Goal: Information Seeking & Learning: Learn about a topic

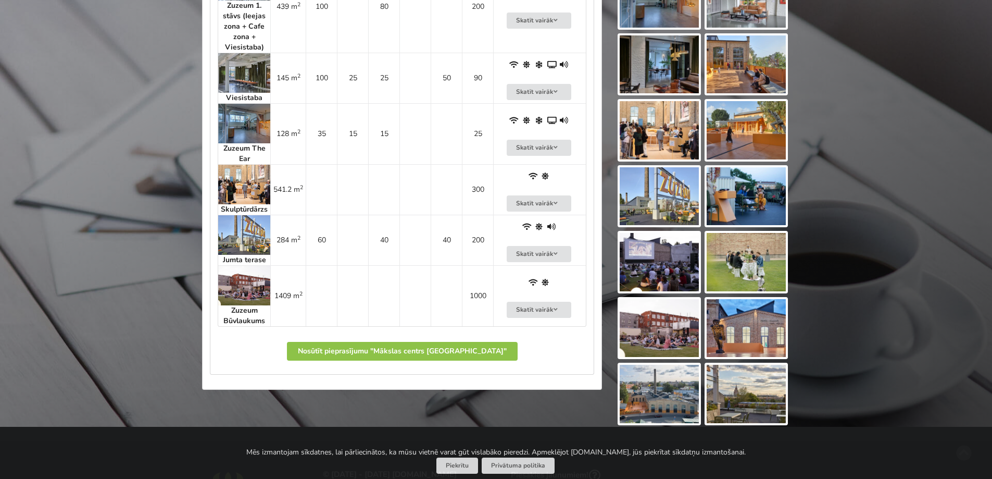
scroll to position [729, 0]
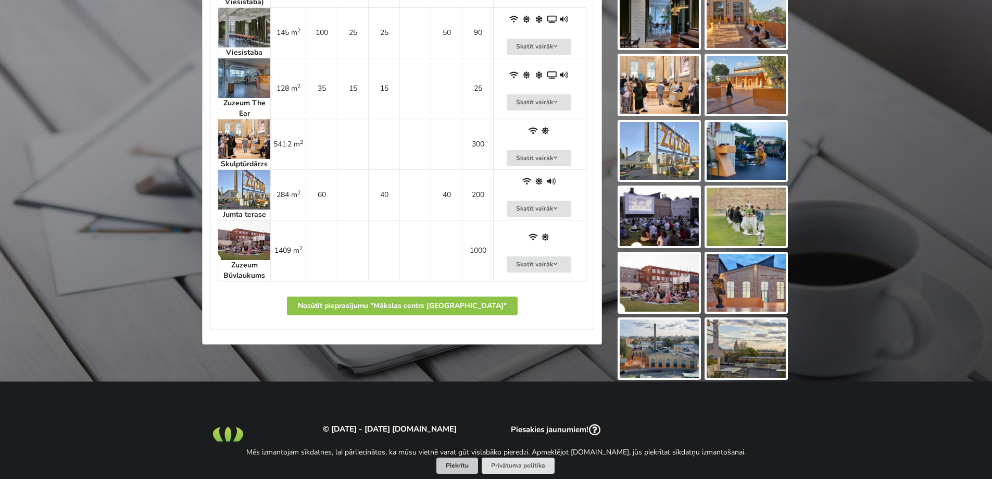
click at [455, 470] on button "Piekrītu" at bounding box center [457, 465] width 42 height 16
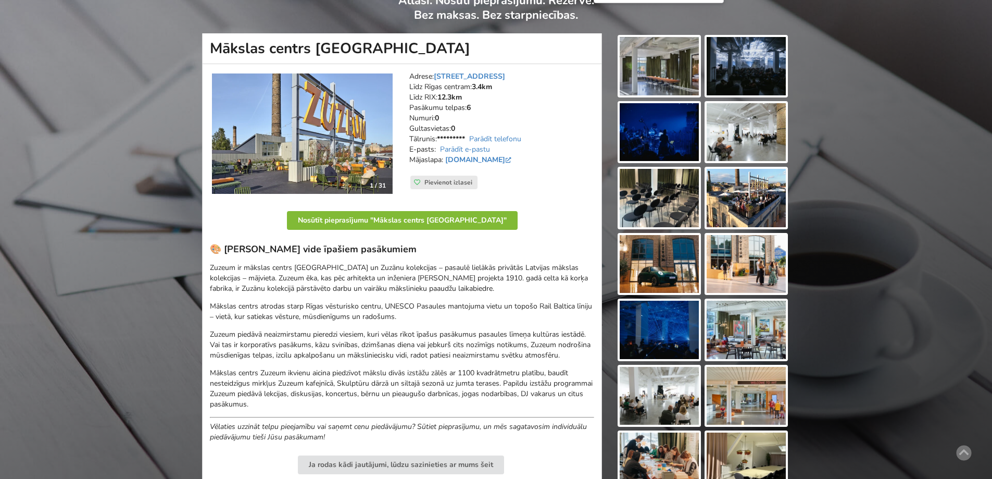
scroll to position [0, 0]
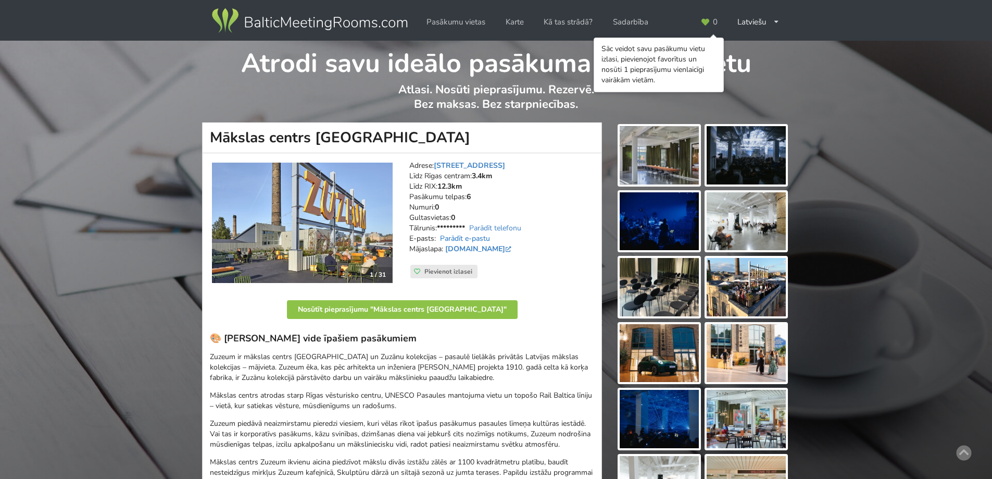
click at [467, 237] on link "Parādīt e-pastu" at bounding box center [465, 238] width 50 height 10
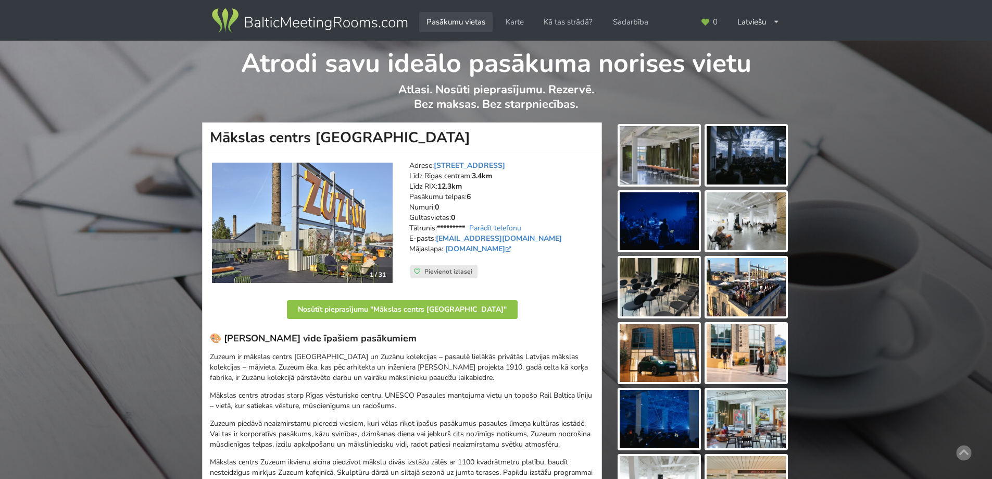
click at [467, 28] on link "Pasākumu vietas" at bounding box center [455, 22] width 73 height 20
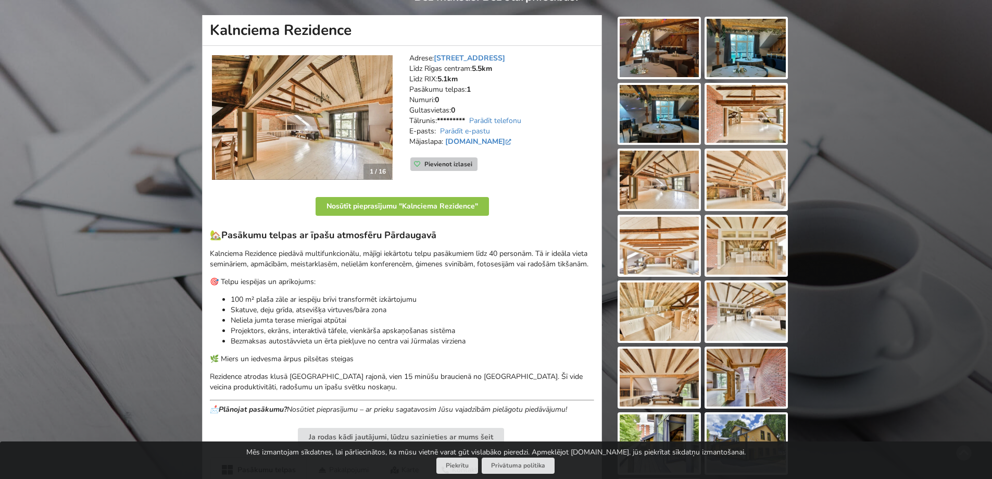
scroll to position [104, 0]
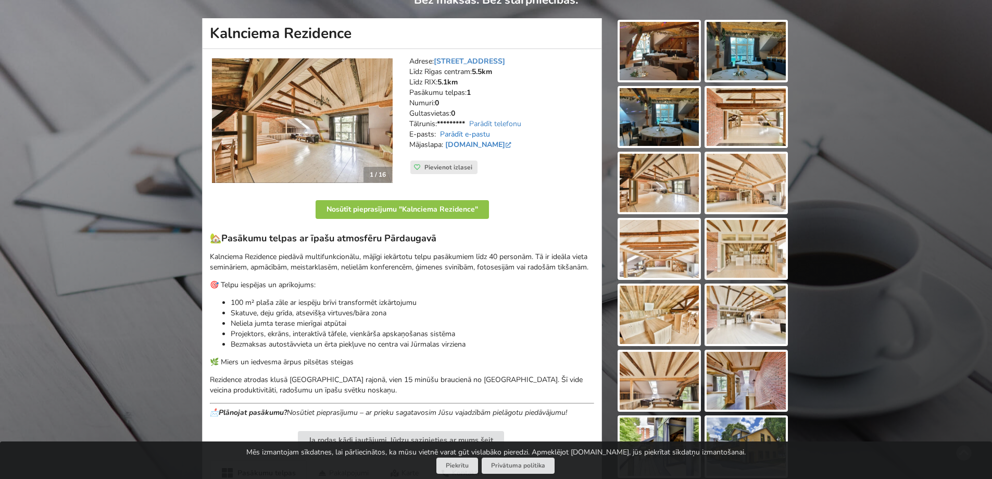
click at [459, 134] on link "Parādīt e-pastu" at bounding box center [465, 134] width 50 height 10
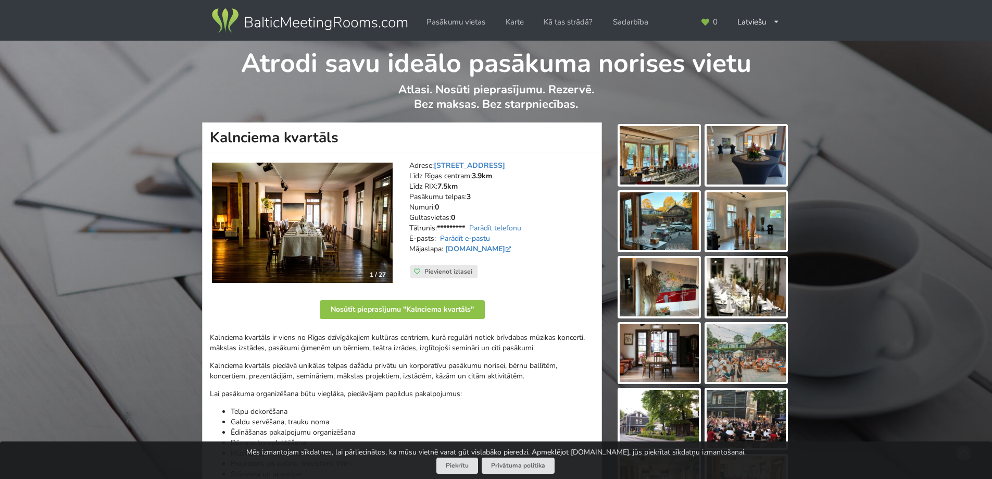
click at [452, 238] on link "Parādīt e-pastu" at bounding box center [465, 238] width 50 height 10
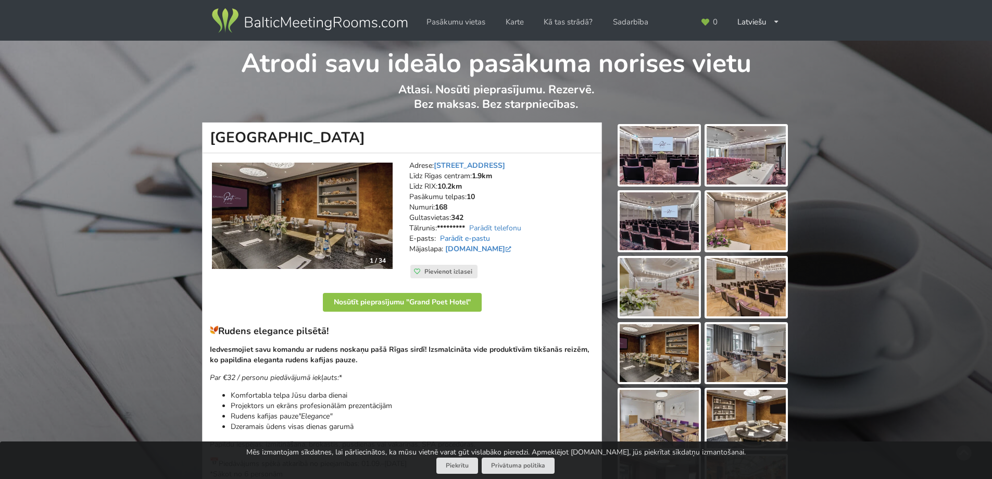
click at [453, 237] on link "Parādīt e-pastu" at bounding box center [465, 238] width 50 height 10
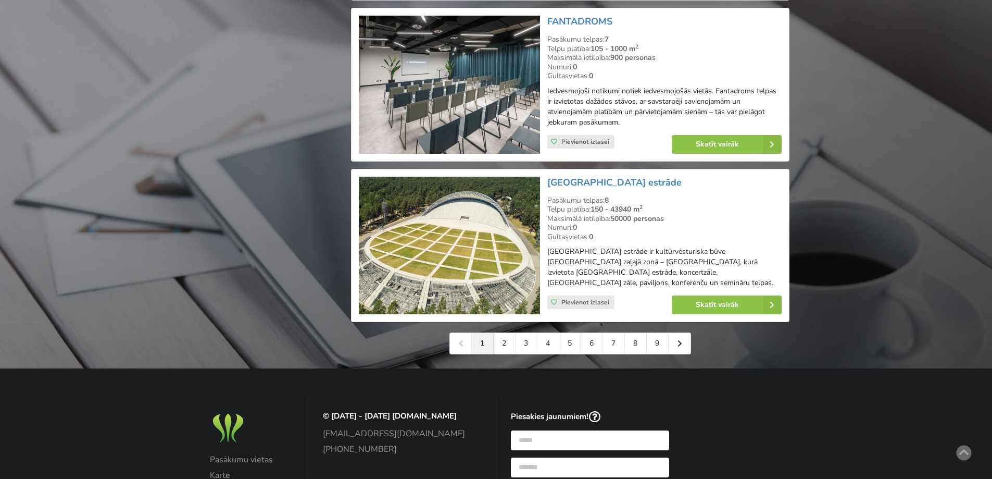
scroll to position [2239, 0]
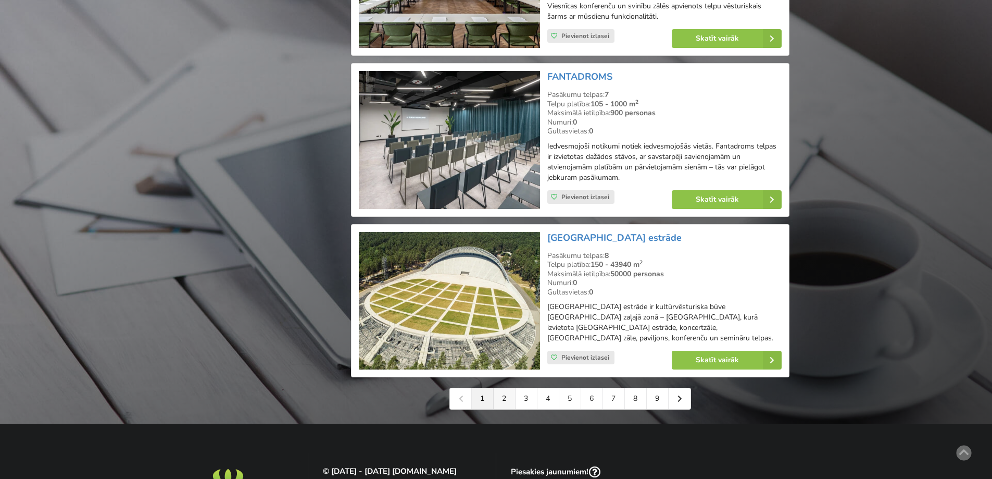
click at [504, 408] on link "2" at bounding box center [505, 398] width 22 height 21
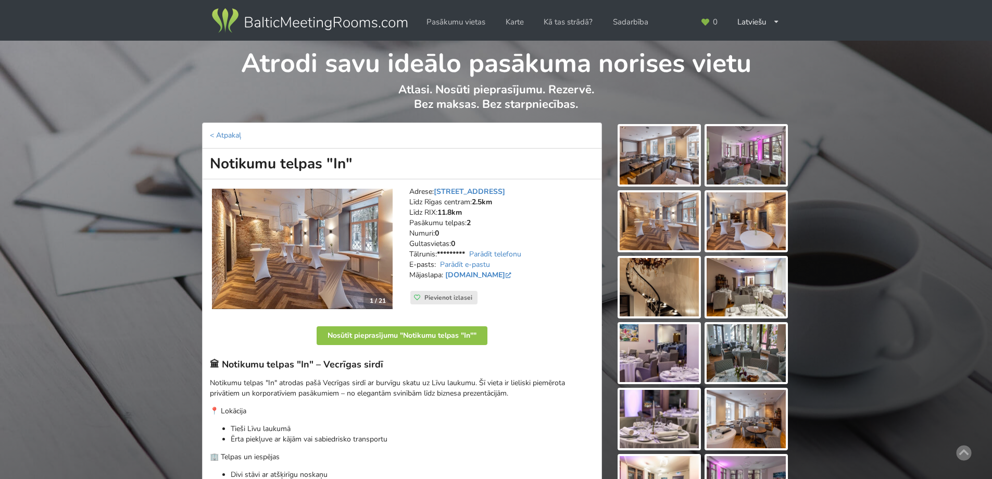
click at [371, 247] on img at bounding box center [302, 248] width 181 height 121
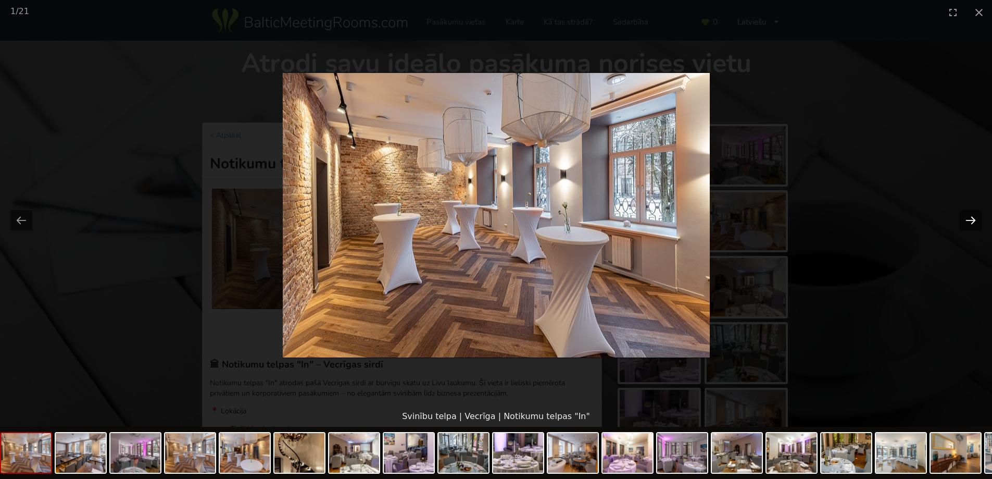
click at [967, 225] on button "Next slide" at bounding box center [971, 220] width 22 height 20
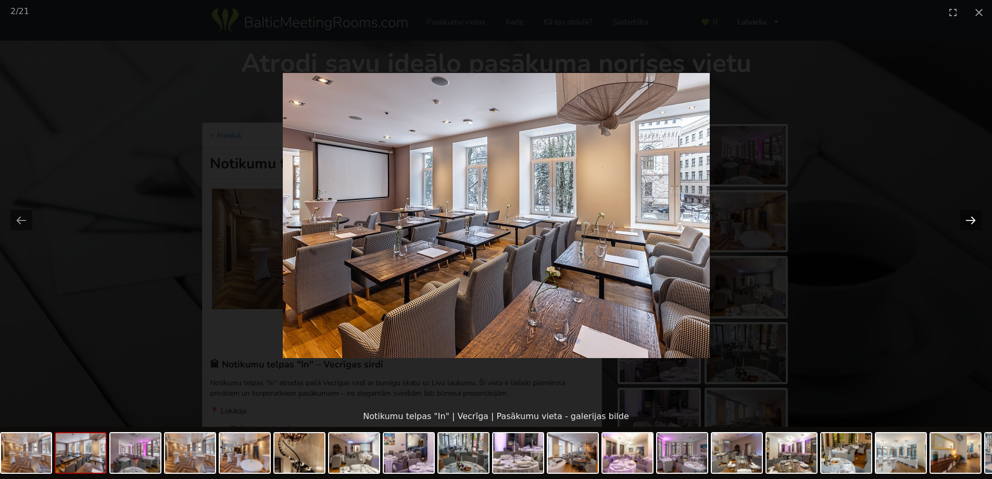
click at [966, 220] on button "Next slide" at bounding box center [971, 220] width 22 height 20
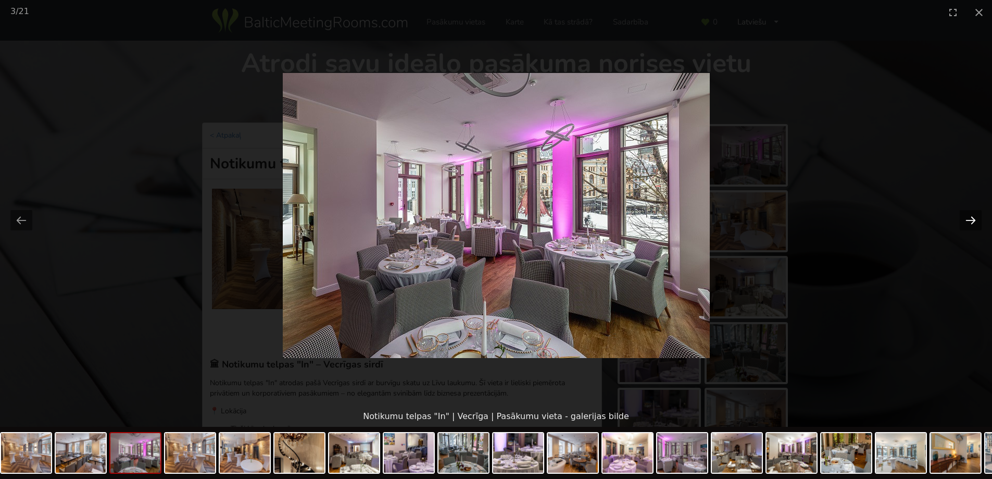
click at [966, 220] on button "Next slide" at bounding box center [971, 220] width 22 height 20
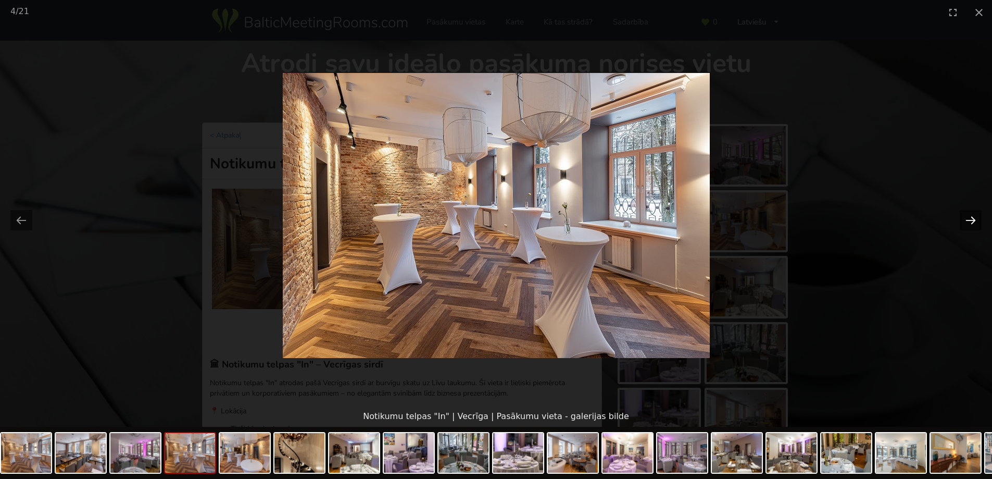
click at [966, 220] on button "Next slide" at bounding box center [971, 220] width 22 height 20
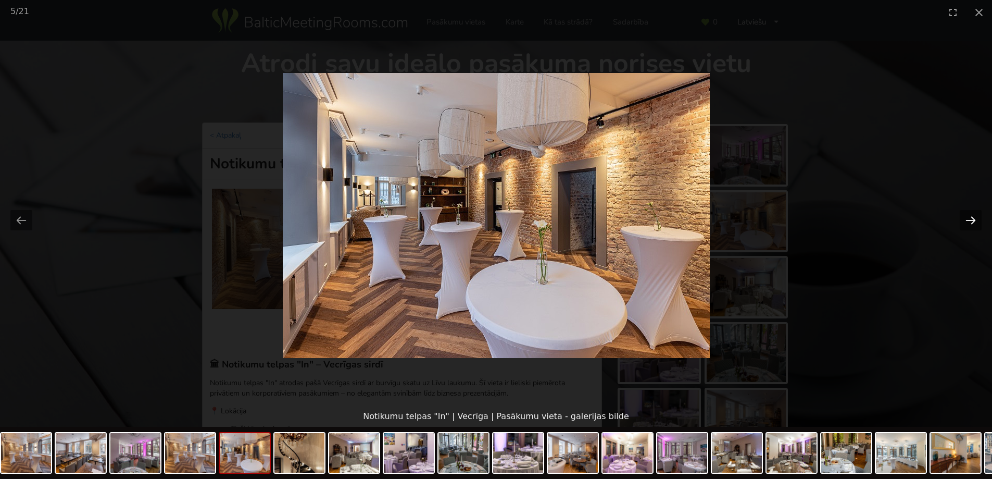
click at [966, 221] on button "Next slide" at bounding box center [971, 220] width 22 height 20
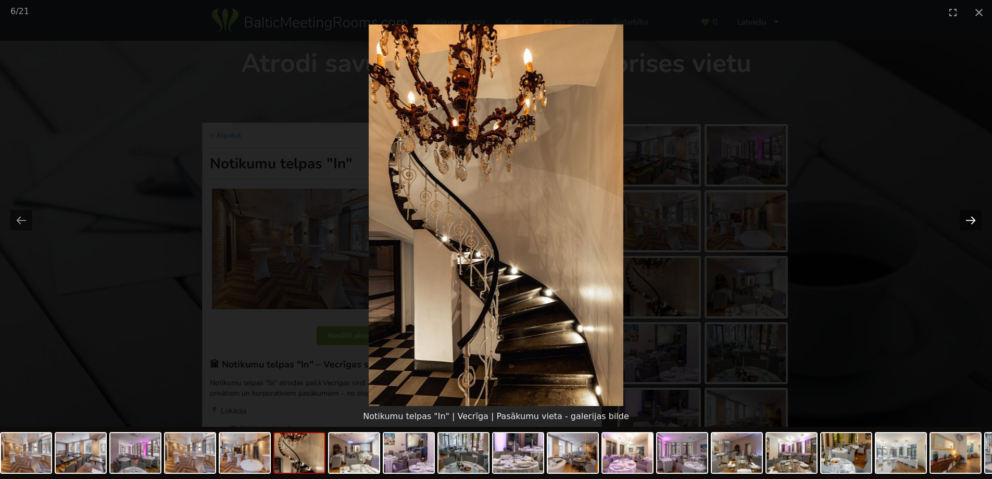
click at [966, 221] on button "Next slide" at bounding box center [971, 220] width 22 height 20
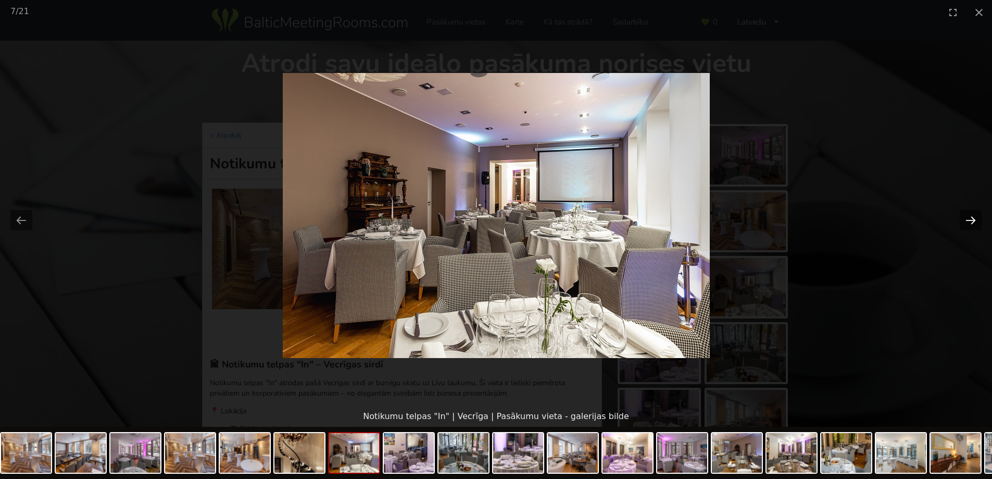
click at [966, 221] on button "Next slide" at bounding box center [971, 220] width 22 height 20
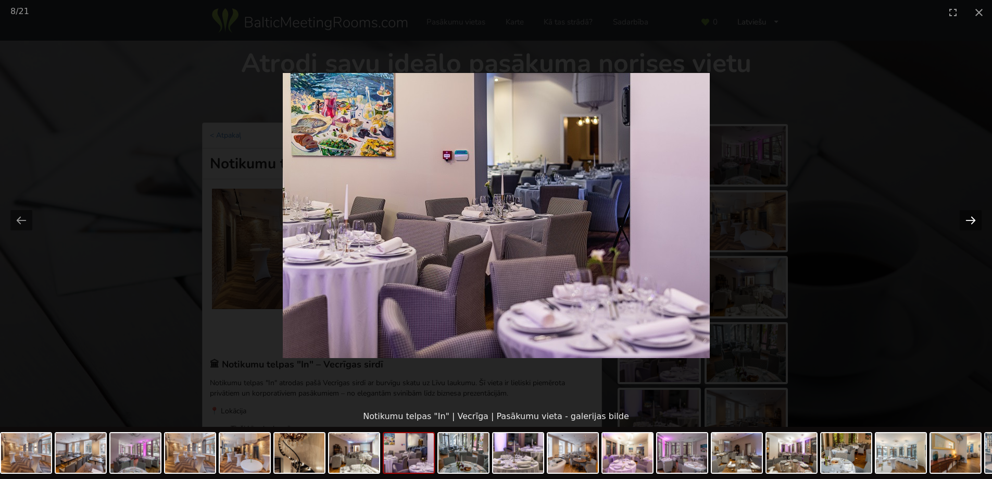
click at [966, 221] on button "Next slide" at bounding box center [971, 220] width 22 height 20
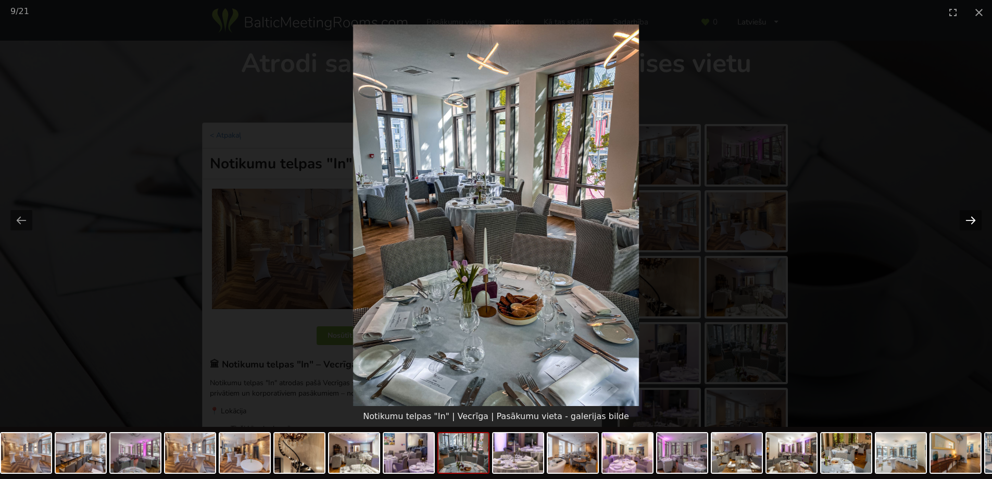
click at [966, 221] on button "Next slide" at bounding box center [971, 220] width 22 height 20
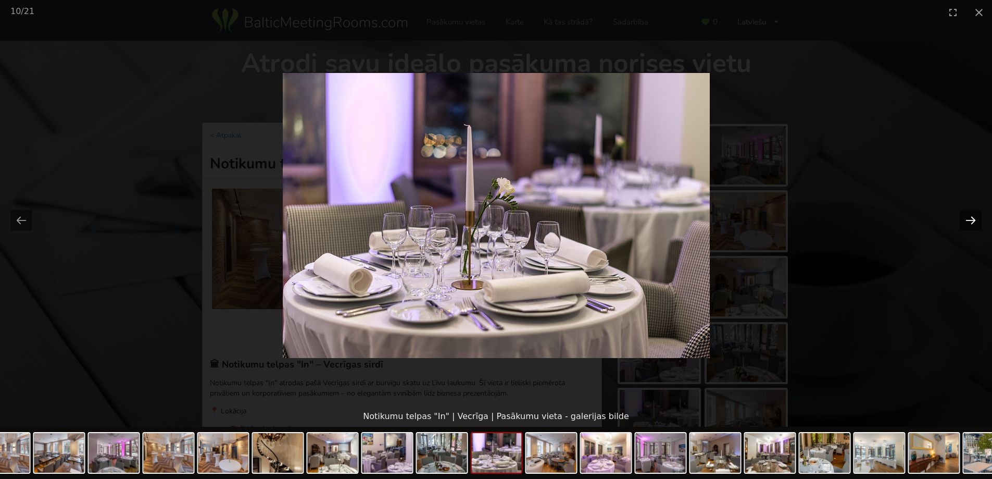
click at [966, 221] on button "Next slide" at bounding box center [971, 220] width 22 height 20
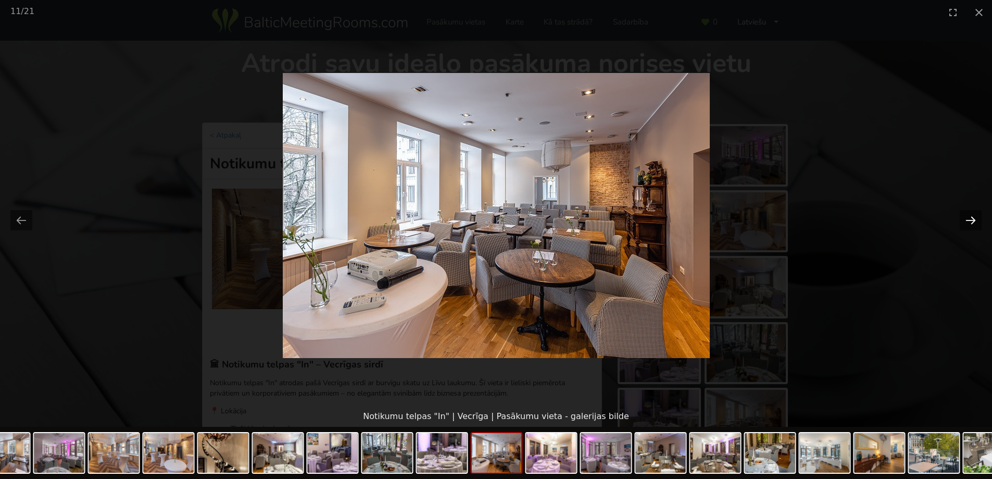
click at [966, 221] on button "Next slide" at bounding box center [971, 220] width 22 height 20
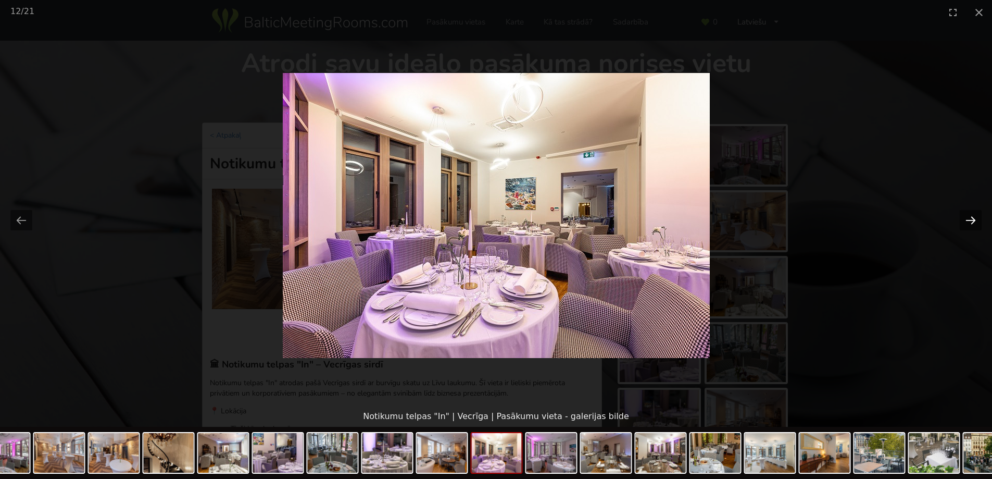
click at [966, 221] on button "Next slide" at bounding box center [971, 220] width 22 height 20
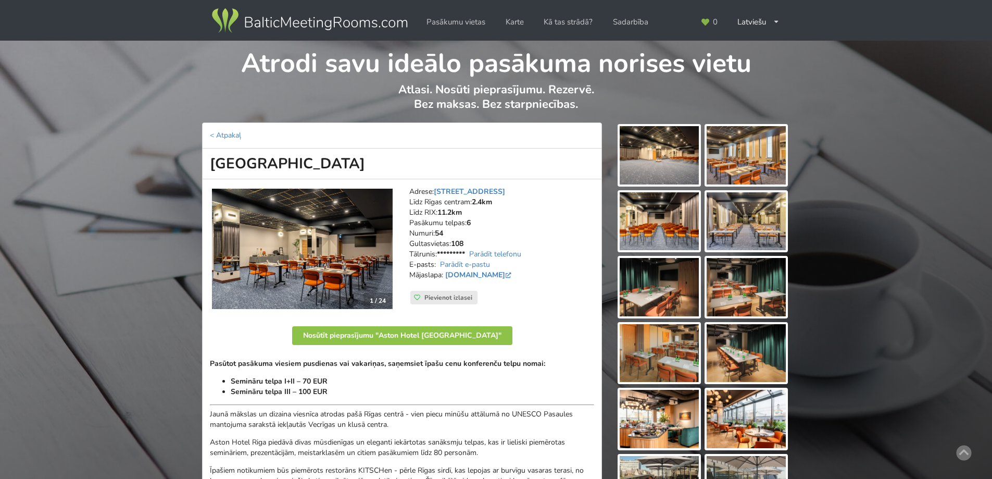
click at [315, 240] on img at bounding box center [302, 248] width 181 height 121
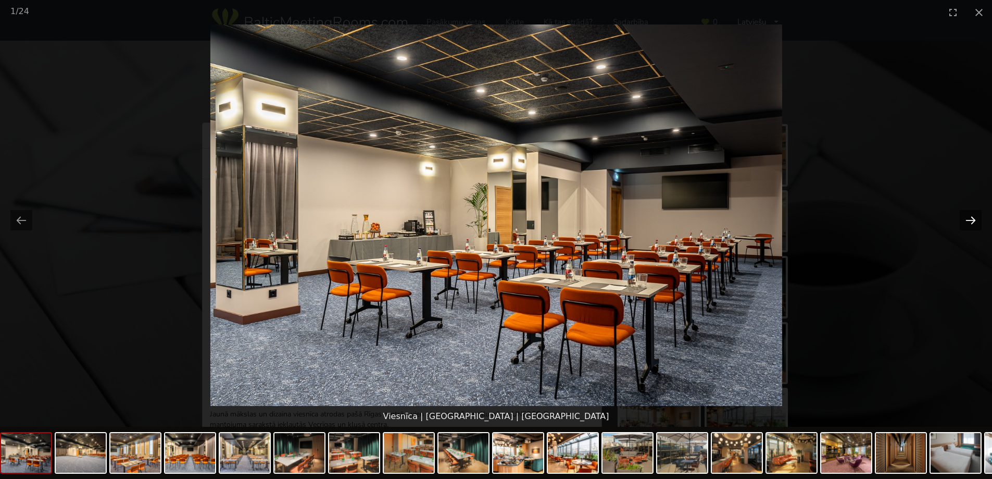
click at [975, 223] on button "Next slide" at bounding box center [971, 220] width 22 height 20
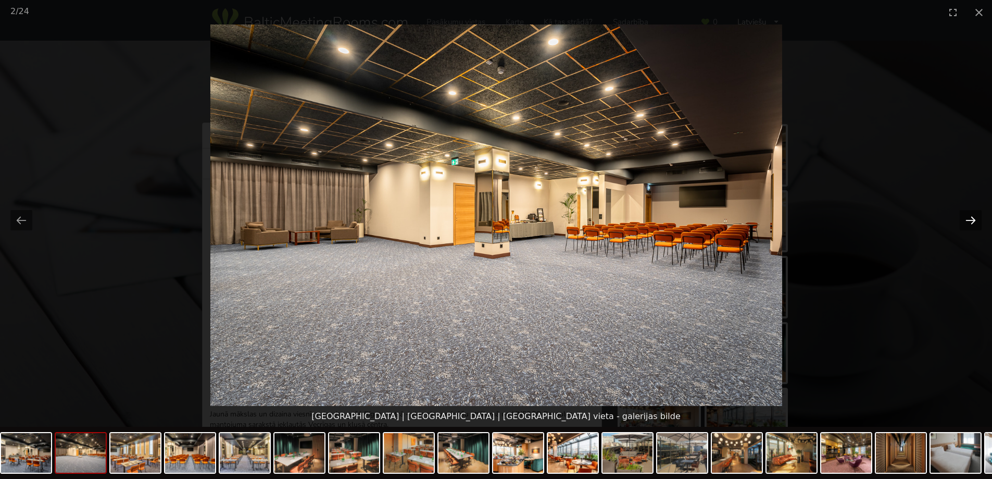
click at [975, 223] on button "Next slide" at bounding box center [971, 220] width 22 height 20
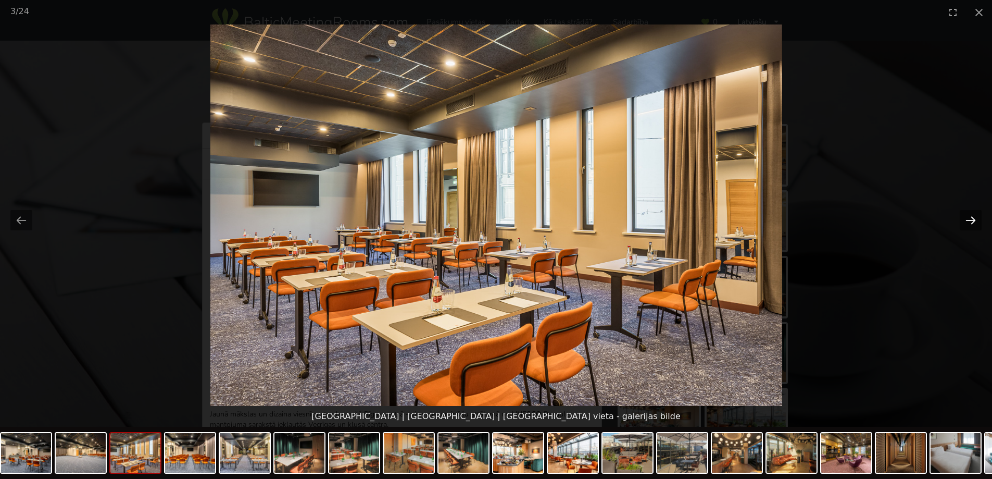
click at [975, 223] on button "Next slide" at bounding box center [971, 220] width 22 height 20
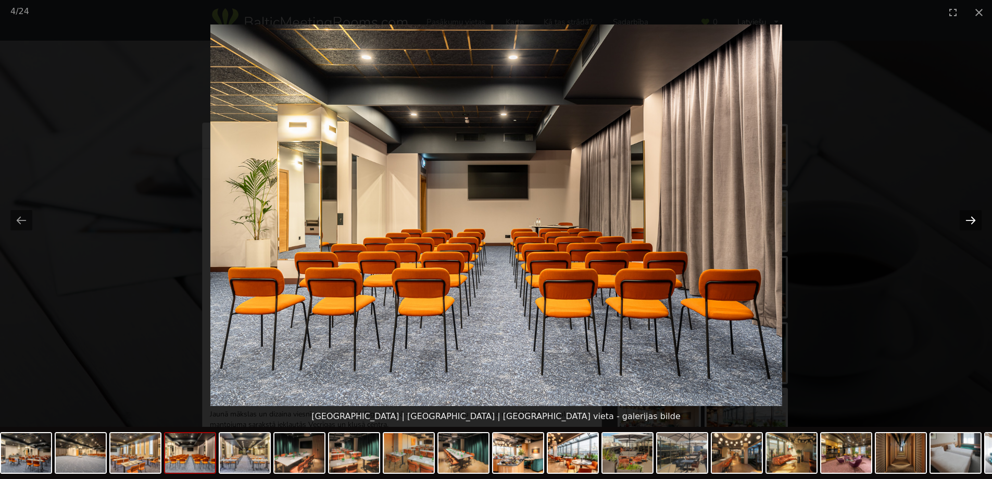
click at [975, 224] on button "Next slide" at bounding box center [971, 220] width 22 height 20
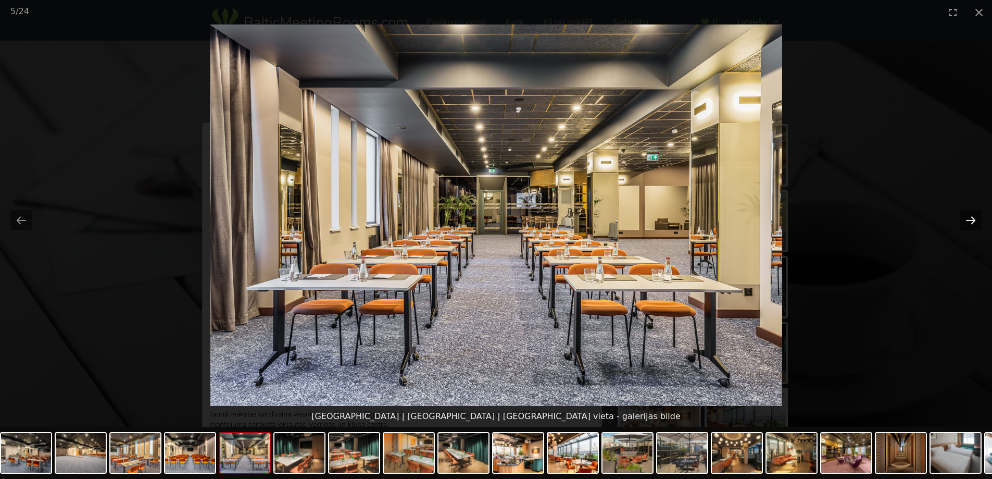
click at [975, 224] on button "Next slide" at bounding box center [971, 220] width 22 height 20
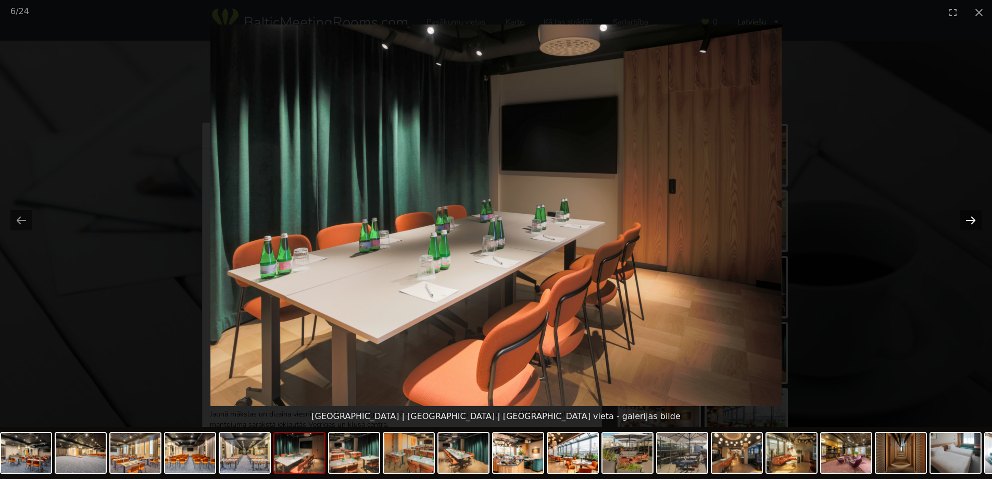
click at [975, 224] on button "Next slide" at bounding box center [971, 220] width 22 height 20
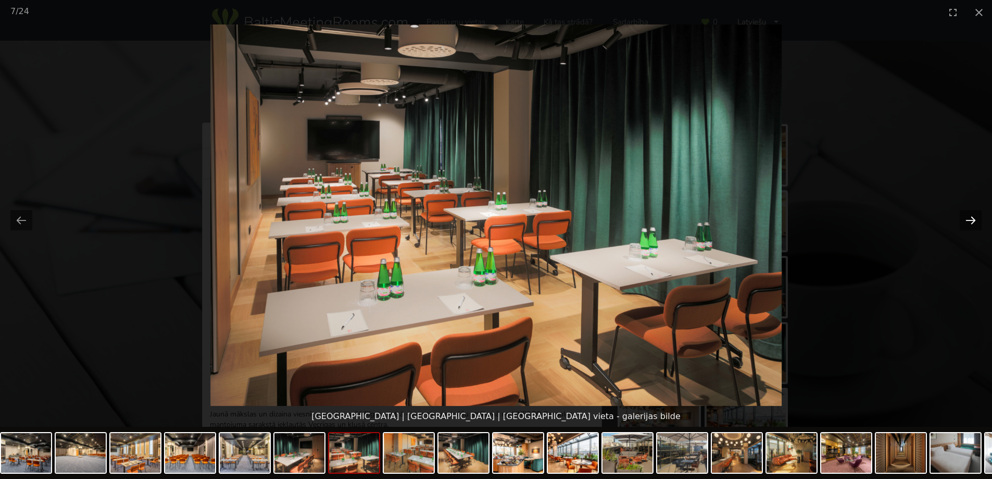
click at [975, 224] on button "Next slide" at bounding box center [971, 220] width 22 height 20
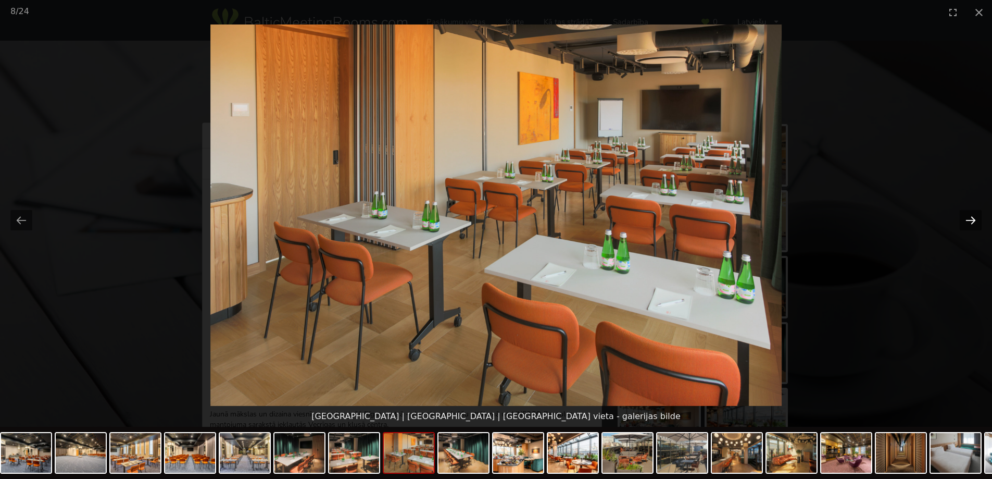
click at [975, 224] on button "Next slide" at bounding box center [971, 220] width 22 height 20
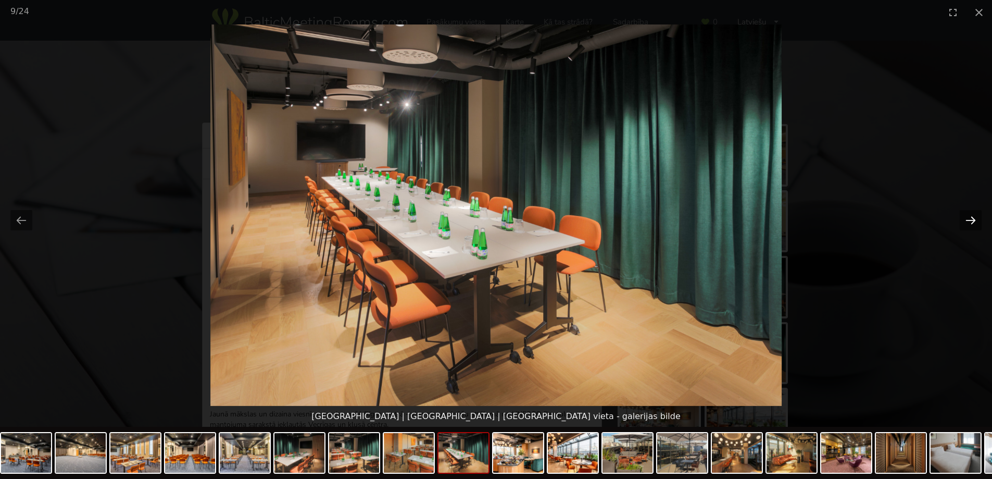
click at [975, 224] on button "Next slide" at bounding box center [971, 220] width 22 height 20
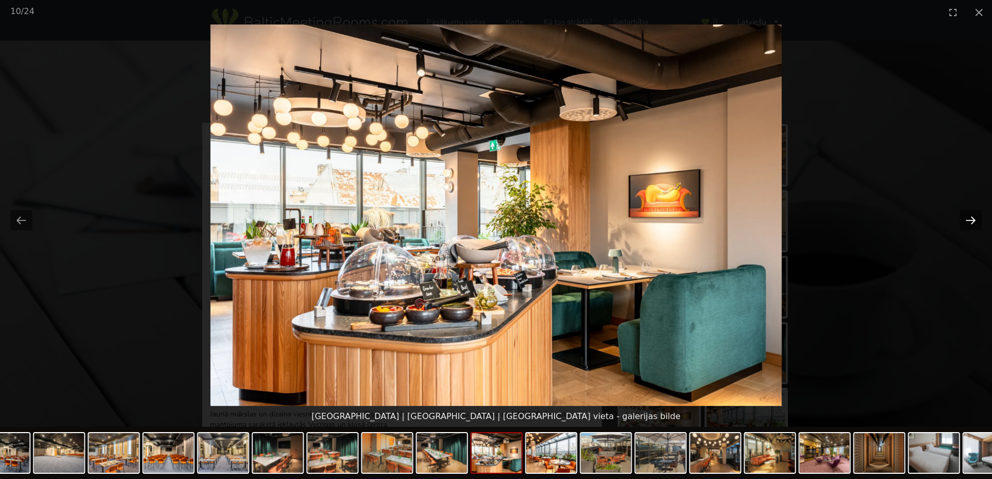
click at [975, 224] on button "Next slide" at bounding box center [971, 220] width 22 height 20
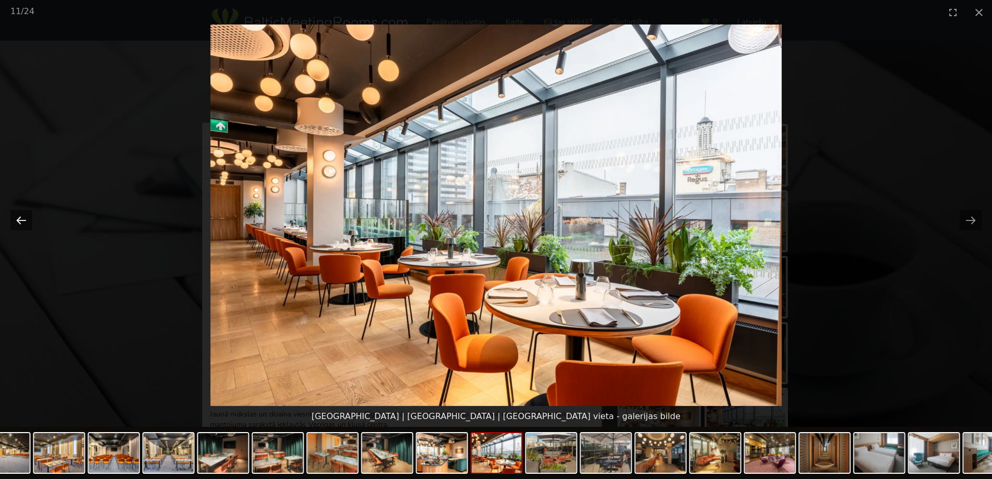
click at [16, 223] on button "Previous slide" at bounding box center [21, 220] width 22 height 20
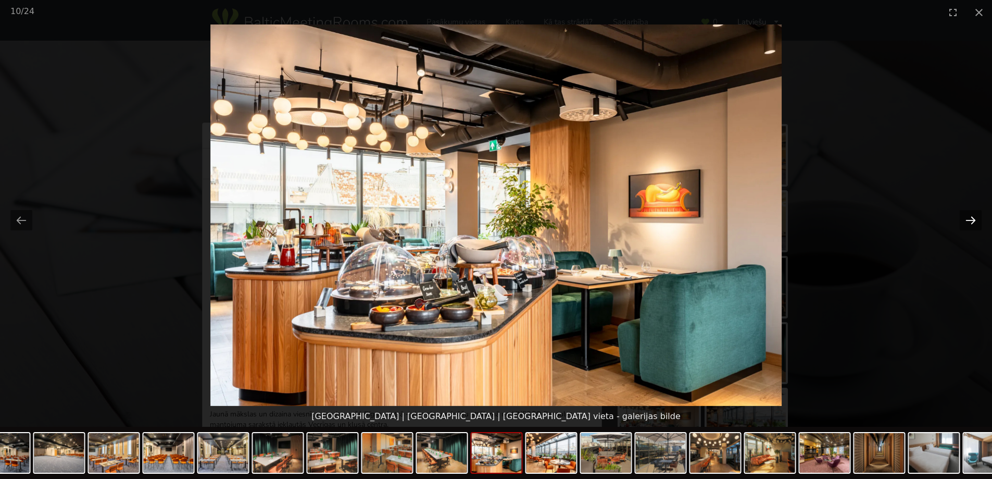
click at [969, 221] on button "Next slide" at bounding box center [971, 220] width 22 height 20
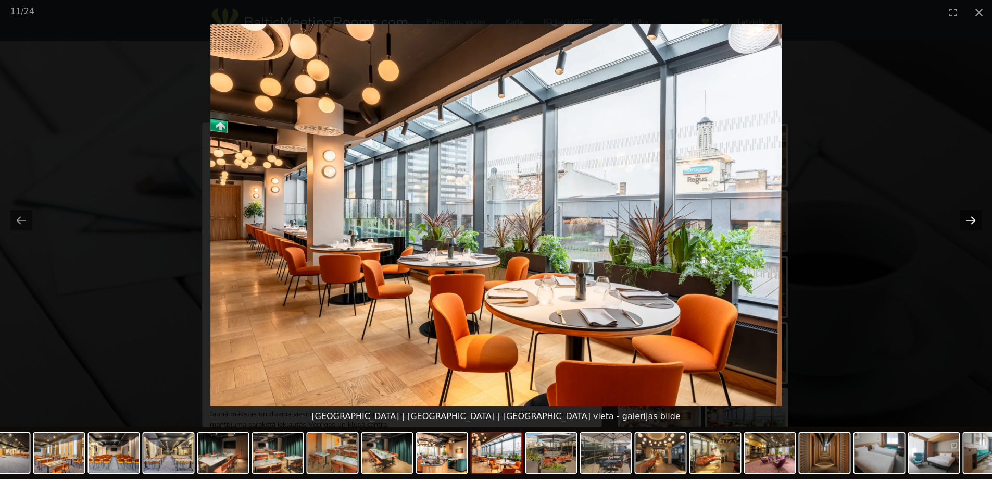
click at [970, 222] on button "Next slide" at bounding box center [971, 220] width 22 height 20
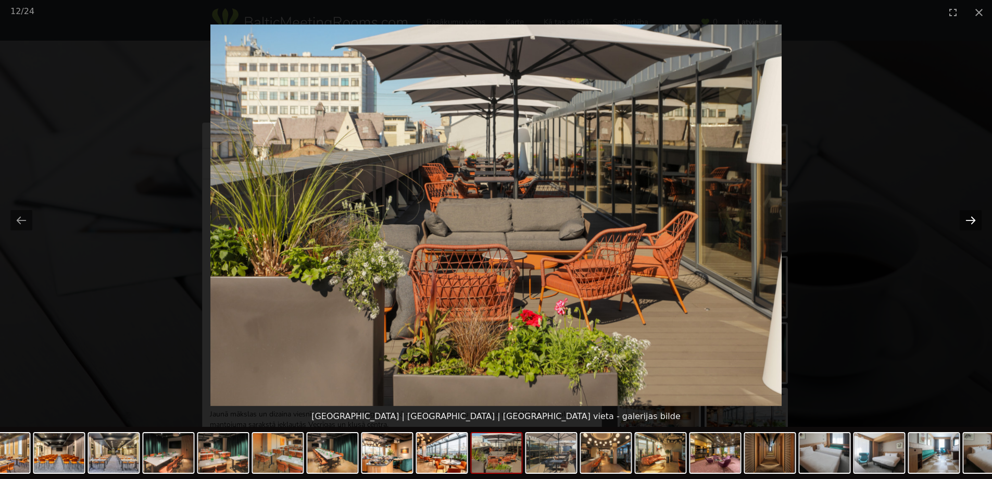
click at [970, 222] on button "Next slide" at bounding box center [971, 220] width 22 height 20
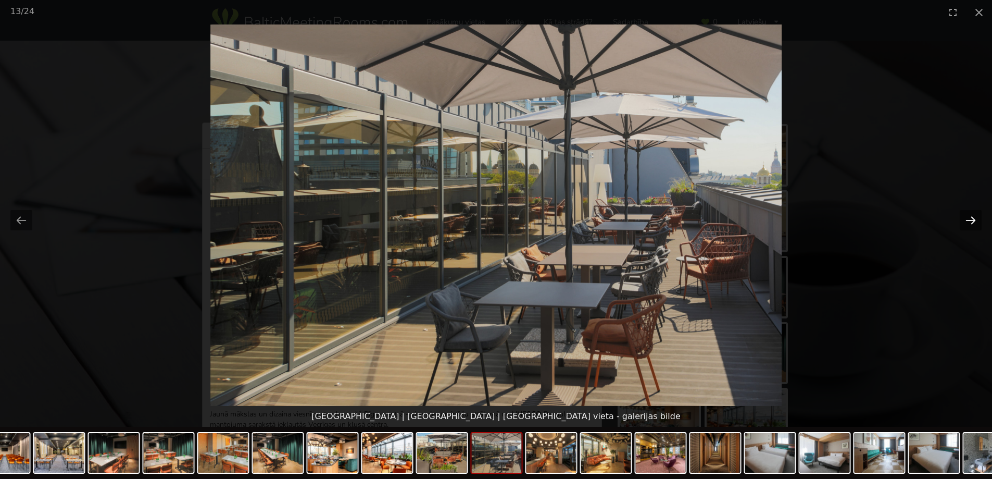
click at [970, 222] on button "Next slide" at bounding box center [971, 220] width 22 height 20
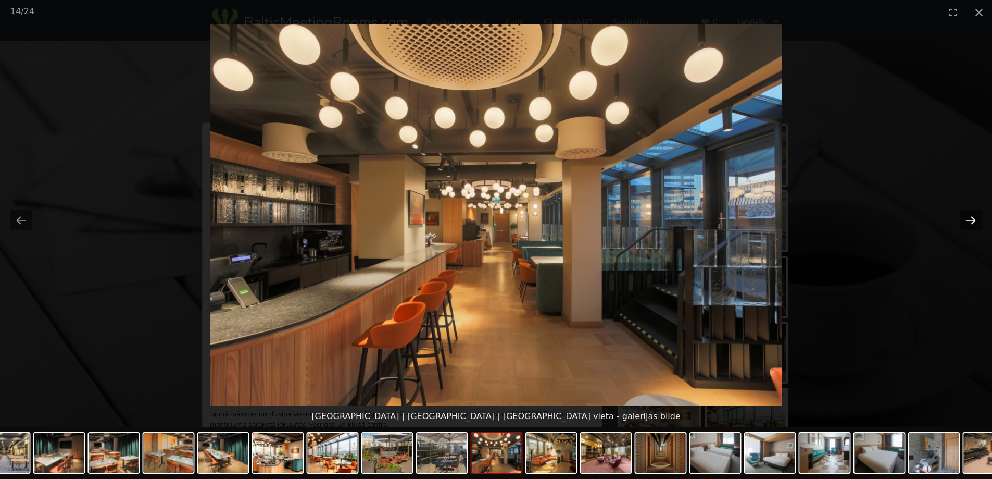
click at [970, 222] on button "Next slide" at bounding box center [971, 220] width 22 height 20
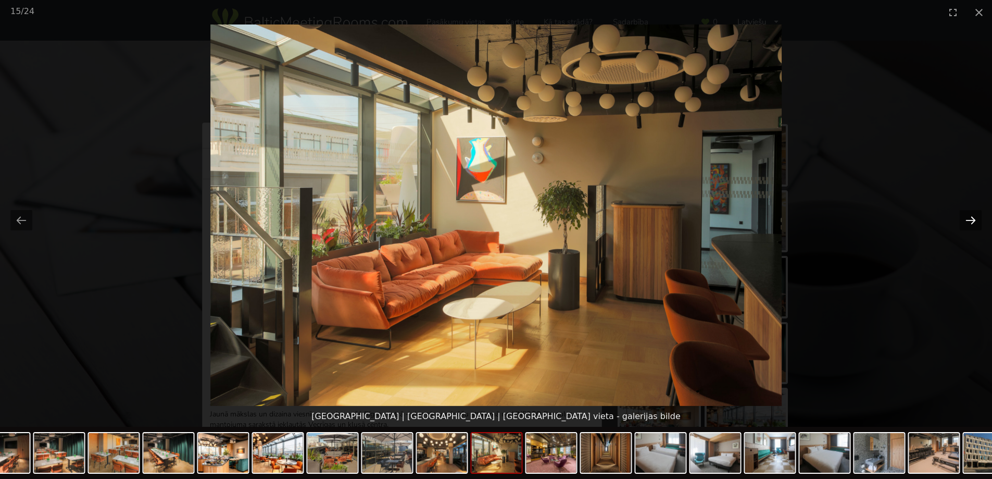
click at [970, 222] on button "Next slide" at bounding box center [971, 220] width 22 height 20
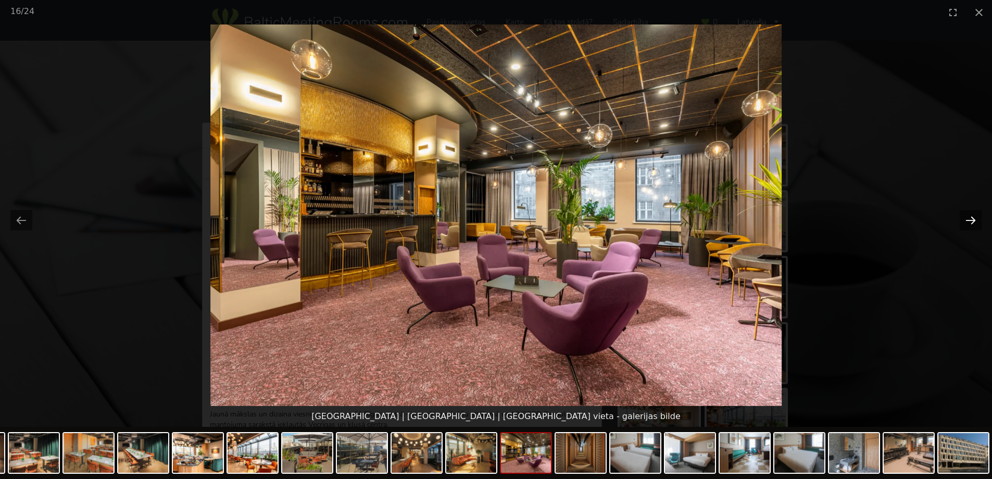
click at [970, 222] on button "Next slide" at bounding box center [971, 220] width 22 height 20
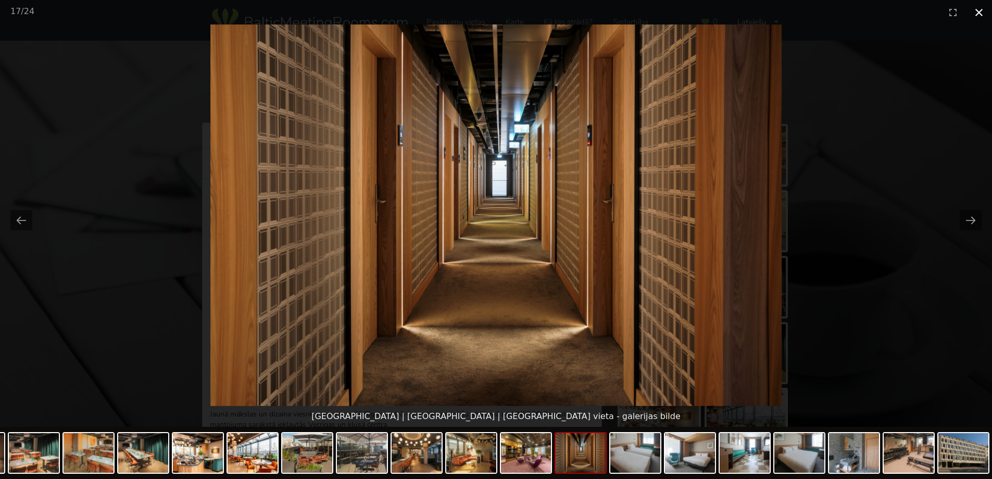
click at [984, 11] on button "Close gallery" at bounding box center [979, 12] width 26 height 24
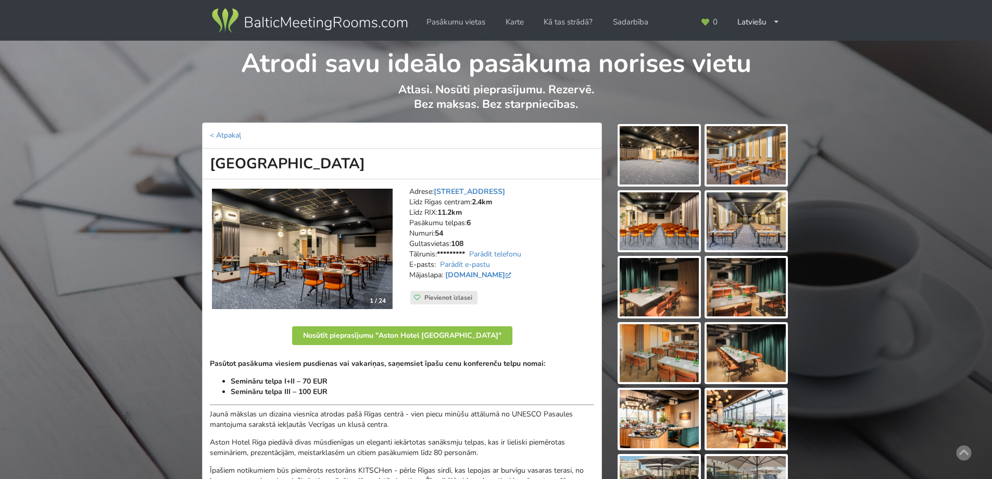
drag, startPoint x: 315, startPoint y: 162, endPoint x: 218, endPoint y: 162, distance: 96.9
click at [218, 162] on h1 "[GEOGRAPHIC_DATA]" at bounding box center [402, 163] width 400 height 31
click at [363, 162] on h1 "[GEOGRAPHIC_DATA]" at bounding box center [402, 163] width 400 height 31
drag, startPoint x: 335, startPoint y: 161, endPoint x: 188, endPoint y: 157, distance: 146.4
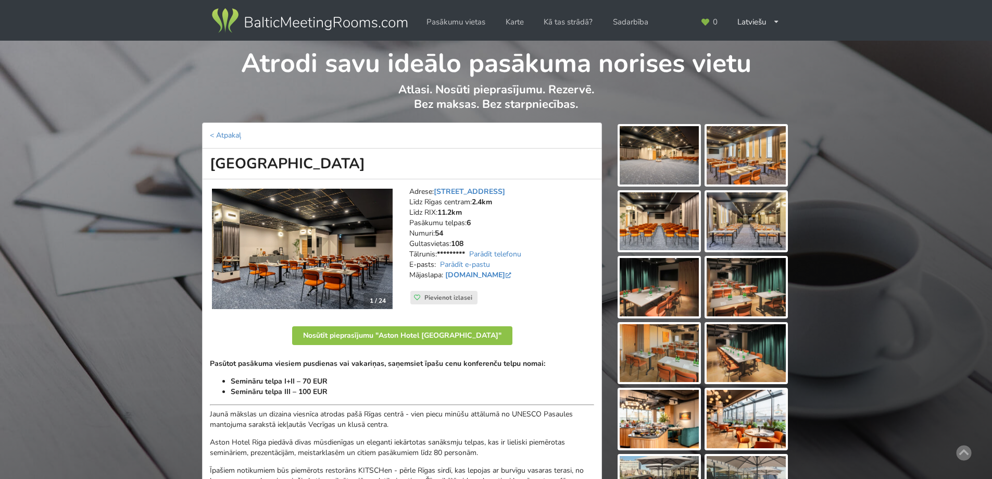
copy h1 "[GEOGRAPHIC_DATA]"
click at [463, 258] on address "Adrese: Brīvības iela 48/50, Rīga Līdz Rīgas centram: 2.4km Līdz RIX: 11.2km Pa…" at bounding box center [501, 238] width 185 height 104
click at [468, 265] on link "Parādīt e-pastu" at bounding box center [465, 264] width 50 height 10
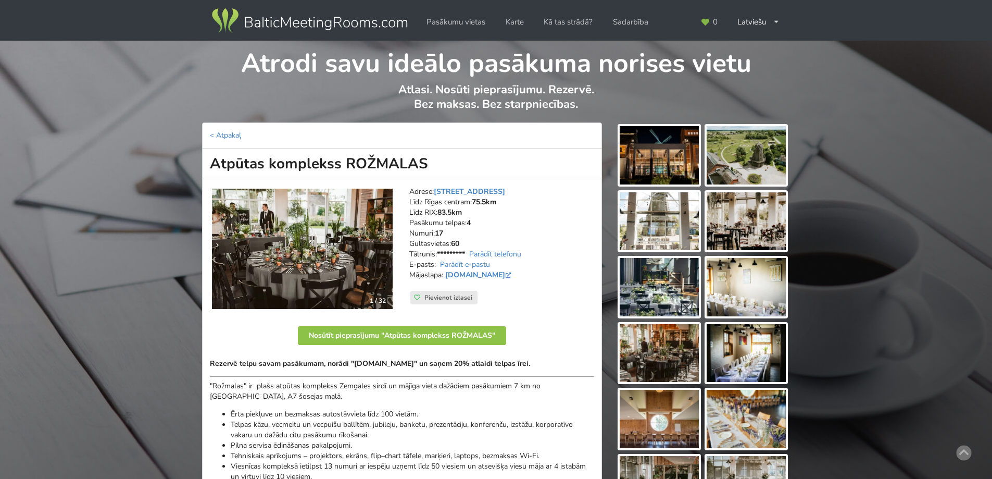
drag, startPoint x: 431, startPoint y: 161, endPoint x: 175, endPoint y: 182, distance: 256.5
drag, startPoint x: 209, startPoint y: 163, endPoint x: 424, endPoint y: 162, distance: 215.0
click at [424, 162] on h1 "Atpūtas komplekss ROŽMALAS" at bounding box center [402, 163] width 400 height 31
copy h1 "Atpūtas komplekss ROŽMALAS"
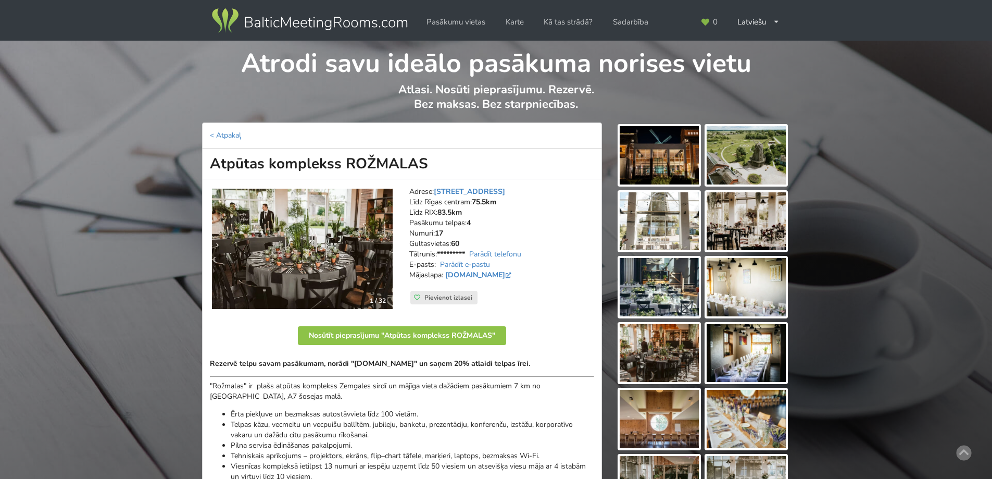
click at [333, 256] on img at bounding box center [302, 248] width 181 height 121
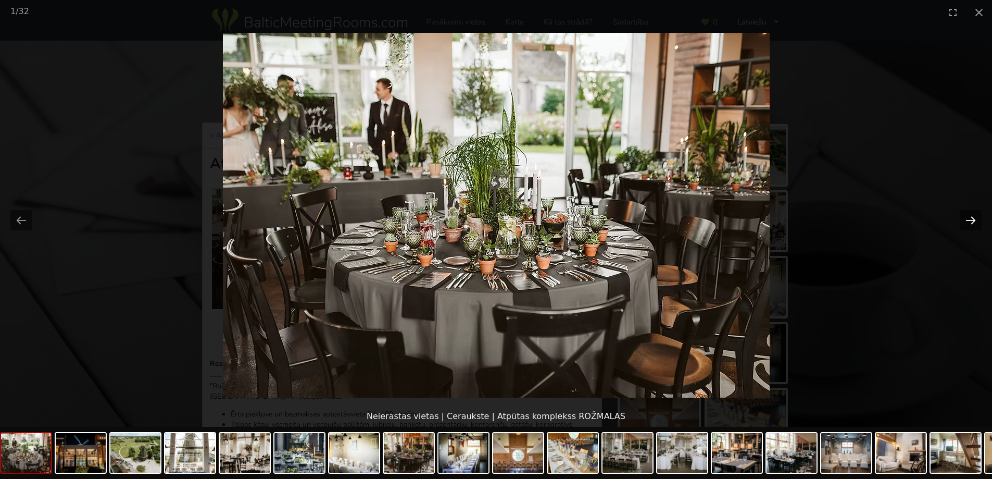
drag, startPoint x: 959, startPoint y: 222, endPoint x: 964, endPoint y: 227, distance: 7.4
click at [964, 227] on div at bounding box center [496, 214] width 992 height 381
click at [977, 223] on button "Next slide" at bounding box center [971, 220] width 22 height 20
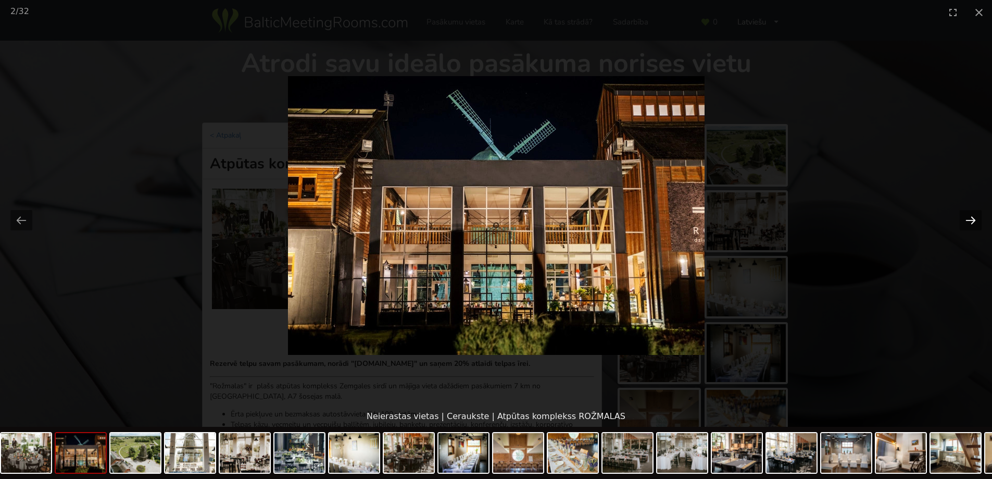
click at [977, 222] on button "Next slide" at bounding box center [971, 220] width 22 height 20
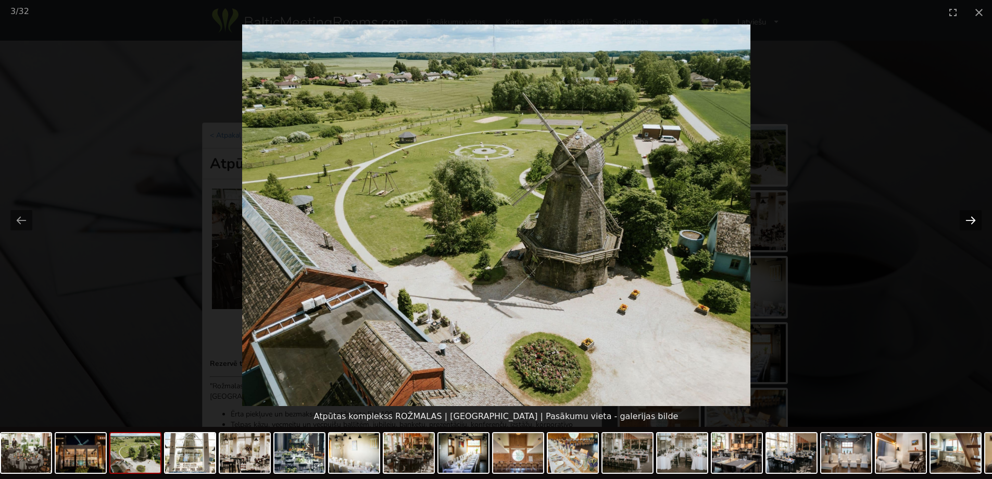
click at [977, 222] on button "Next slide" at bounding box center [971, 220] width 22 height 20
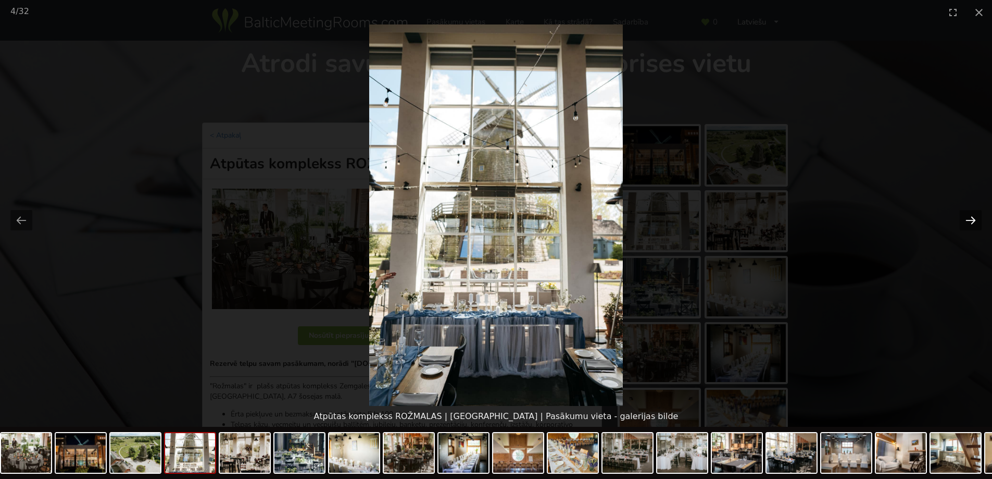
click at [977, 222] on button "Next slide" at bounding box center [971, 220] width 22 height 20
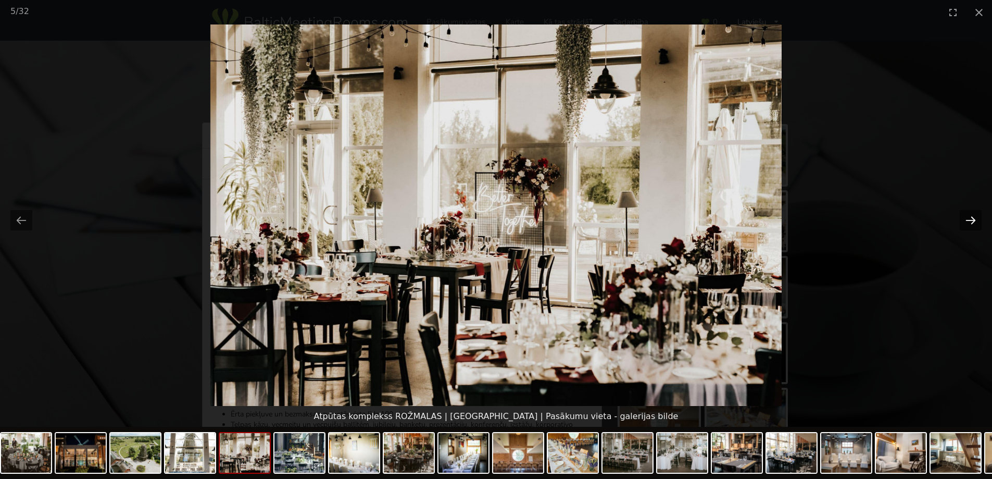
click at [967, 212] on button "Next slide" at bounding box center [971, 220] width 22 height 20
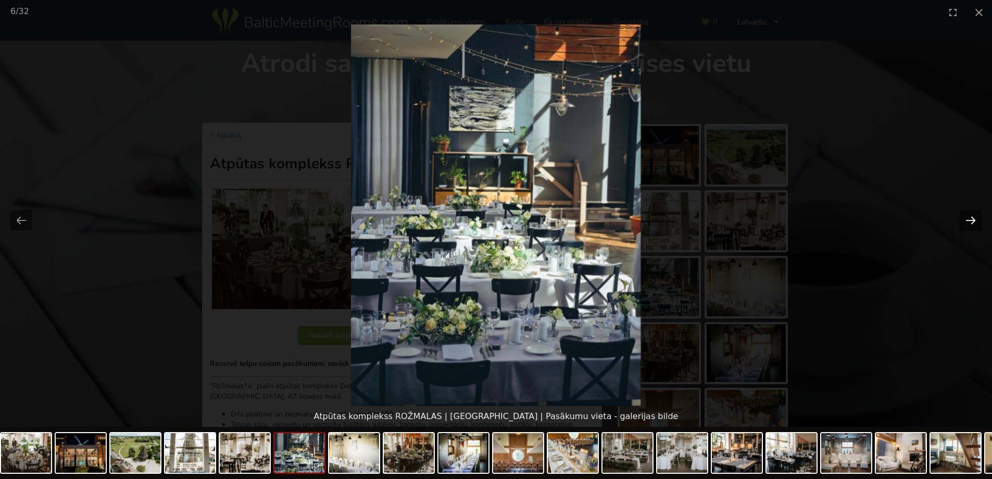
click at [968, 221] on button "Next slide" at bounding box center [971, 220] width 22 height 20
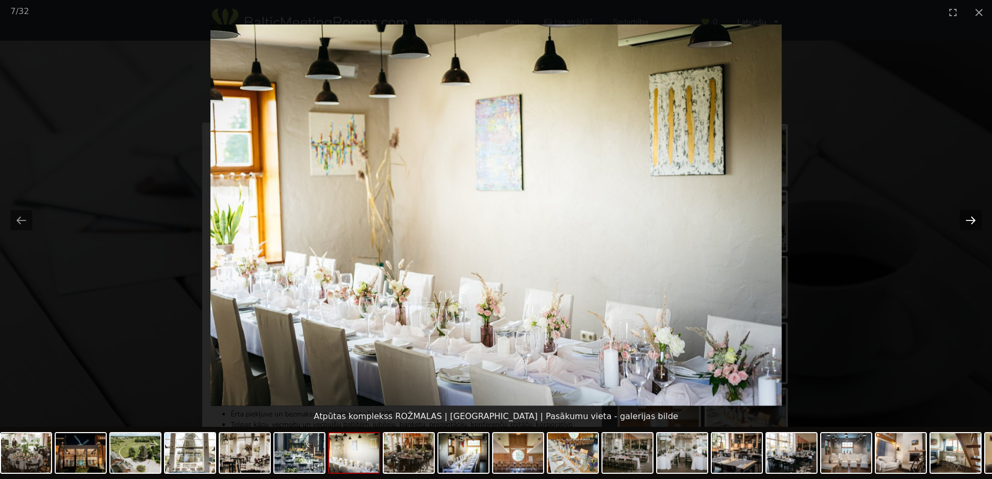
click at [968, 221] on button "Next slide" at bounding box center [971, 220] width 22 height 20
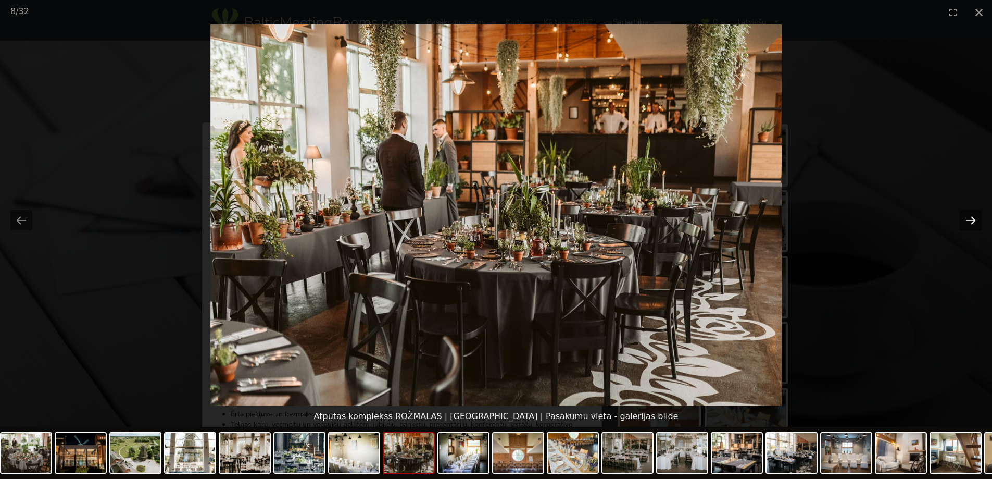
click at [968, 221] on button "Next slide" at bounding box center [971, 220] width 22 height 20
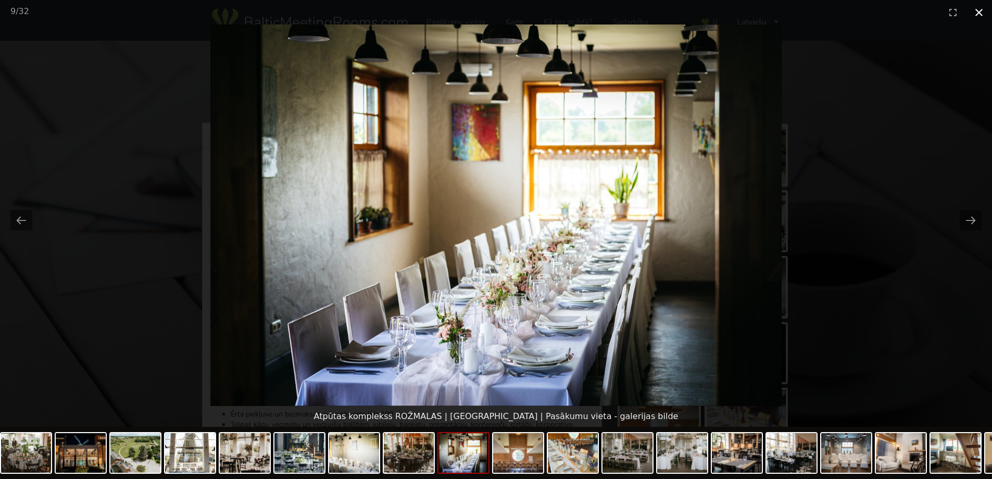
click at [975, 14] on button "Close gallery" at bounding box center [979, 12] width 26 height 24
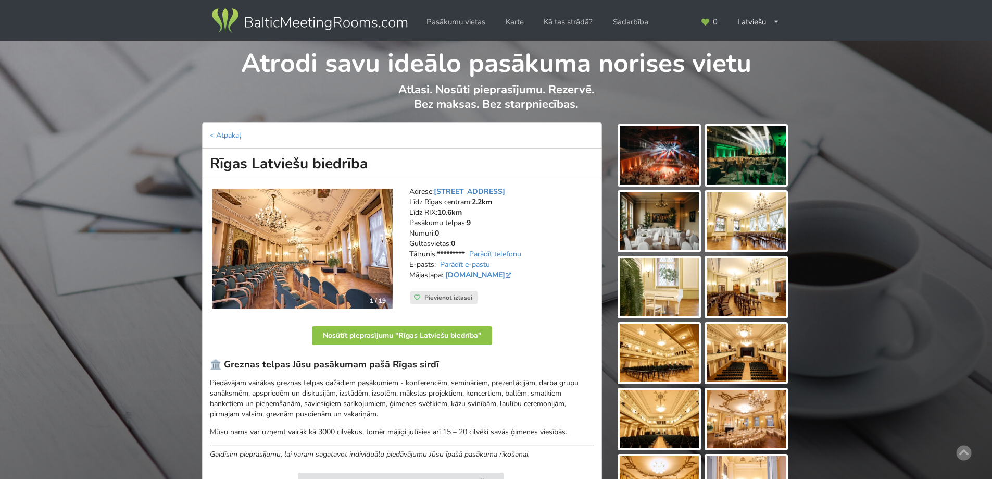
click at [356, 253] on img at bounding box center [302, 248] width 181 height 121
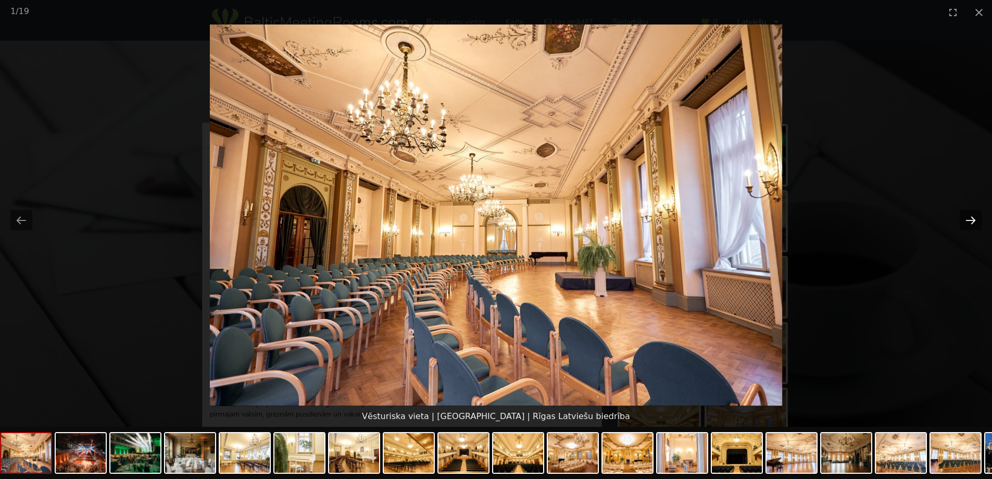
click at [966, 222] on button "Next slide" at bounding box center [971, 220] width 22 height 20
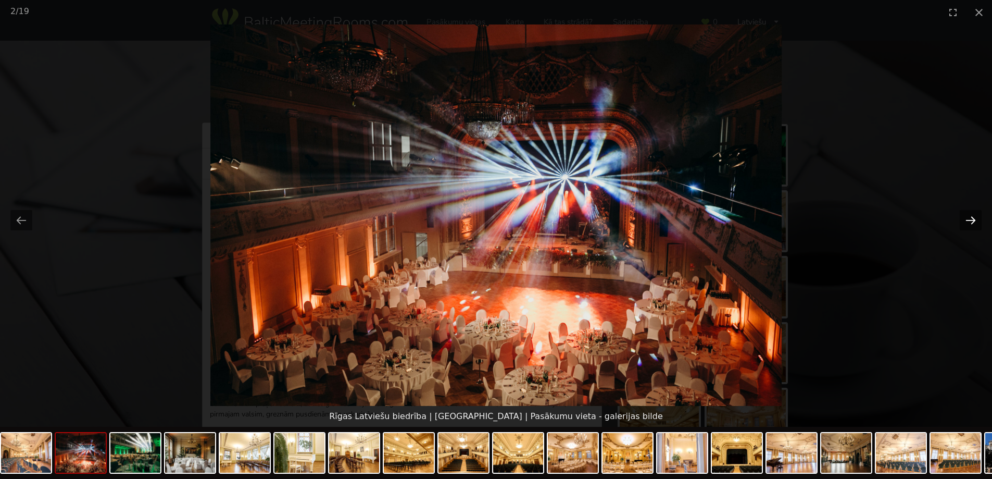
click at [970, 221] on button "Next slide" at bounding box center [971, 220] width 22 height 20
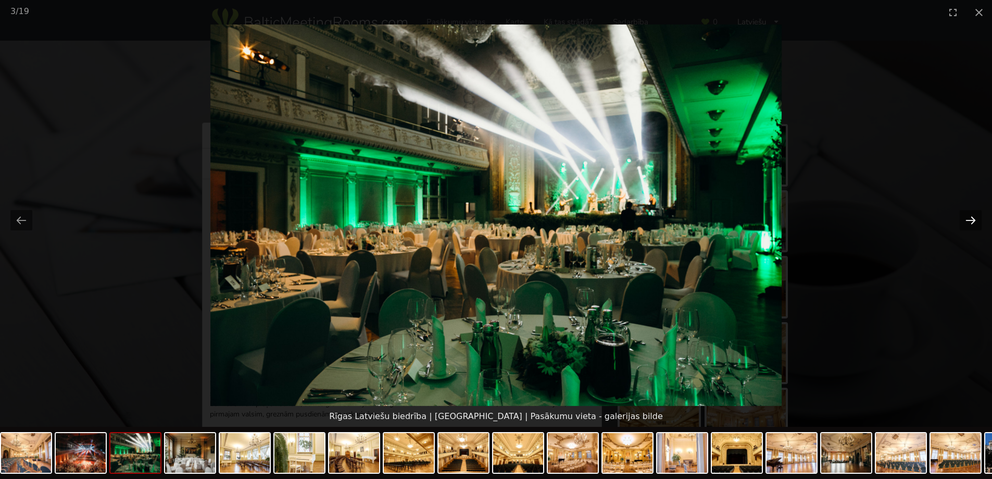
click at [970, 221] on button "Next slide" at bounding box center [971, 220] width 22 height 20
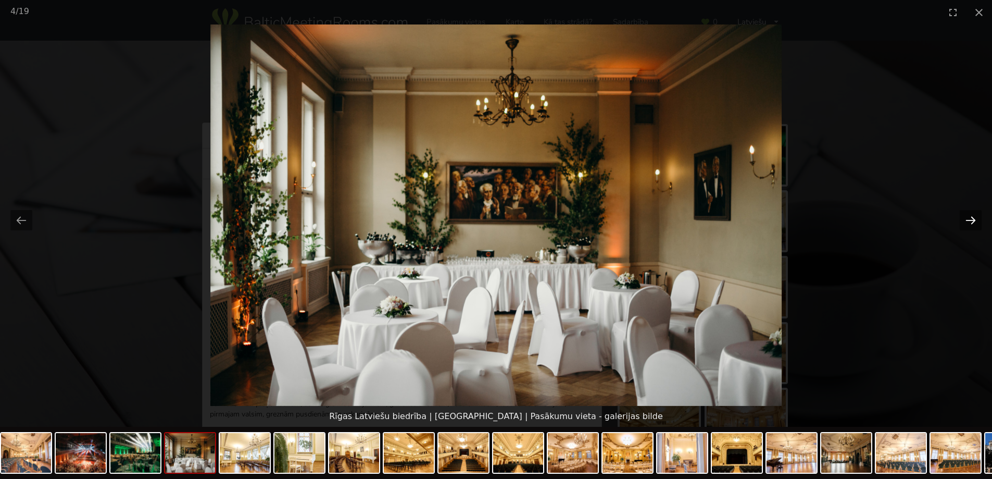
click at [970, 221] on button "Next slide" at bounding box center [971, 220] width 22 height 20
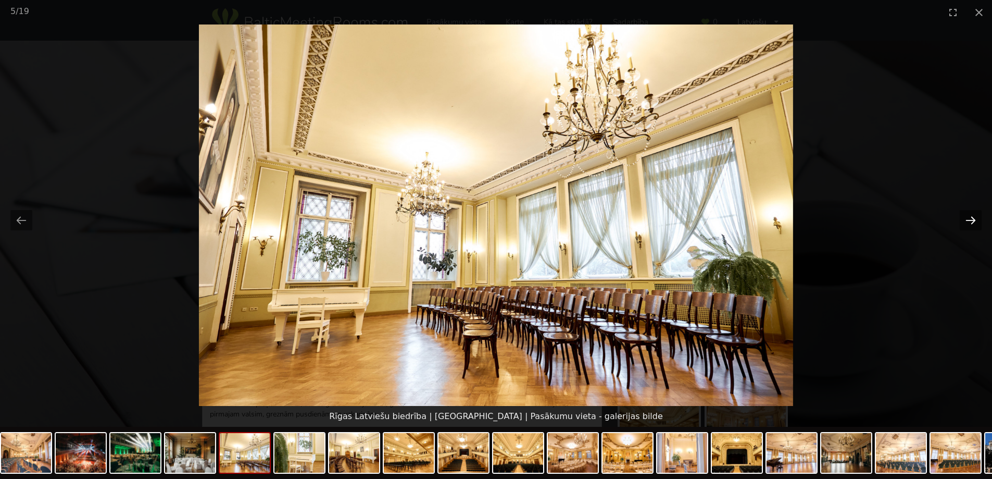
click at [970, 221] on button "Next slide" at bounding box center [971, 220] width 22 height 20
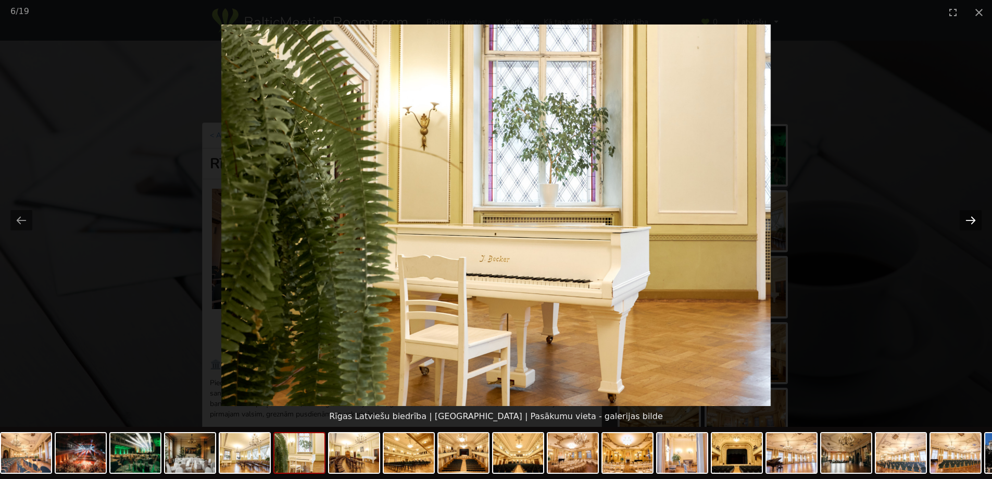
click at [970, 221] on button "Next slide" at bounding box center [971, 220] width 22 height 20
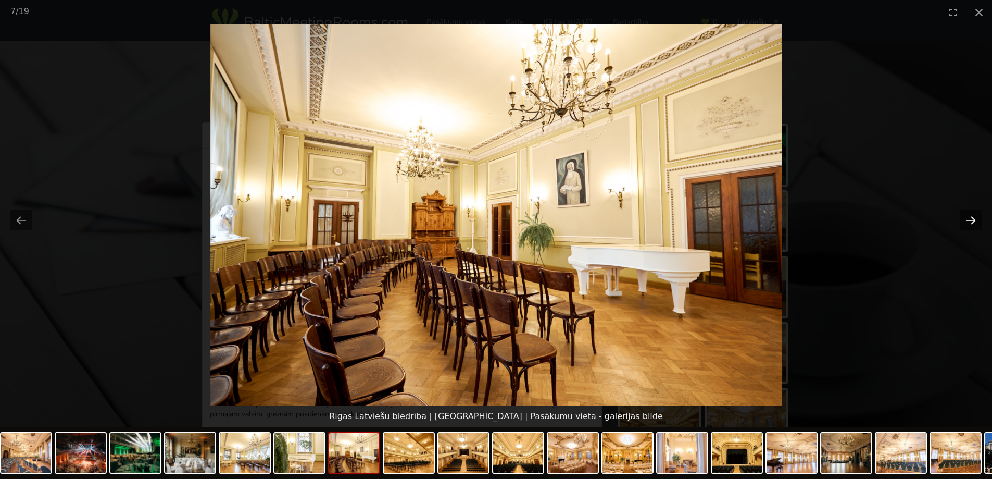
click at [970, 221] on button "Next slide" at bounding box center [971, 220] width 22 height 20
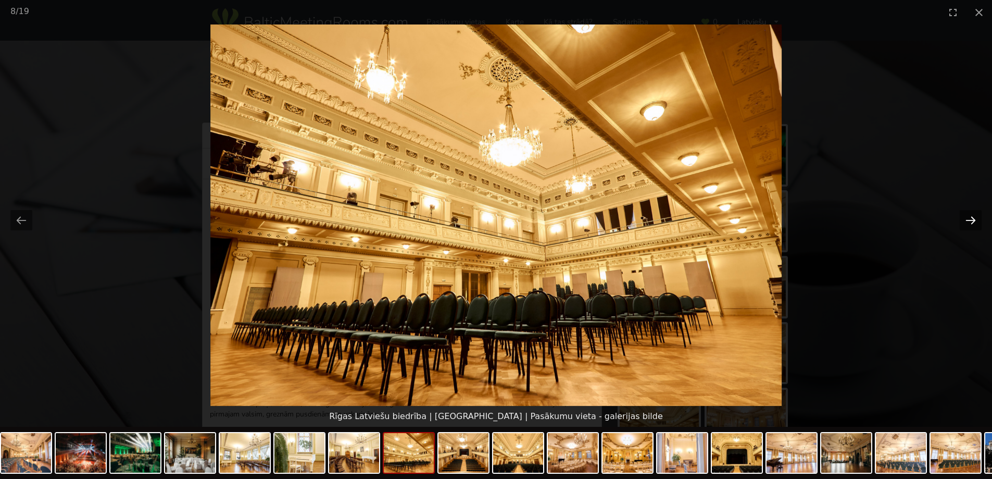
click at [970, 221] on button "Next slide" at bounding box center [971, 220] width 22 height 20
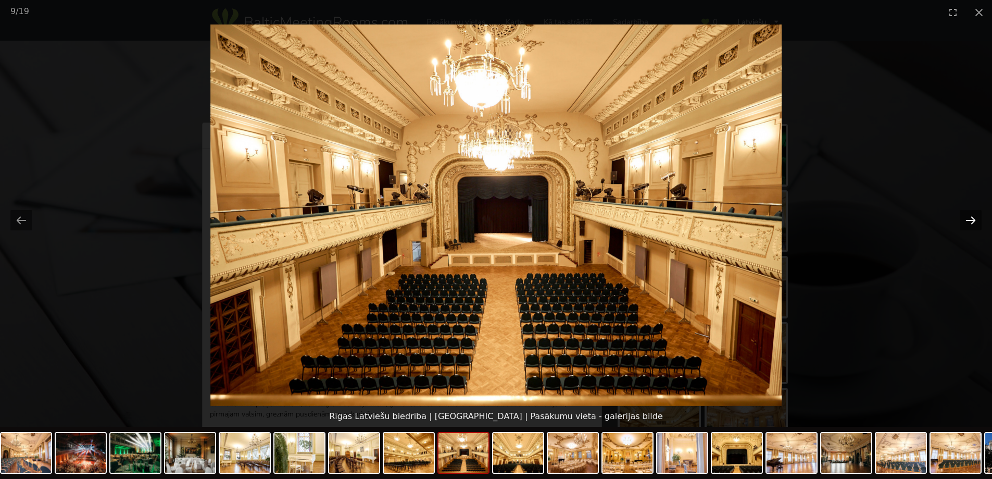
click at [970, 221] on button "Next slide" at bounding box center [971, 220] width 22 height 20
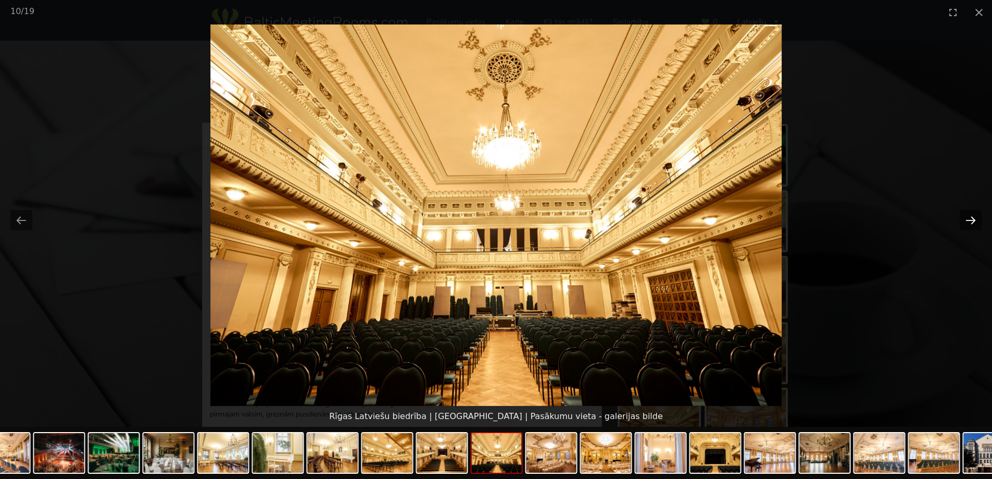
click at [970, 221] on button "Next slide" at bounding box center [971, 220] width 22 height 20
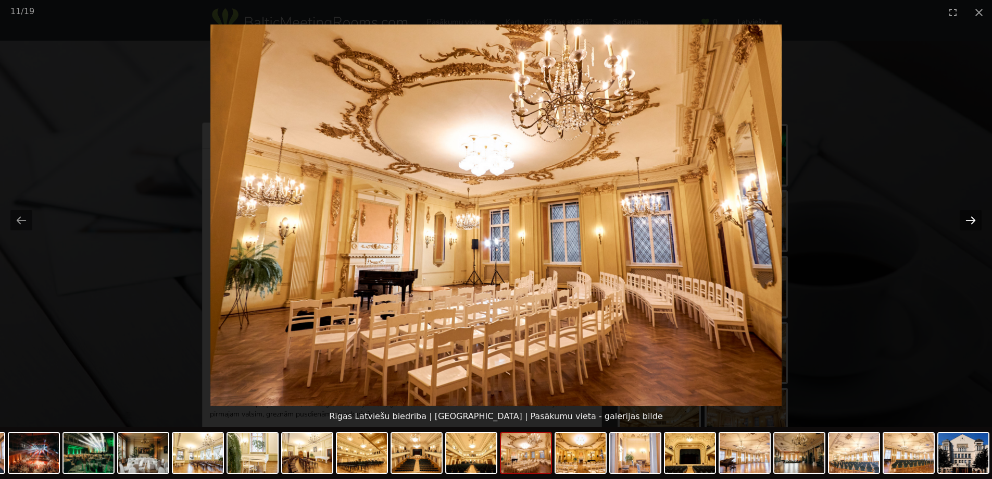
click at [970, 221] on button "Next slide" at bounding box center [971, 220] width 22 height 20
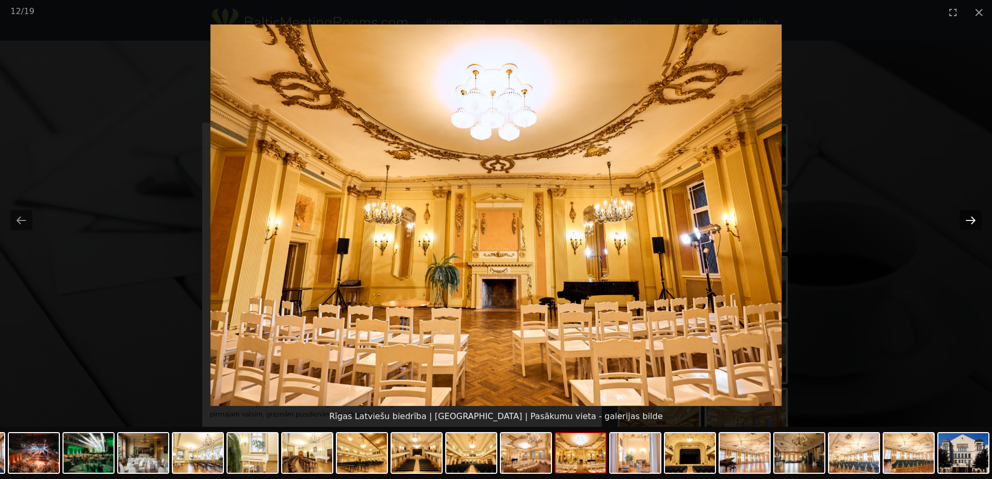
click at [970, 221] on button "Next slide" at bounding box center [971, 220] width 22 height 20
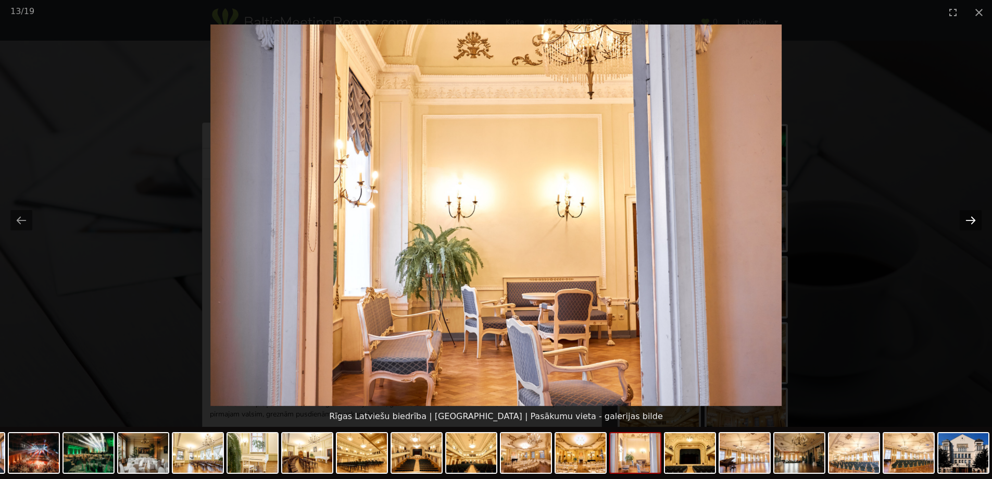
click at [970, 220] on button "Next slide" at bounding box center [971, 220] width 22 height 20
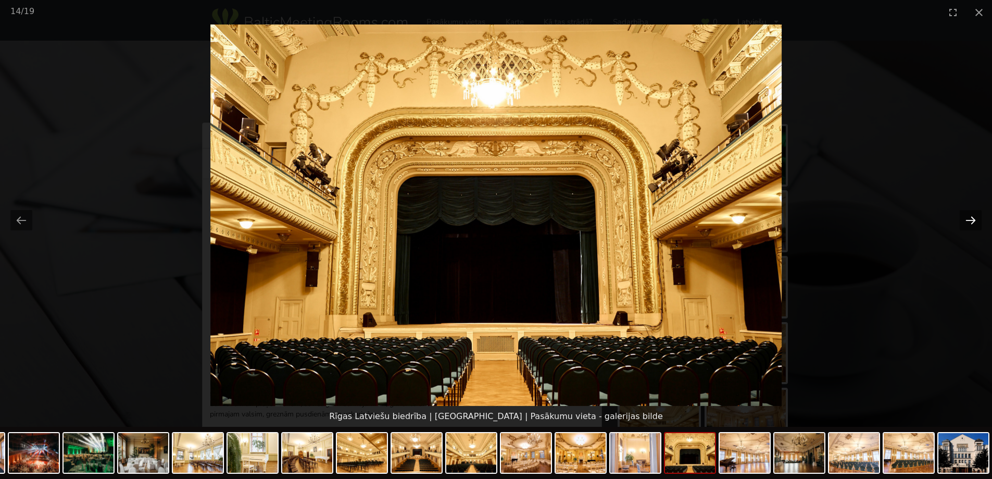
click at [970, 220] on button "Next slide" at bounding box center [971, 220] width 22 height 20
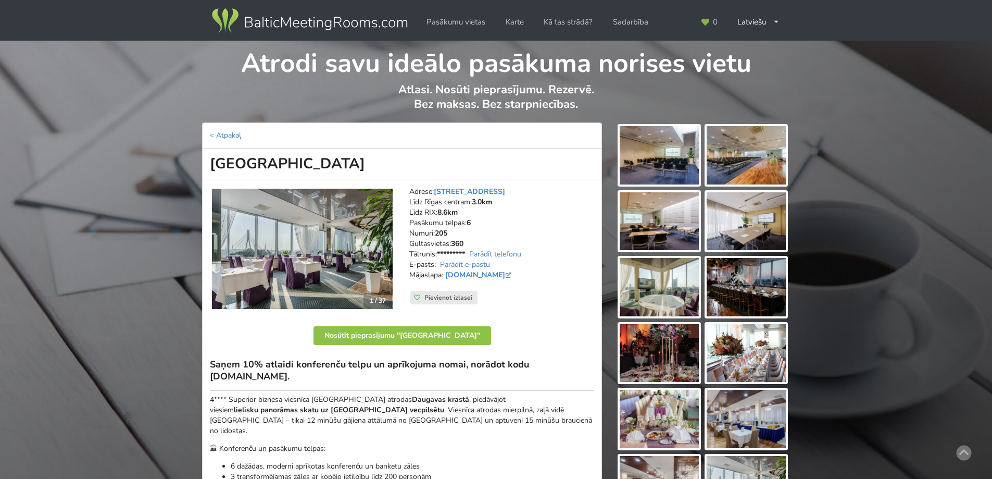
click at [328, 262] on img at bounding box center [302, 248] width 181 height 121
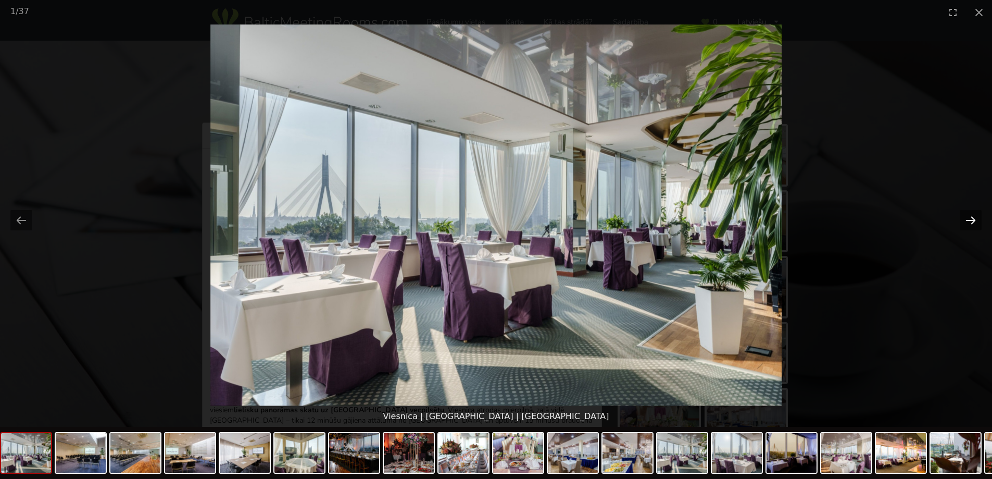
click at [976, 217] on button "Next slide" at bounding box center [971, 220] width 22 height 20
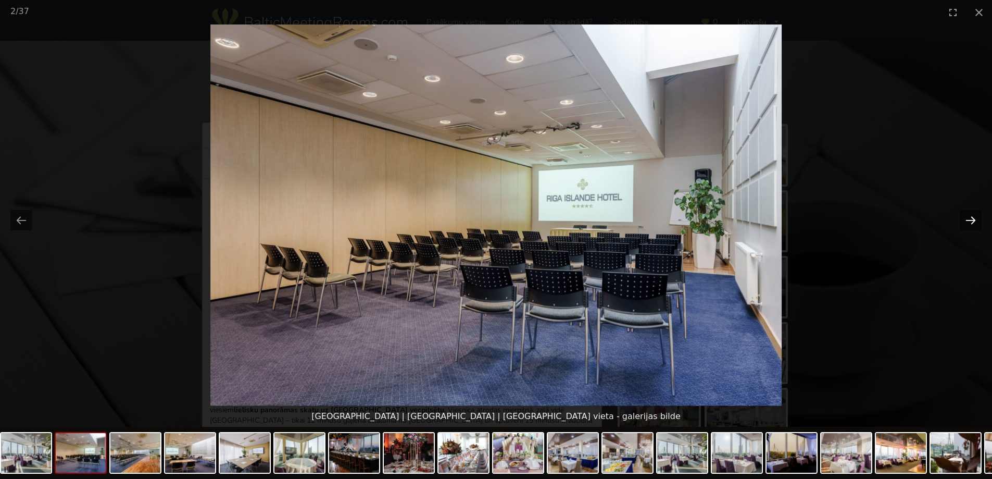
click at [976, 216] on button "Next slide" at bounding box center [971, 220] width 22 height 20
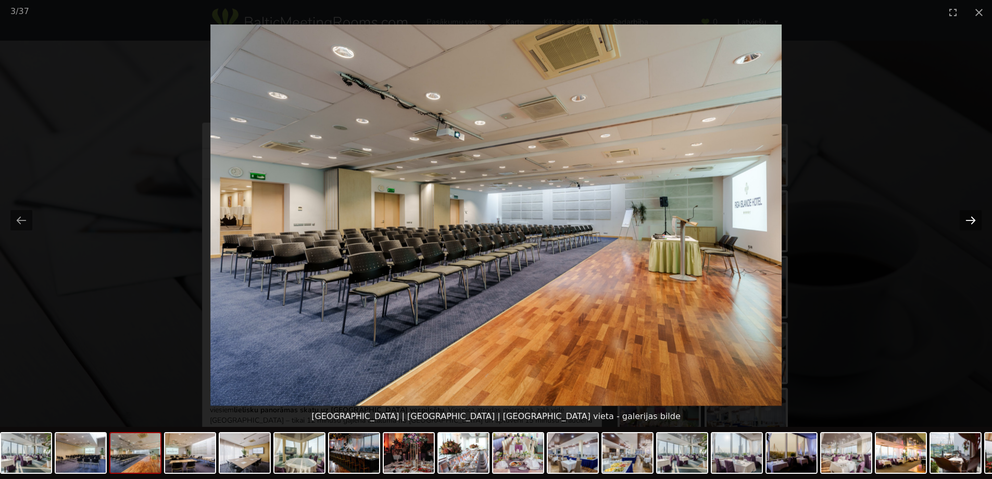
click at [976, 216] on button "Next slide" at bounding box center [971, 220] width 22 height 20
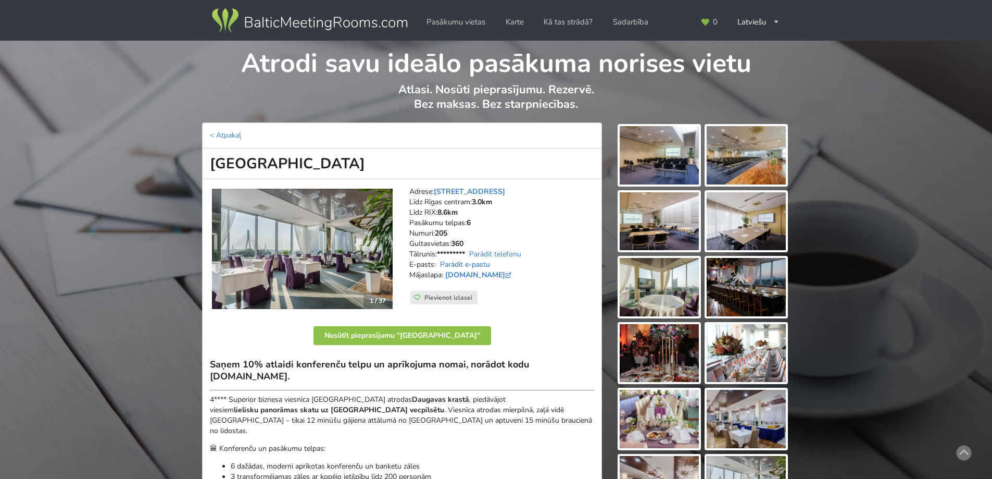
click at [466, 268] on link "Parādīt e-pastu" at bounding box center [465, 264] width 50 height 10
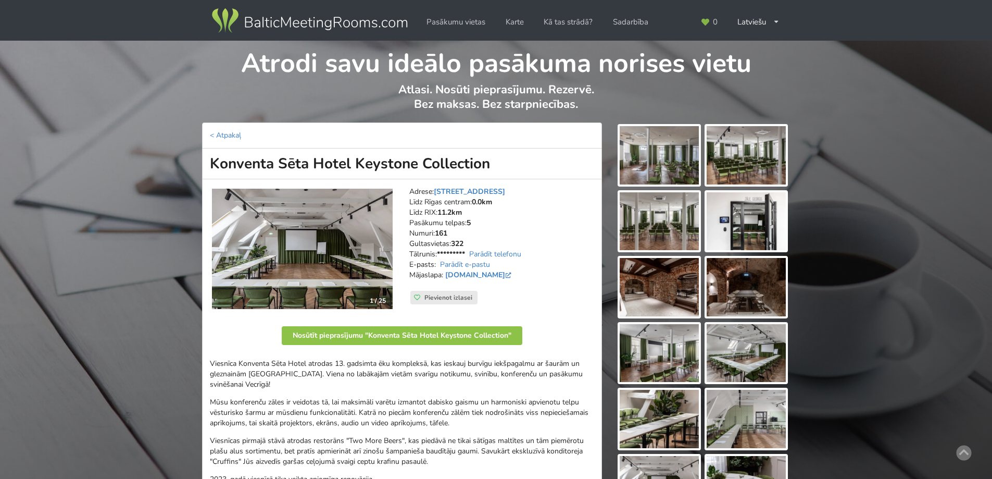
drag, startPoint x: 209, startPoint y: 159, endPoint x: 508, endPoint y: 154, distance: 298.4
click at [505, 154] on h1 "Konventa Sēta Hotel Keystone Collection" at bounding box center [402, 163] width 400 height 31
drag, startPoint x: 499, startPoint y: 159, endPoint x: 173, endPoint y: 153, distance: 326.5
click at [173, 153] on div "Atrodi savu ideālo pasākuma norises vietu Atlasi. Nosūti pieprasījumu. Rezervē.…" at bounding box center [496, 484] width 992 height 887
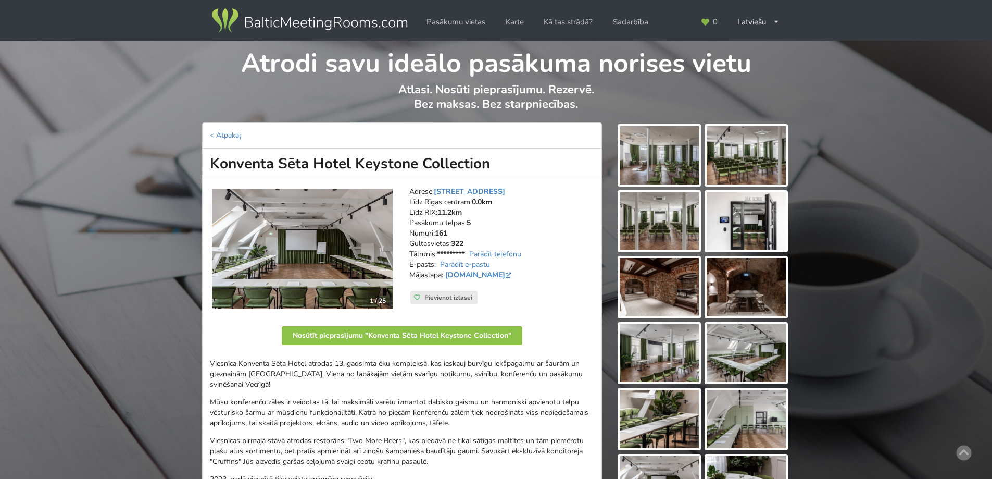
copy h1 "Konventa Sēta Hotel Keystone Collection"
click at [330, 250] on img at bounding box center [302, 248] width 181 height 121
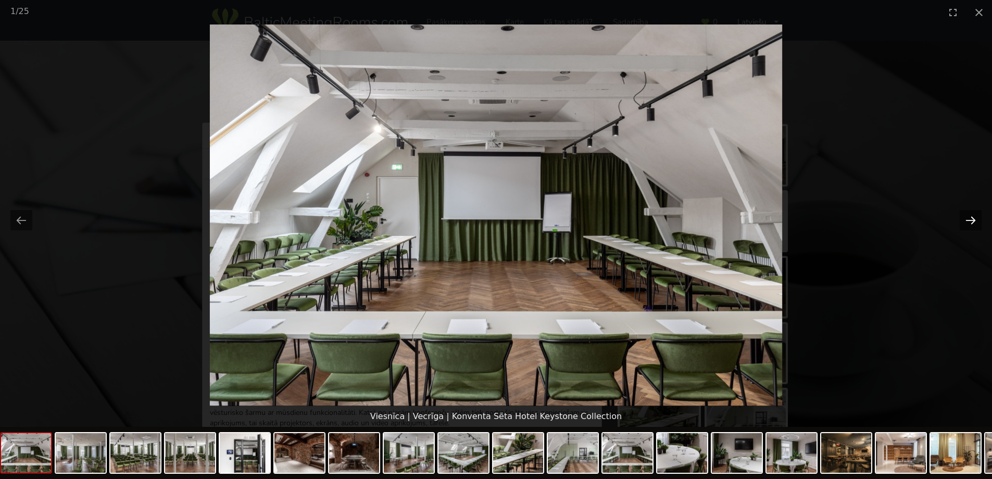
click at [976, 222] on button "Next slide" at bounding box center [971, 220] width 22 height 20
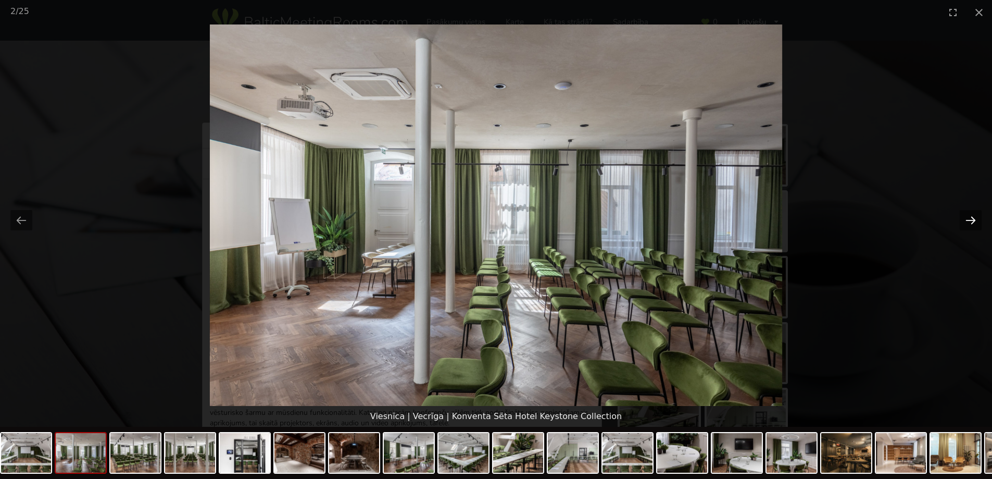
click at [976, 222] on button "Next slide" at bounding box center [971, 220] width 22 height 20
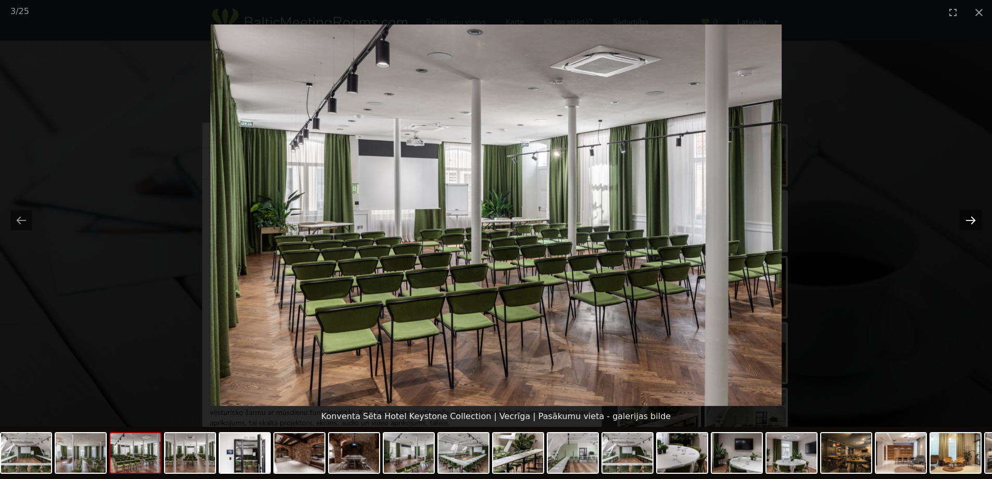
click at [976, 222] on button "Next slide" at bounding box center [971, 220] width 22 height 20
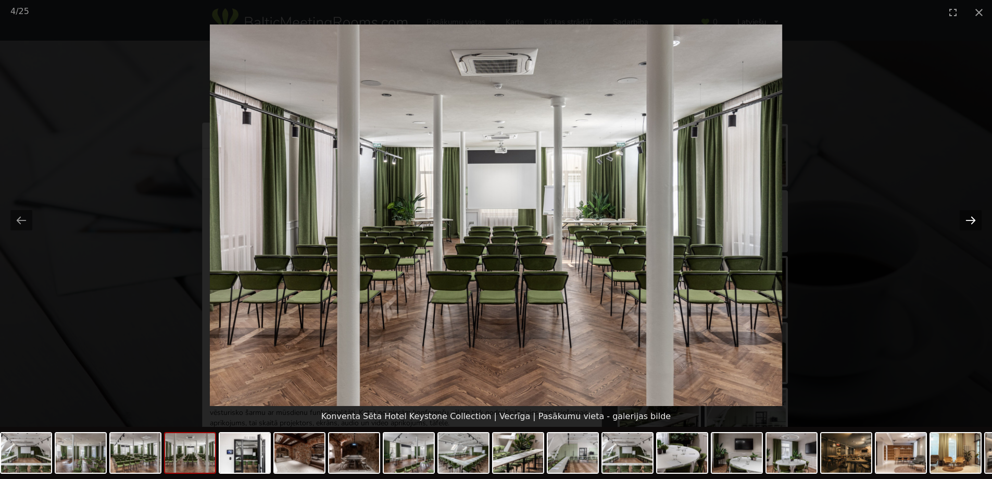
click at [976, 222] on button "Next slide" at bounding box center [971, 220] width 22 height 20
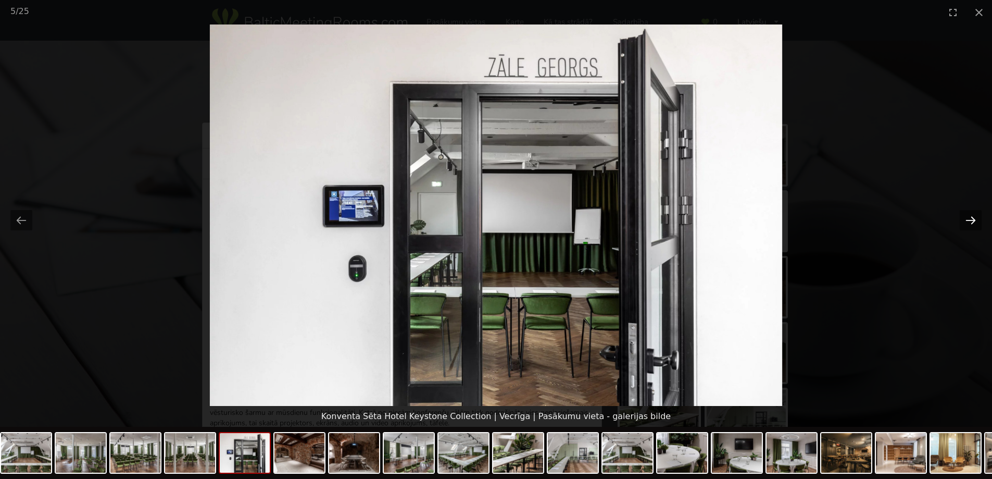
click at [976, 222] on button "Next slide" at bounding box center [971, 220] width 22 height 20
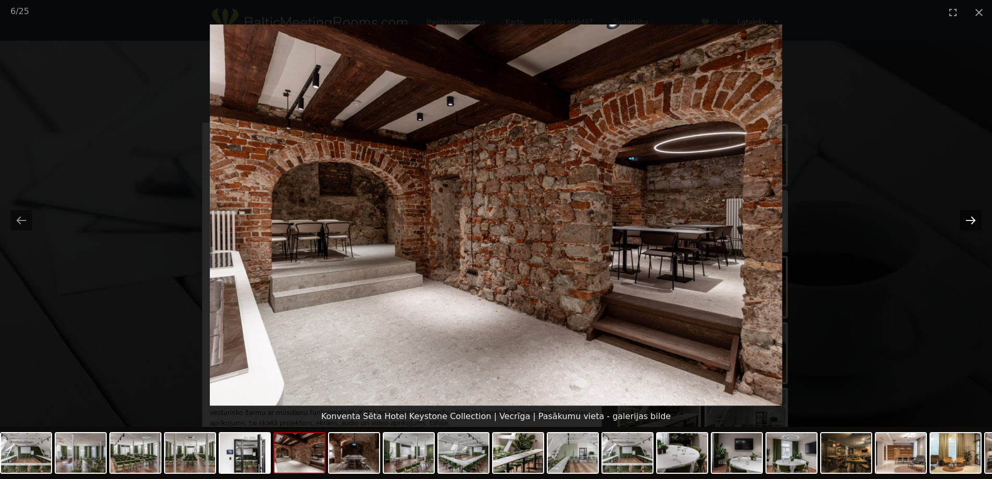
click at [976, 222] on button "Next slide" at bounding box center [971, 220] width 22 height 20
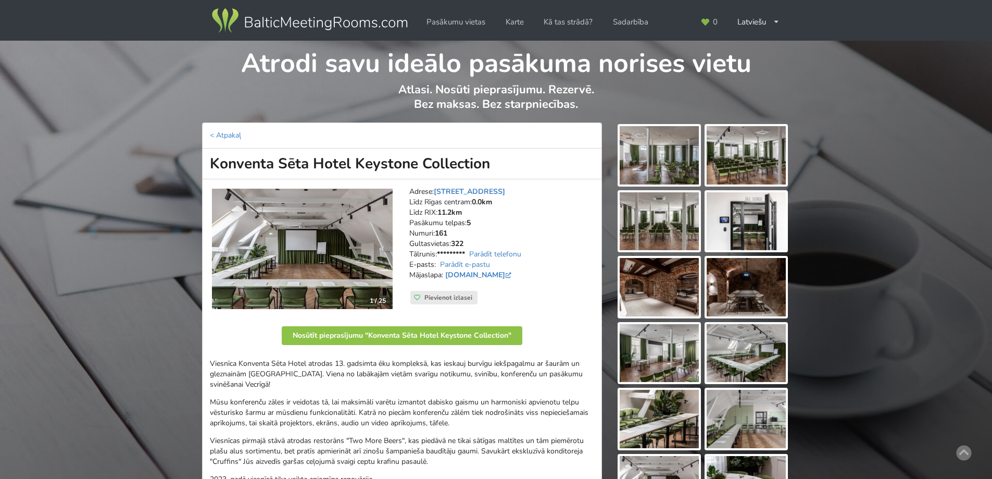
click at [459, 258] on strong "*********" at bounding box center [451, 254] width 28 height 10
click at [460, 262] on link "Parādīt e-pastu" at bounding box center [465, 264] width 50 height 10
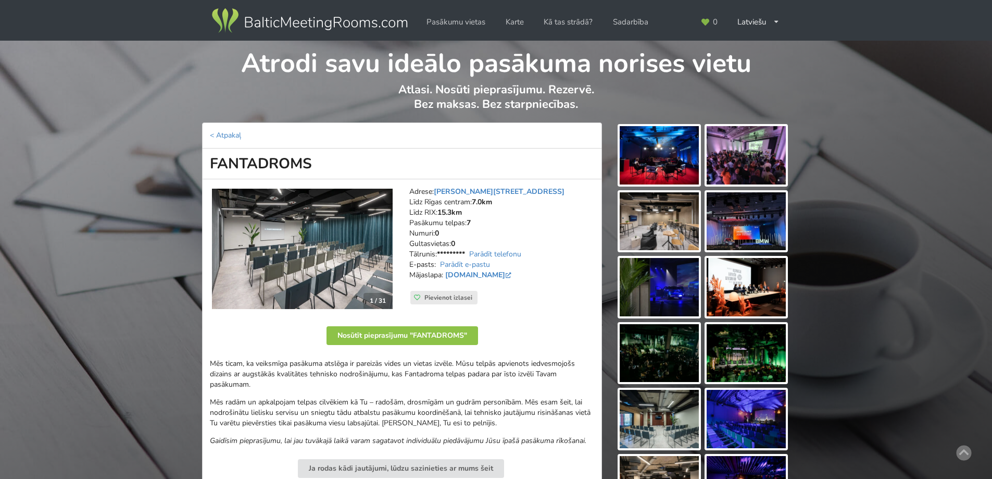
click at [337, 253] on img at bounding box center [302, 248] width 181 height 121
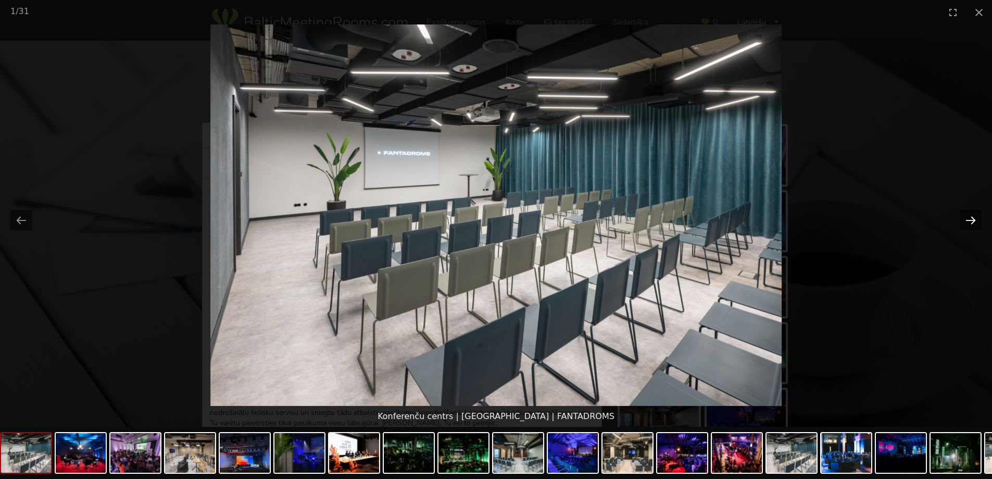
click at [967, 221] on button "Next slide" at bounding box center [971, 220] width 22 height 20
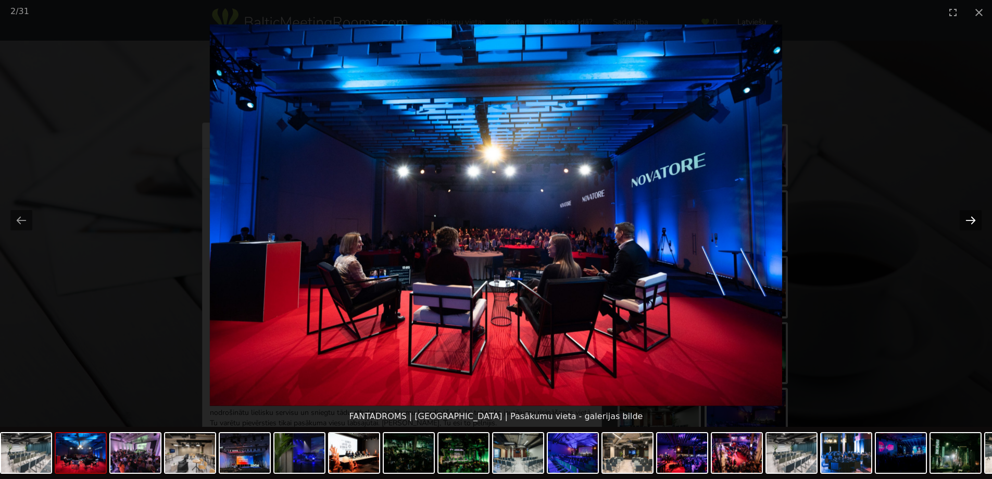
click at [967, 221] on button "Next slide" at bounding box center [971, 220] width 22 height 20
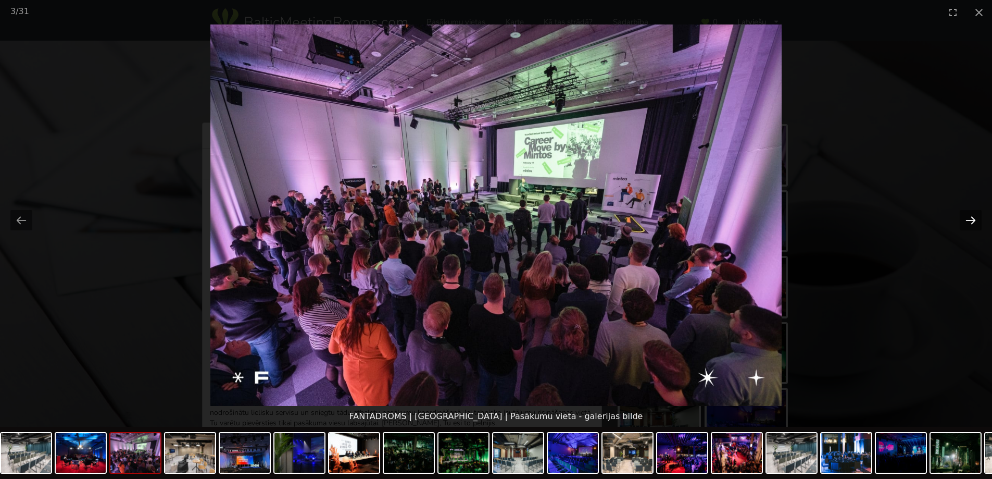
click at [967, 221] on button "Next slide" at bounding box center [971, 220] width 22 height 20
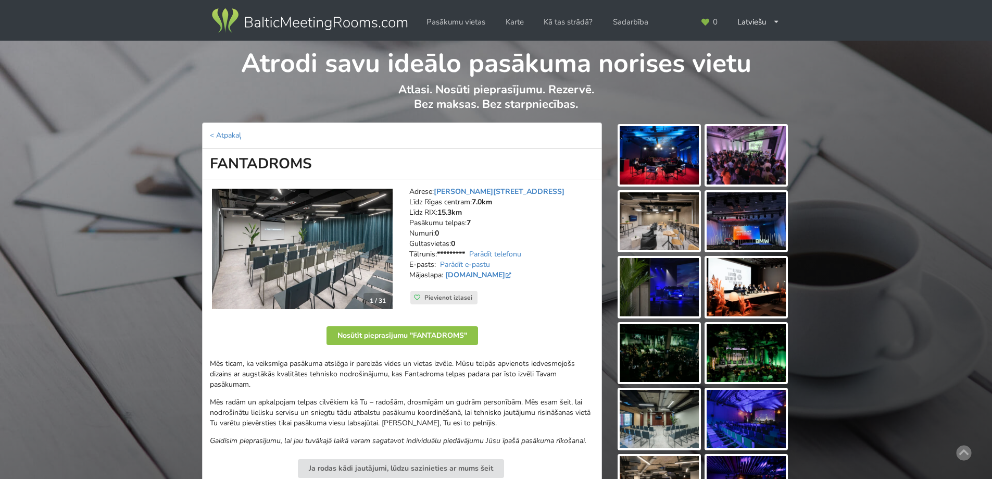
click at [462, 265] on link "Parādīt e-pastu" at bounding box center [465, 264] width 50 height 10
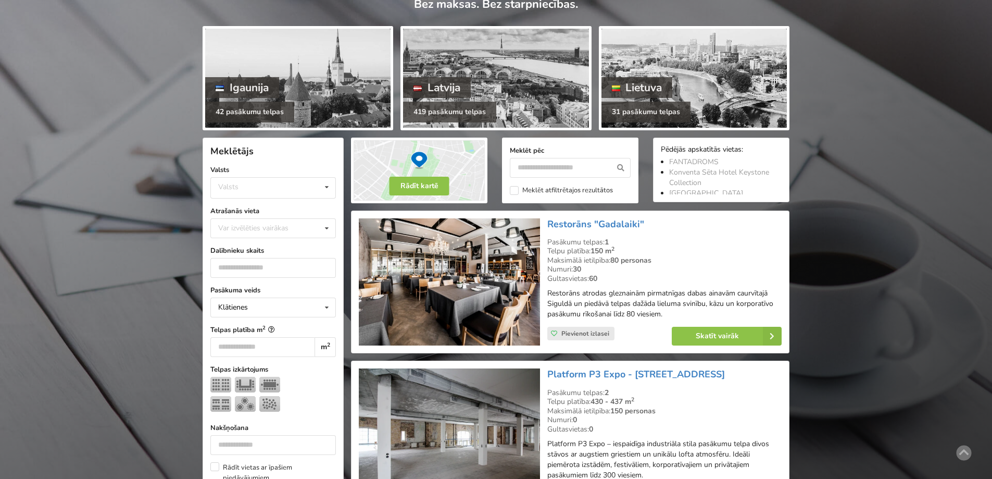
scroll to position [104, 0]
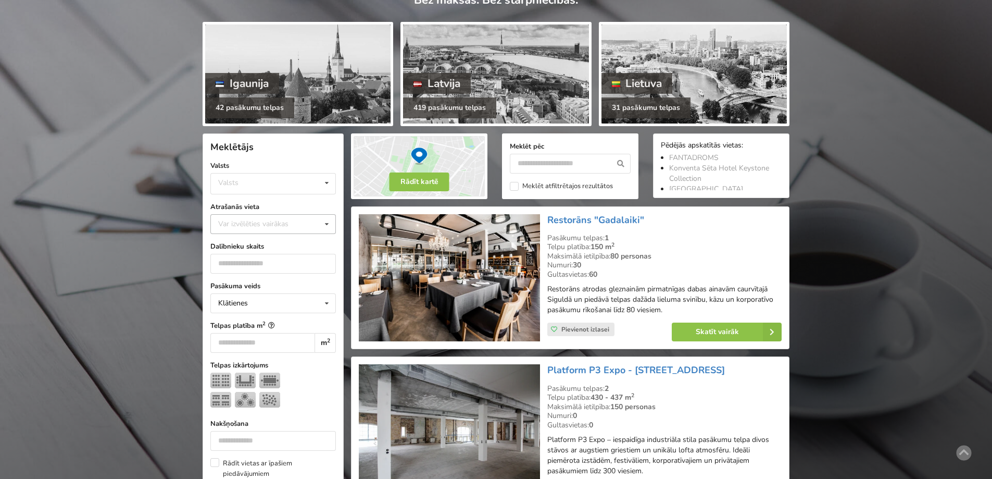
click at [266, 230] on div "Var izvēlēties vairākas" at bounding box center [264, 224] width 96 height 12
type input "****"
click at [218, 243] on div "Rīga" at bounding box center [273, 242] width 124 height 19
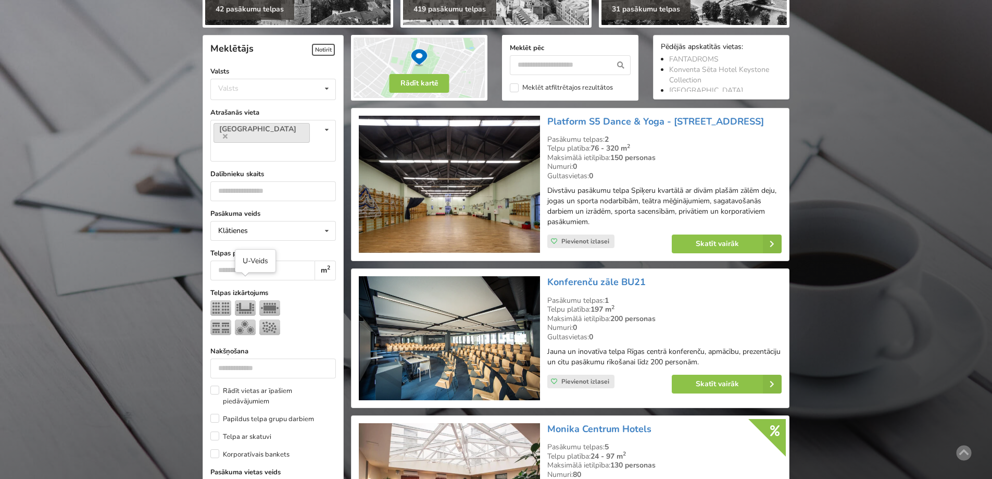
scroll to position [234, 0]
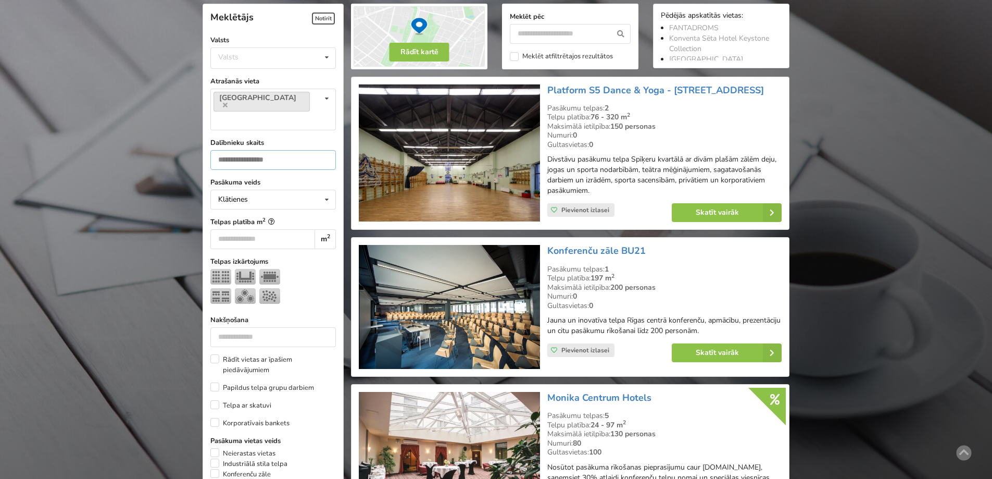
click at [270, 150] on input "number" at bounding box center [272, 160] width 125 height 20
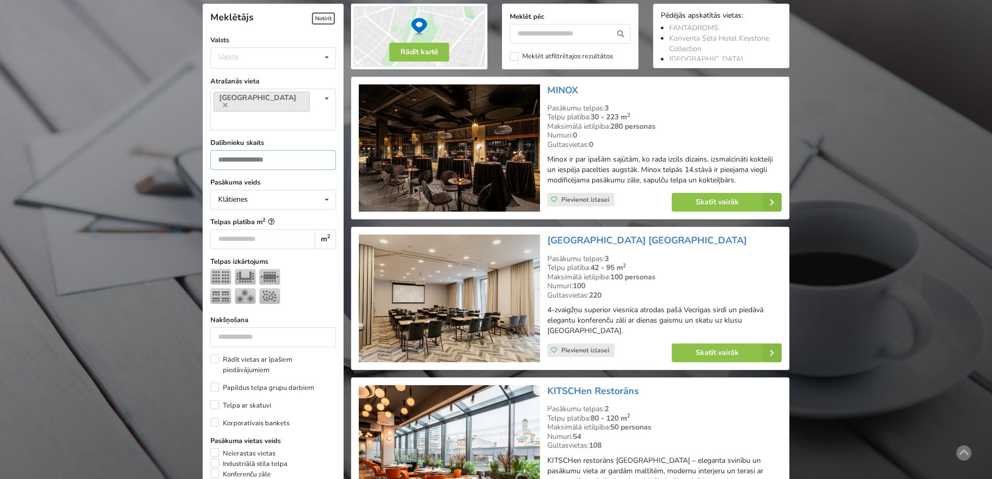
type input "**"
click at [297, 286] on div "Pasākuma veids Klātienes Klātienes Tiešsaistes Klātienes ar tiešraidi Telpas pl…" at bounding box center [272, 488] width 125 height 623
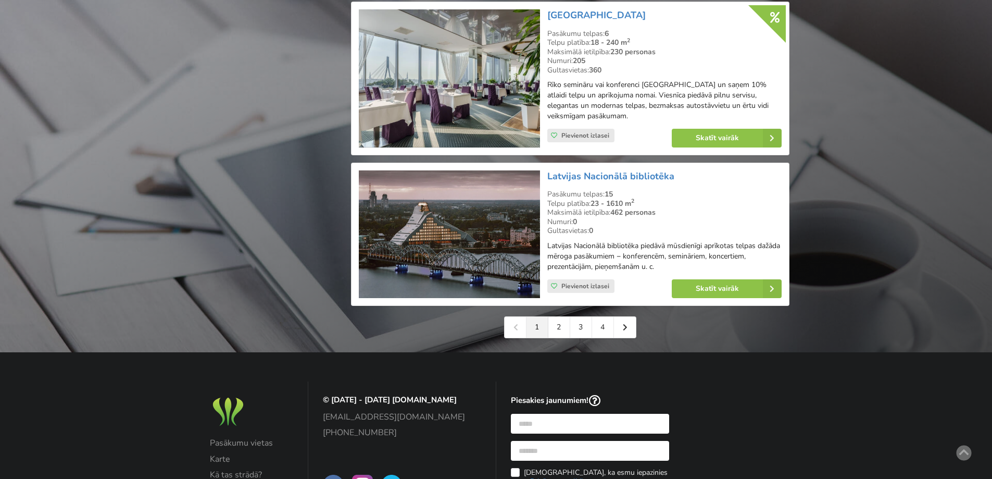
scroll to position [2369, 0]
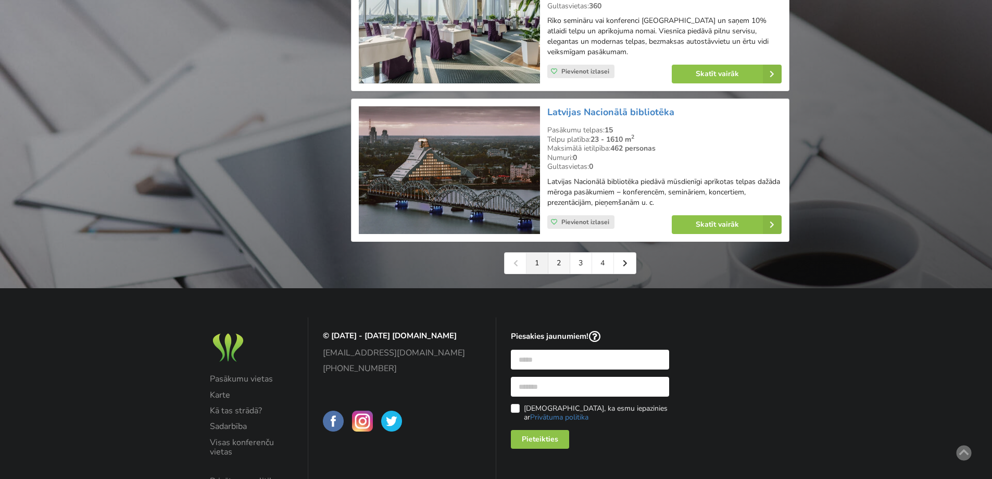
click at [561, 253] on link "2" at bounding box center [559, 263] width 22 height 21
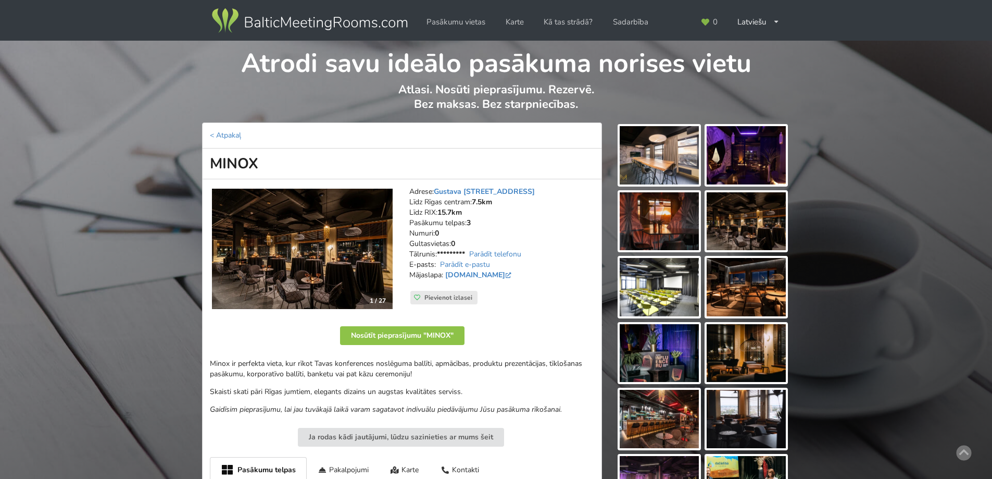
click at [340, 258] on img at bounding box center [302, 248] width 181 height 121
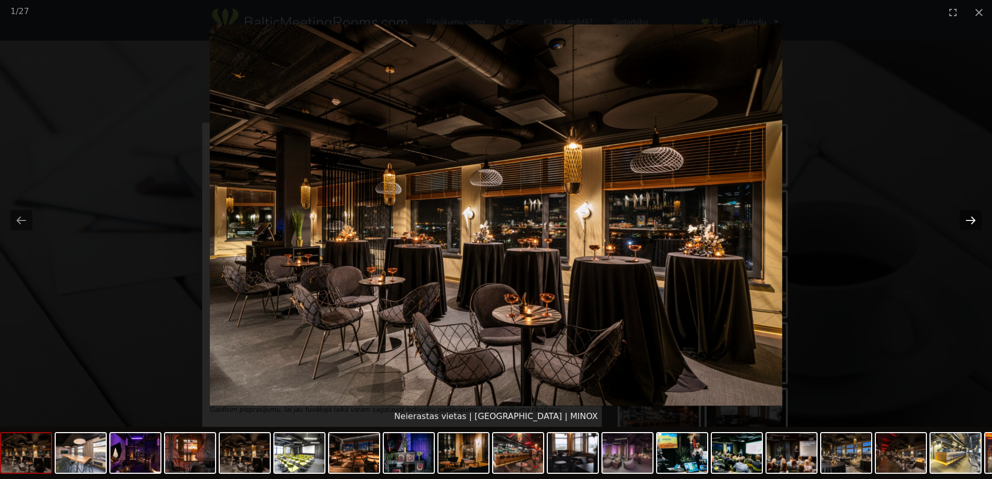
click at [975, 213] on button "Next slide" at bounding box center [971, 220] width 22 height 20
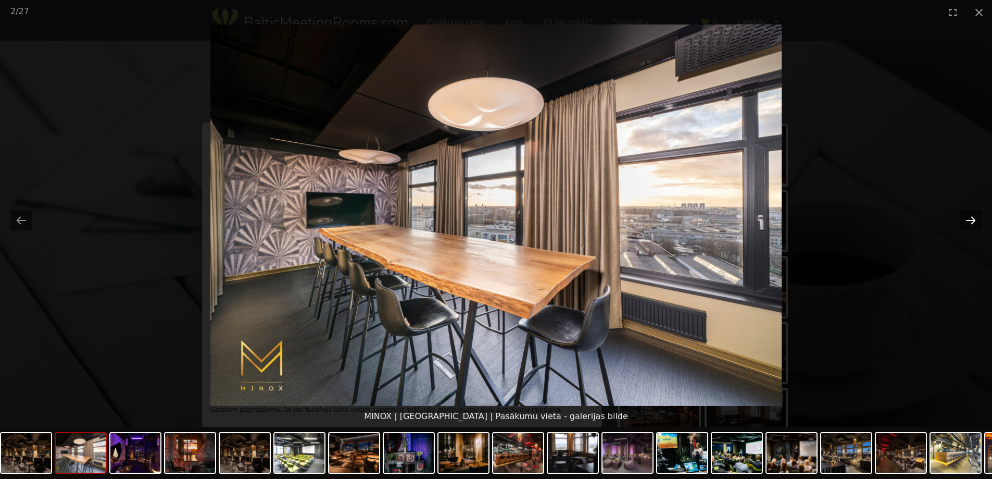
click at [975, 213] on button "Next slide" at bounding box center [971, 220] width 22 height 20
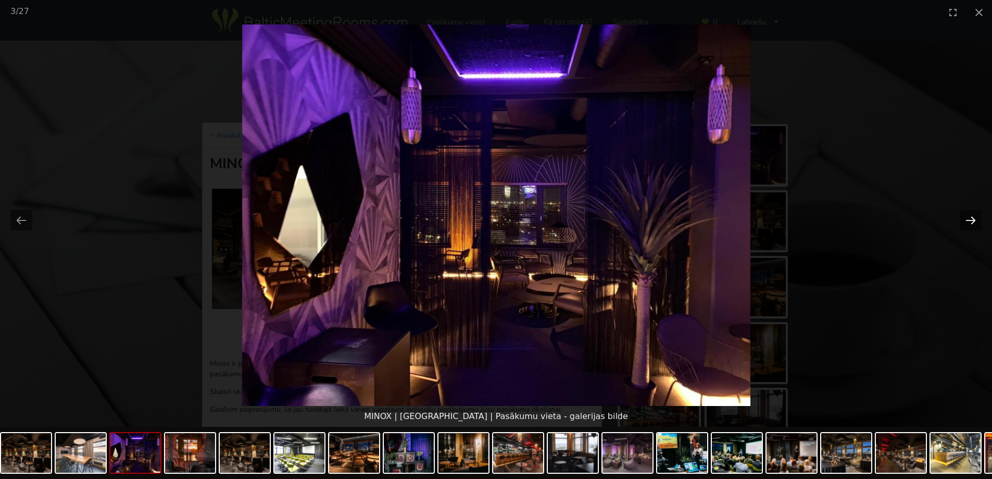
click at [975, 213] on button "Next slide" at bounding box center [971, 220] width 22 height 20
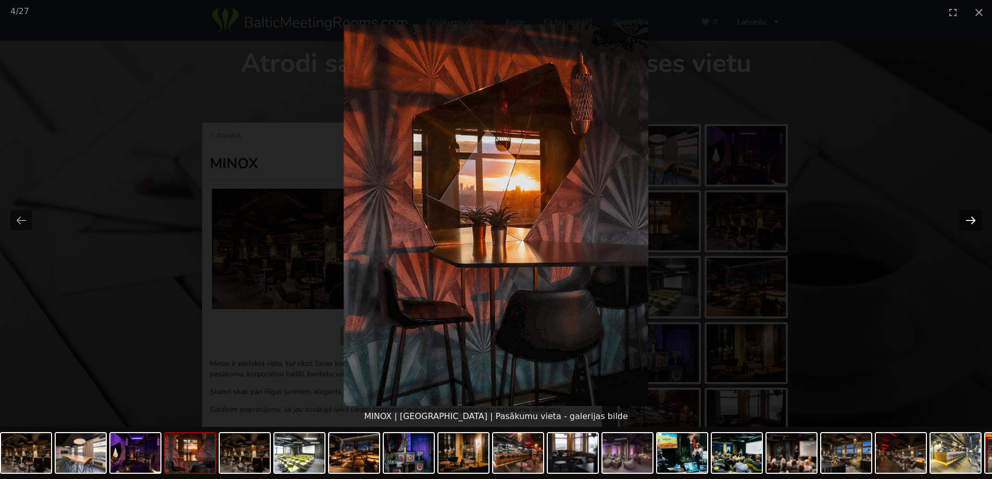
click at [975, 213] on button "Next slide" at bounding box center [971, 220] width 22 height 20
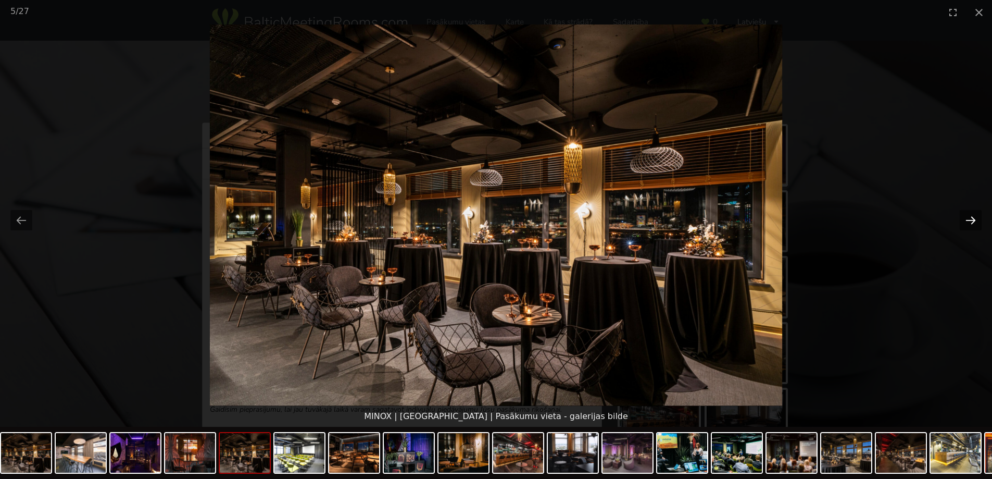
click at [975, 213] on button "Next slide" at bounding box center [971, 220] width 22 height 20
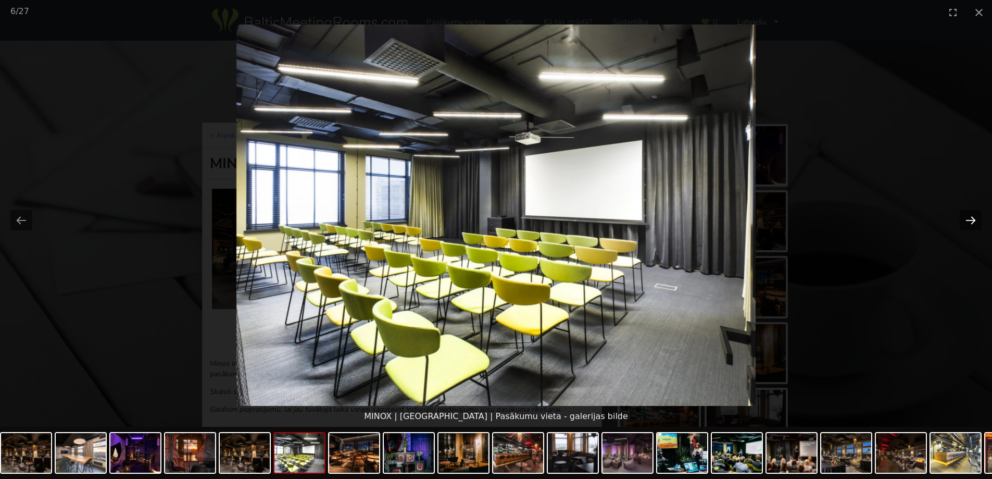
click at [975, 213] on button "Next slide" at bounding box center [971, 220] width 22 height 20
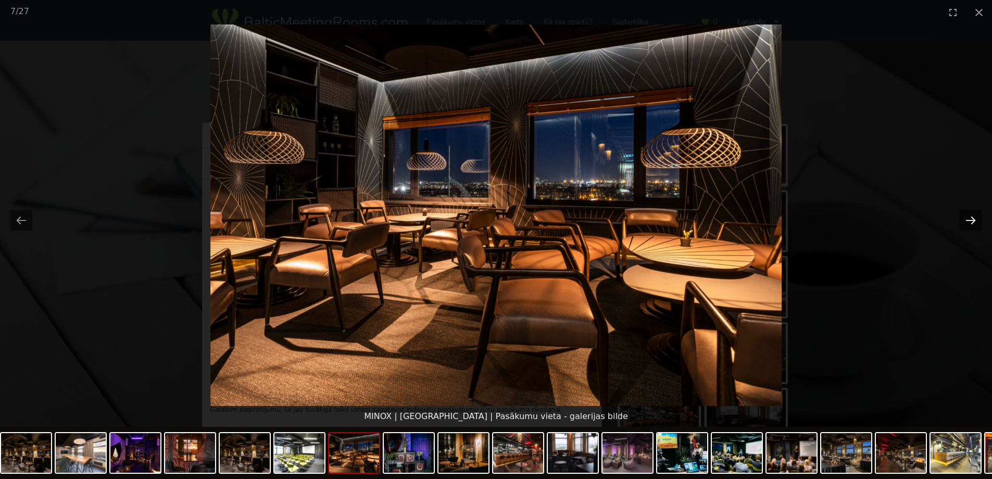
click at [975, 213] on button "Next slide" at bounding box center [971, 220] width 22 height 20
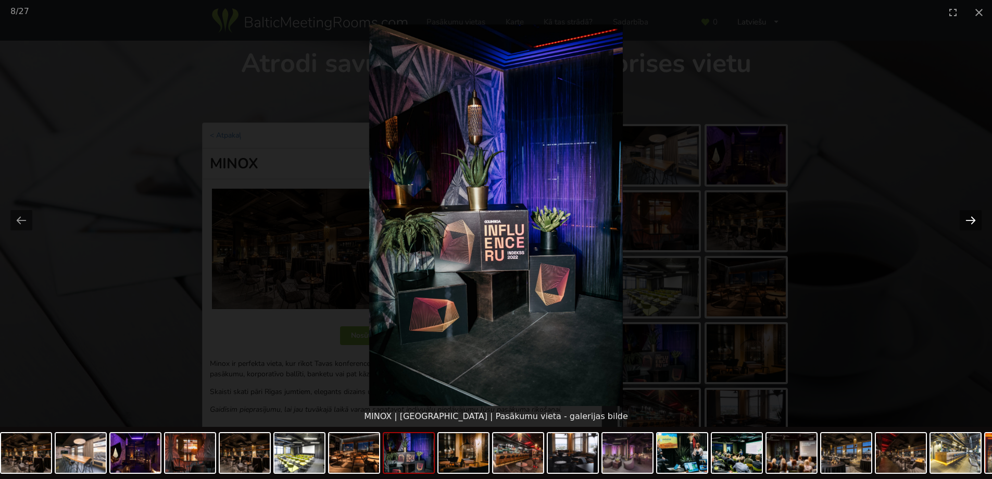
click at [975, 213] on button "Next slide" at bounding box center [971, 220] width 22 height 20
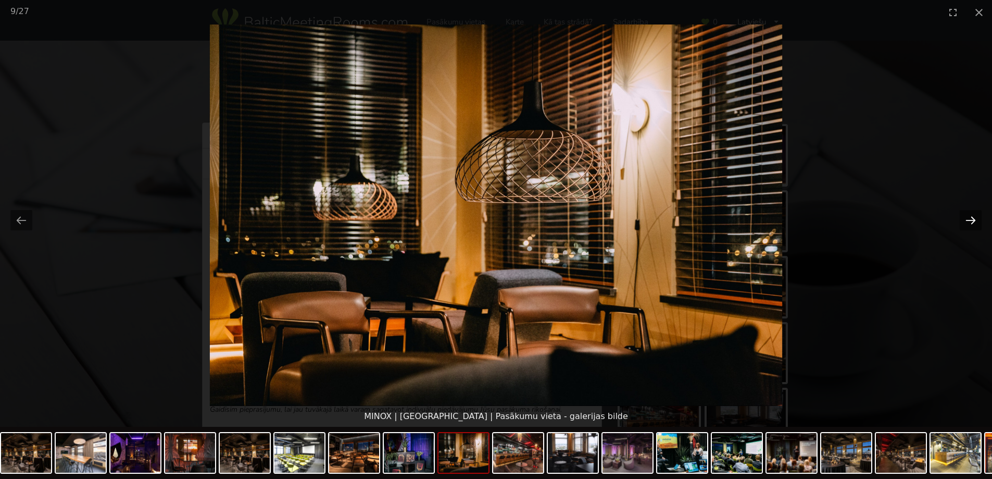
click at [975, 213] on button "Next slide" at bounding box center [971, 220] width 22 height 20
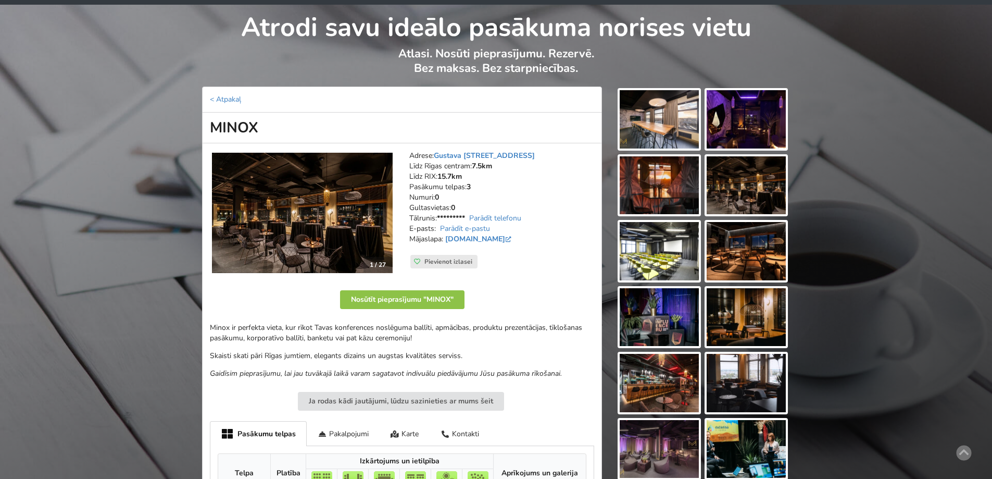
scroll to position [52, 0]
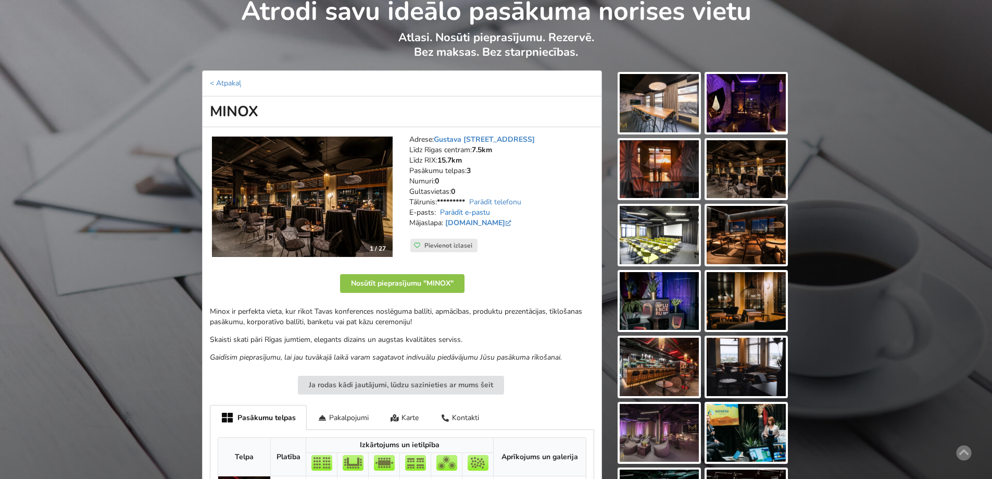
click at [474, 213] on link "Parādīt e-pastu" at bounding box center [465, 212] width 50 height 10
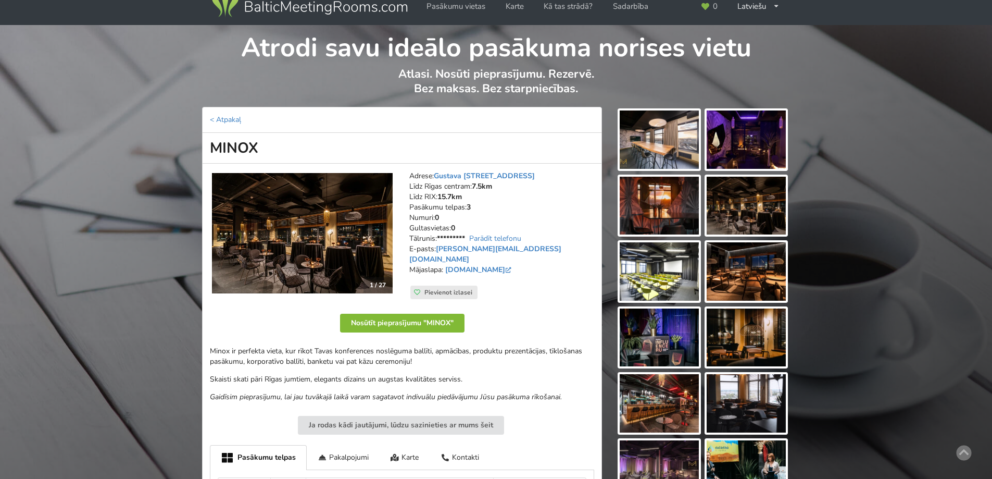
scroll to position [0, 0]
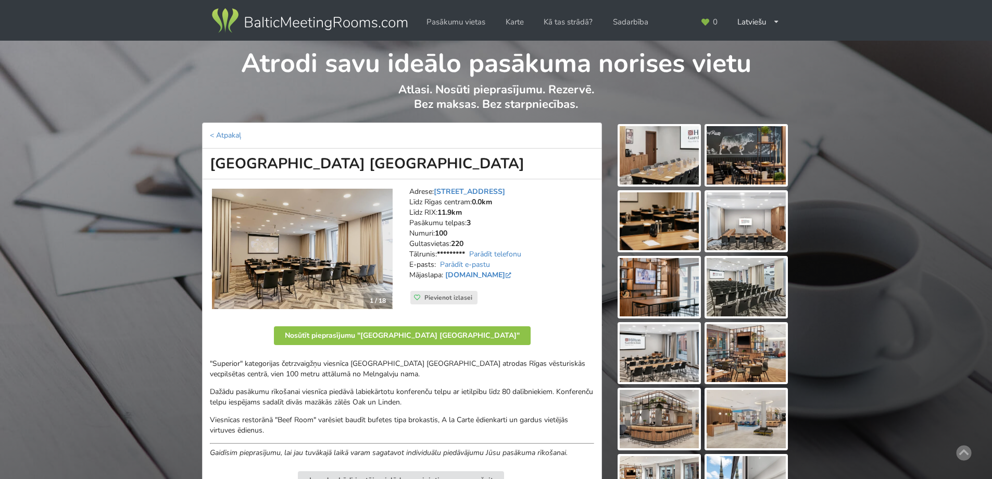
click at [457, 163] on h1 "[GEOGRAPHIC_DATA] [GEOGRAPHIC_DATA]" at bounding box center [402, 163] width 400 height 31
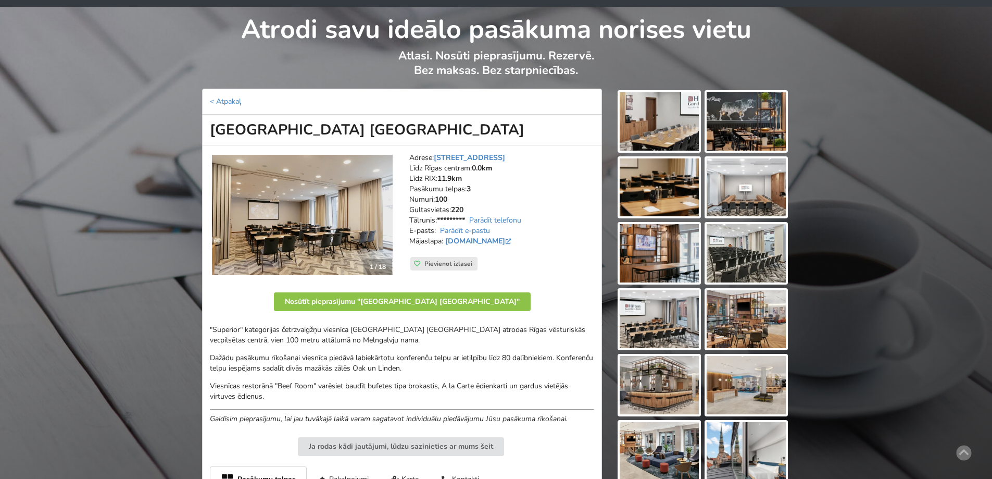
scroll to position [52, 0]
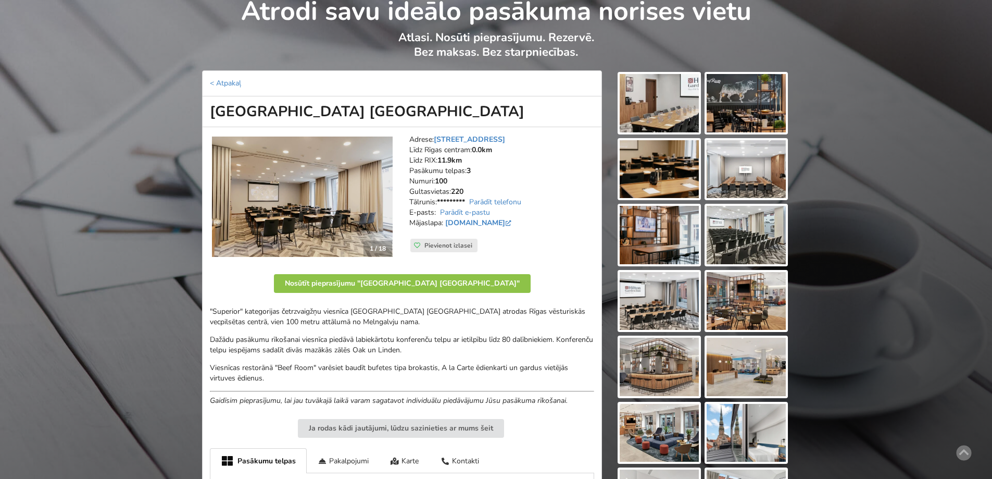
click at [301, 170] on img at bounding box center [302, 196] width 181 height 121
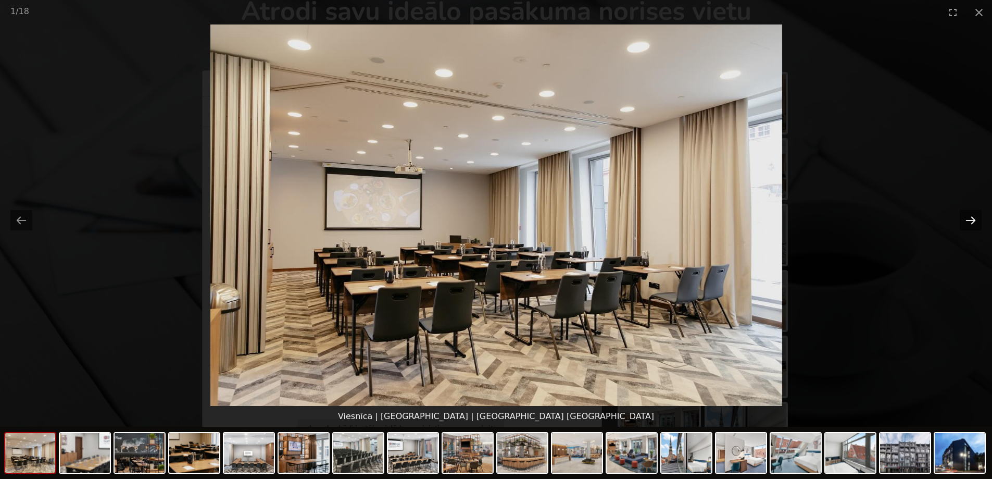
click at [970, 213] on button "Next slide" at bounding box center [971, 220] width 22 height 20
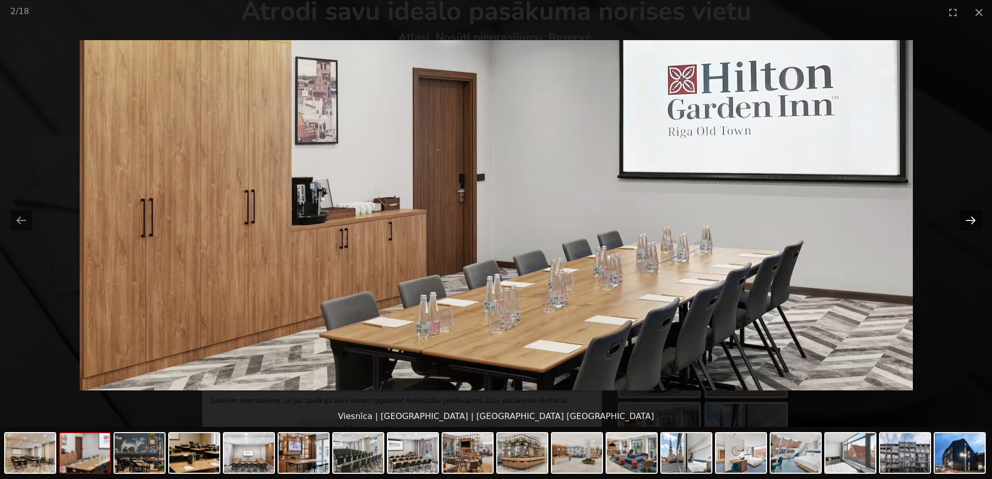
click at [970, 213] on button "Next slide" at bounding box center [971, 220] width 22 height 20
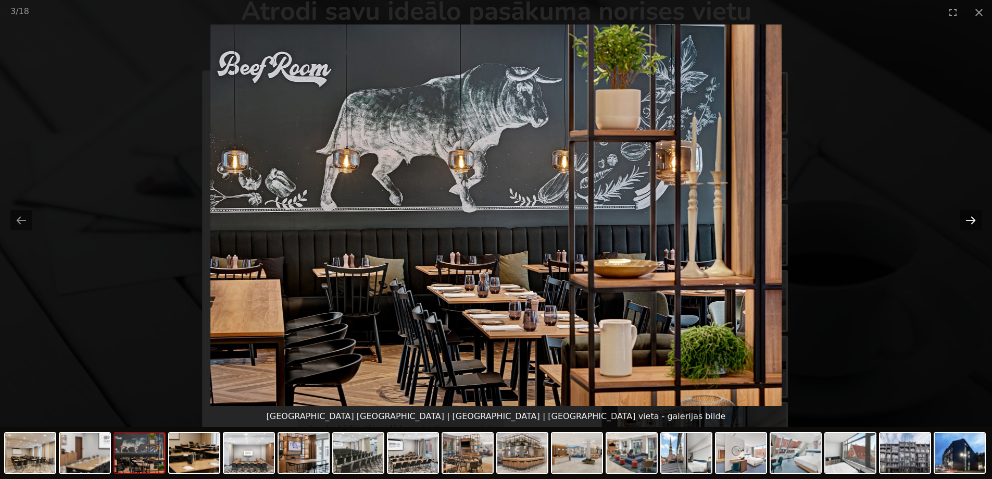
click at [970, 213] on button "Next slide" at bounding box center [971, 220] width 22 height 20
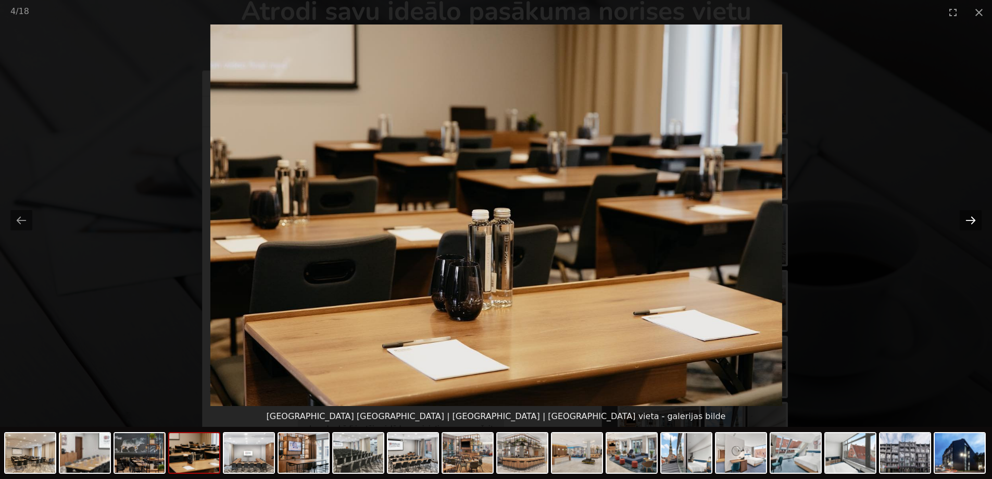
click at [970, 213] on button "Next slide" at bounding box center [971, 220] width 22 height 20
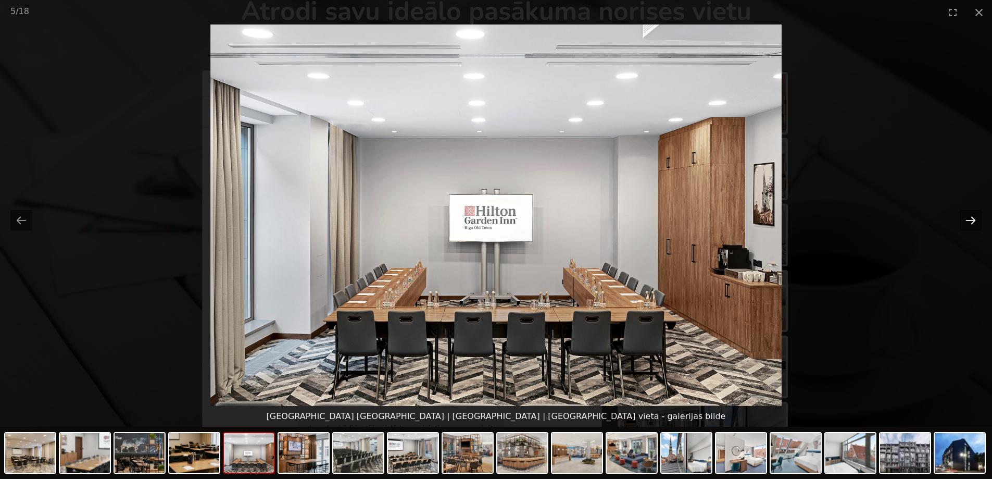
click at [970, 213] on button "Next slide" at bounding box center [971, 220] width 22 height 20
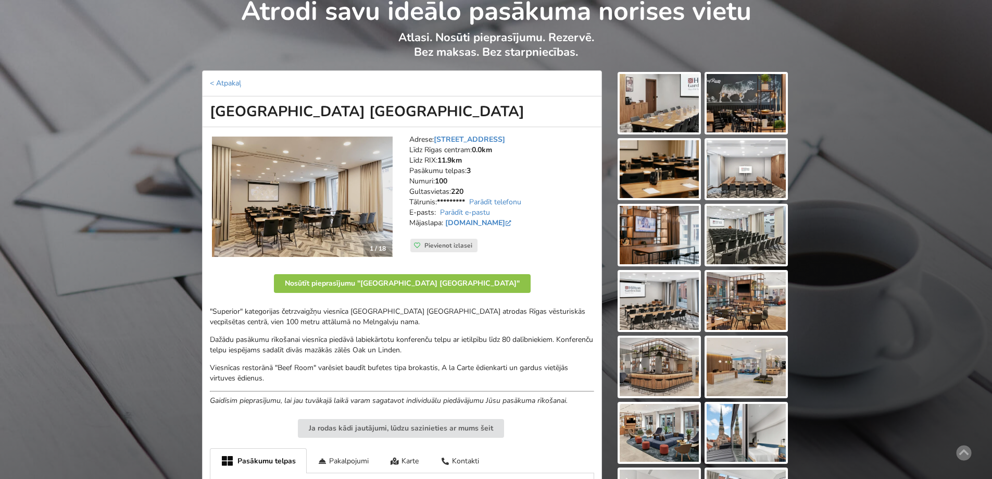
drag, startPoint x: 454, startPoint y: 211, endPoint x: 428, endPoint y: 252, distance: 48.4
click at [427, 255] on div "Adrese: Grēcinieku 25, Rīga Līdz Rīgas centram: 0.0km Līdz RIX: 11.9km Pasākumu…" at bounding box center [501, 197] width 199 height 140
click at [456, 208] on link "Parādīt e-pastu" at bounding box center [465, 212] width 50 height 10
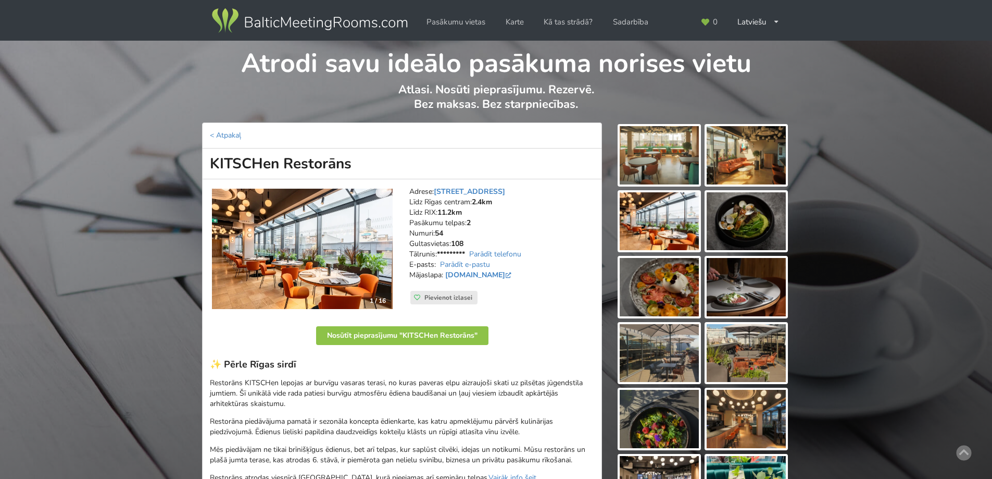
click at [348, 253] on img at bounding box center [302, 248] width 181 height 121
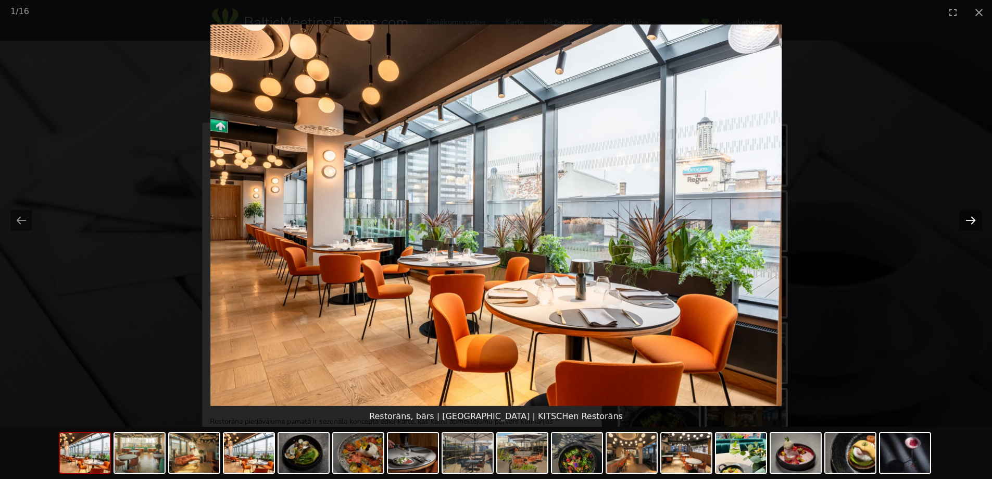
click at [972, 227] on button "Next slide" at bounding box center [971, 220] width 22 height 20
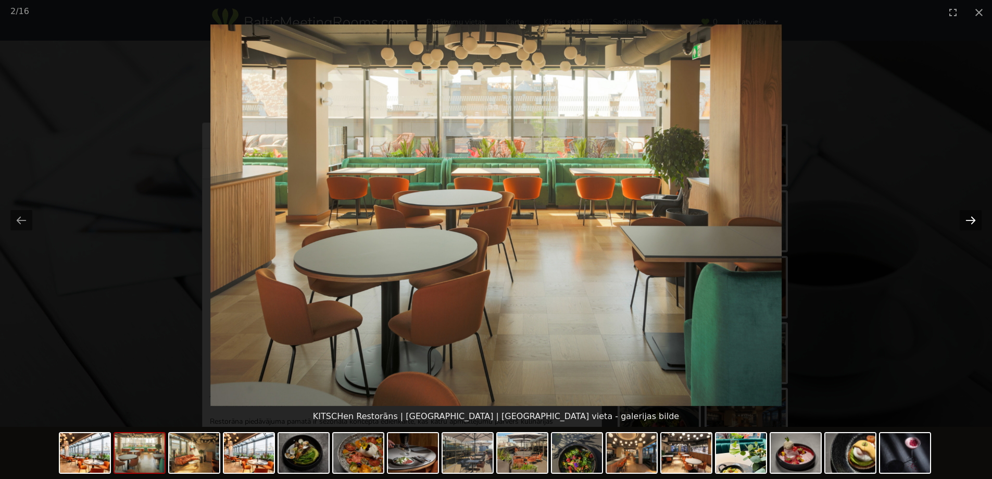
click at [972, 227] on button "Next slide" at bounding box center [971, 220] width 22 height 20
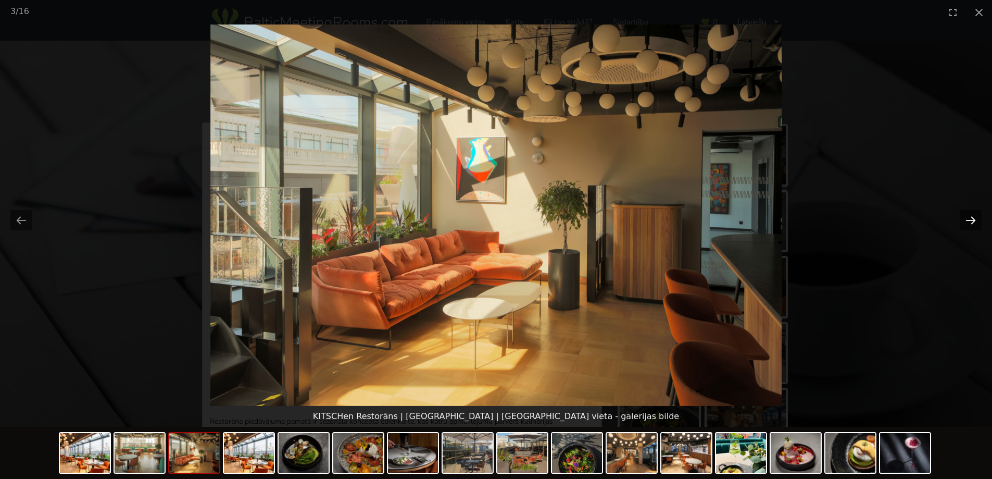
click at [972, 227] on button "Next slide" at bounding box center [971, 220] width 22 height 20
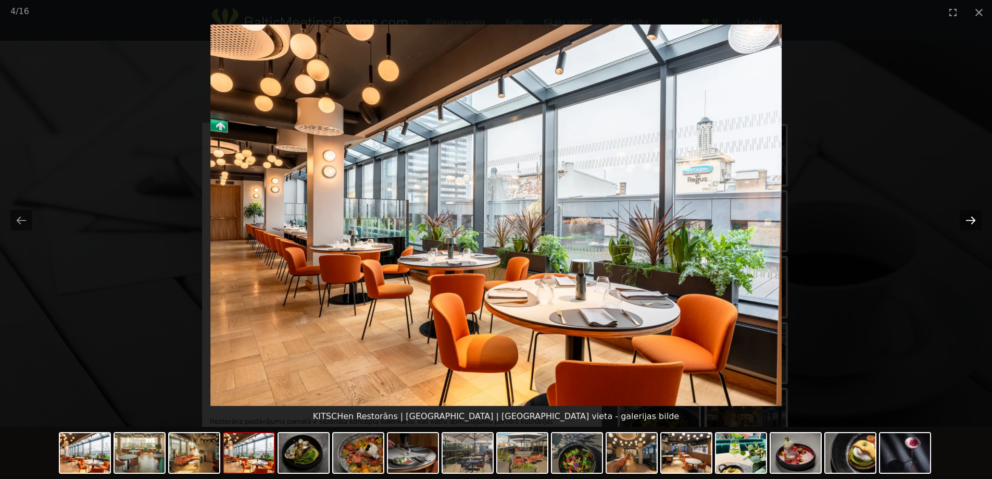
click at [972, 227] on button "Next slide" at bounding box center [971, 220] width 22 height 20
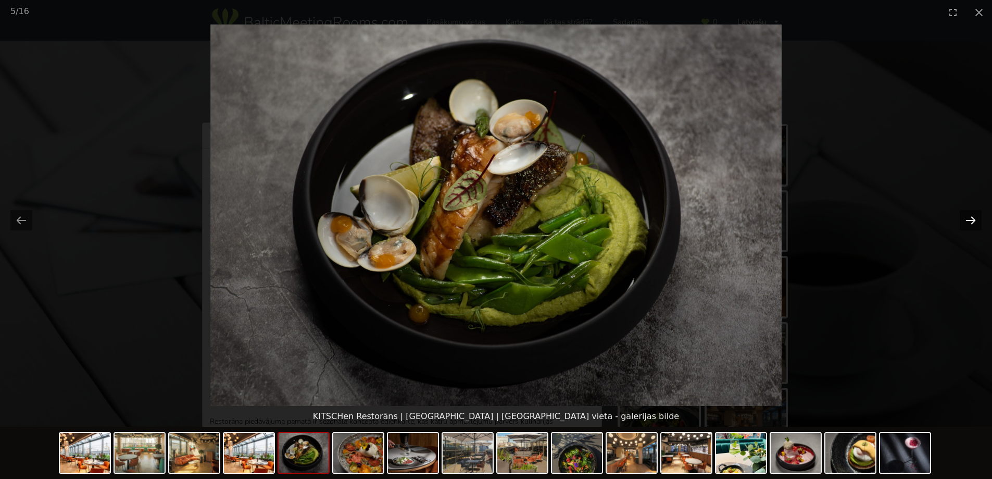
click at [972, 227] on button "Next slide" at bounding box center [971, 220] width 22 height 20
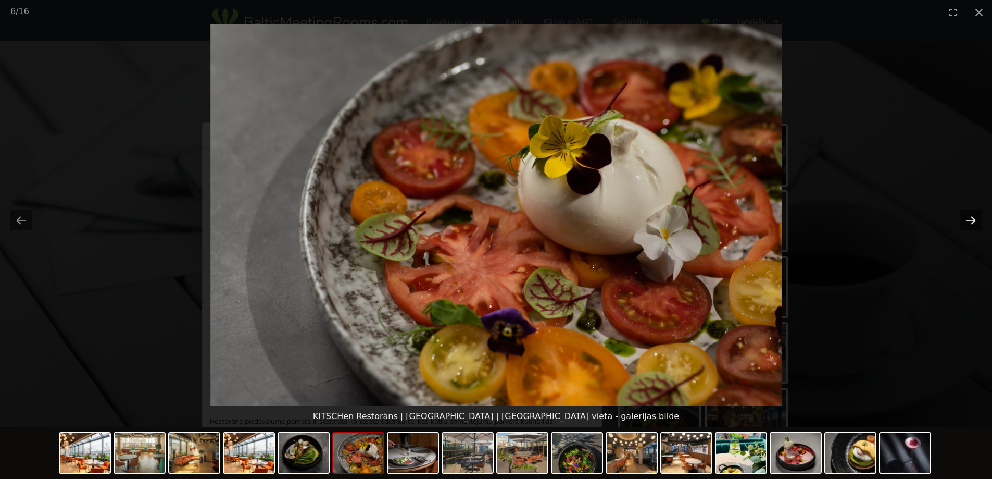
click at [972, 227] on button "Next slide" at bounding box center [971, 220] width 22 height 20
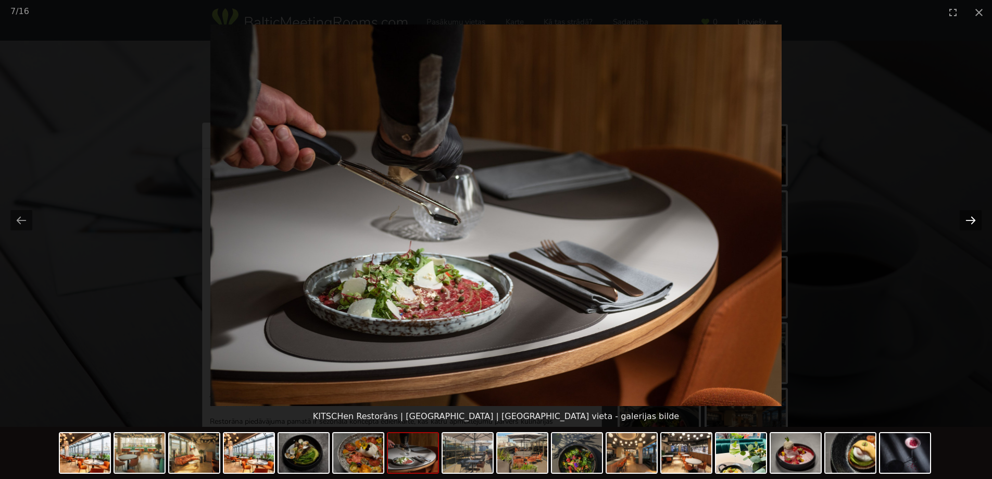
click at [972, 227] on button "Next slide" at bounding box center [971, 220] width 22 height 20
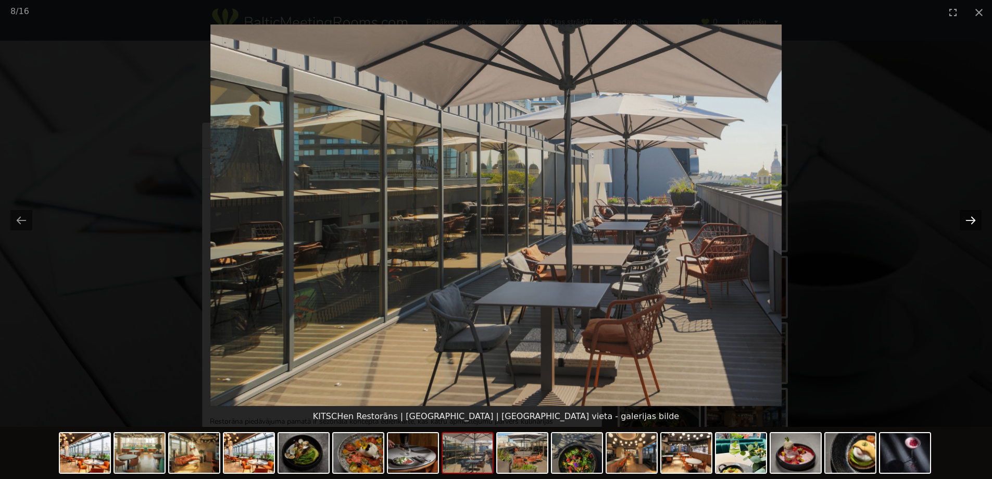
click at [972, 227] on button "Next slide" at bounding box center [971, 220] width 22 height 20
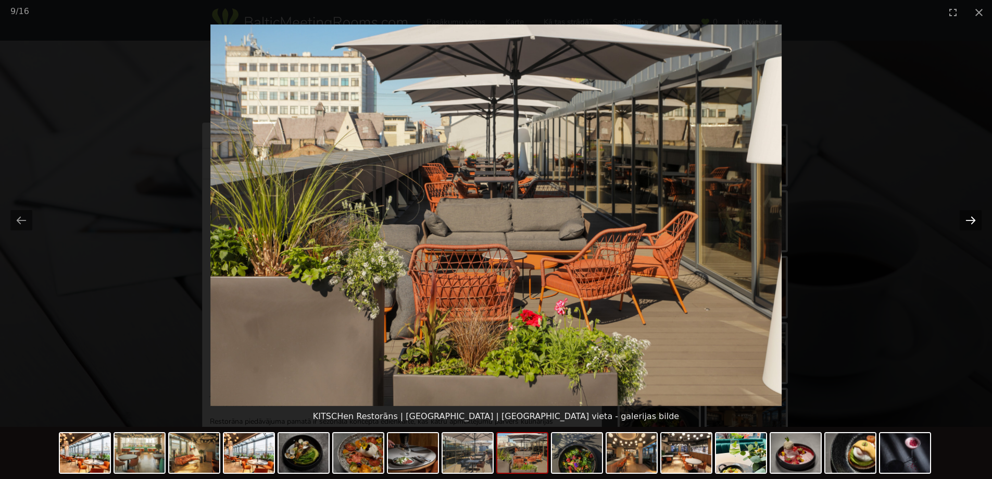
click at [972, 227] on button "Next slide" at bounding box center [971, 220] width 22 height 20
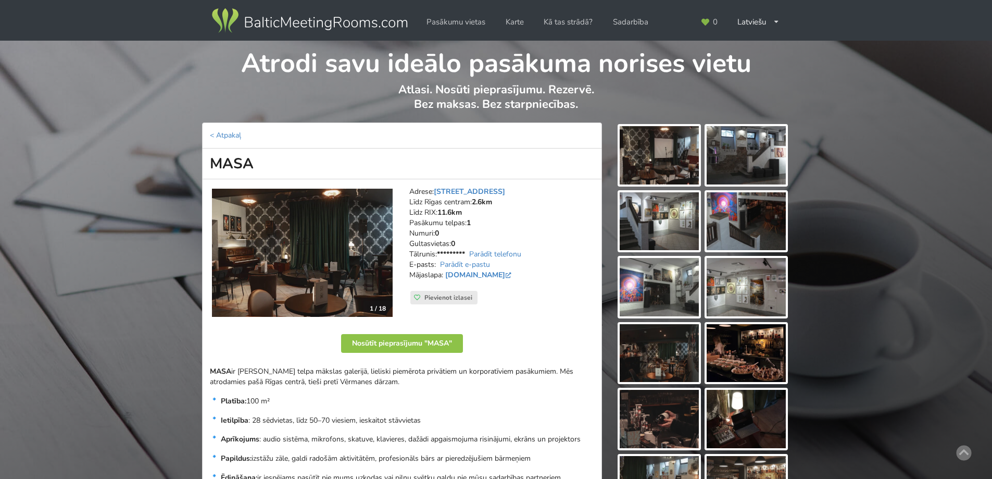
click at [335, 277] on img at bounding box center [302, 252] width 181 height 129
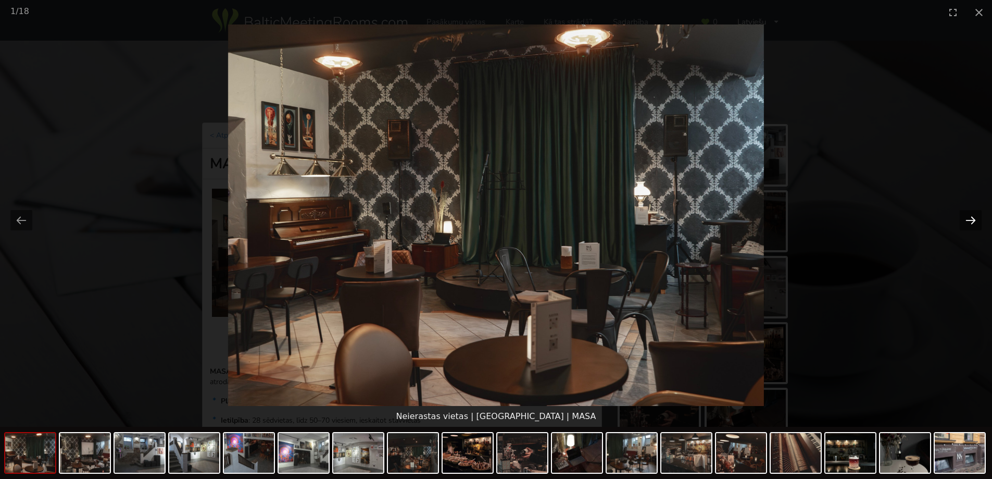
click at [966, 215] on button "Next slide" at bounding box center [971, 220] width 22 height 20
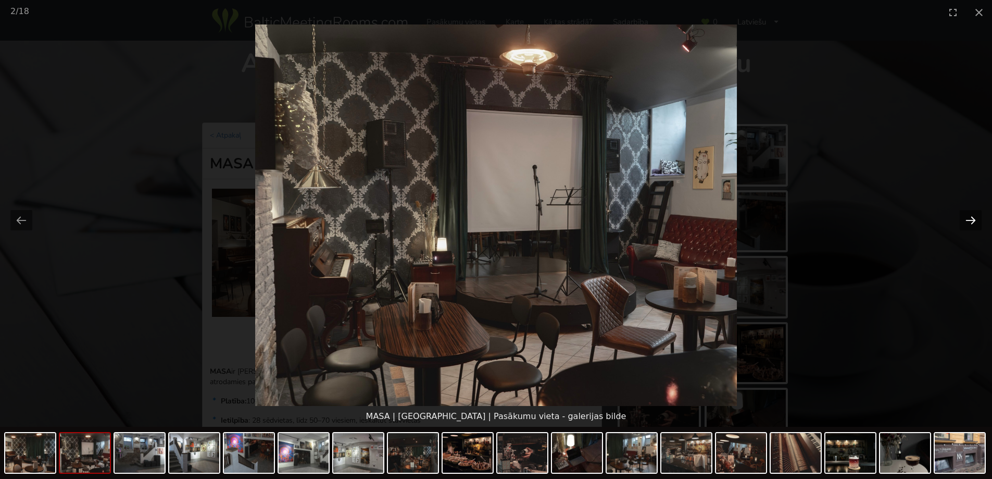
click at [969, 217] on button "Next slide" at bounding box center [971, 220] width 22 height 20
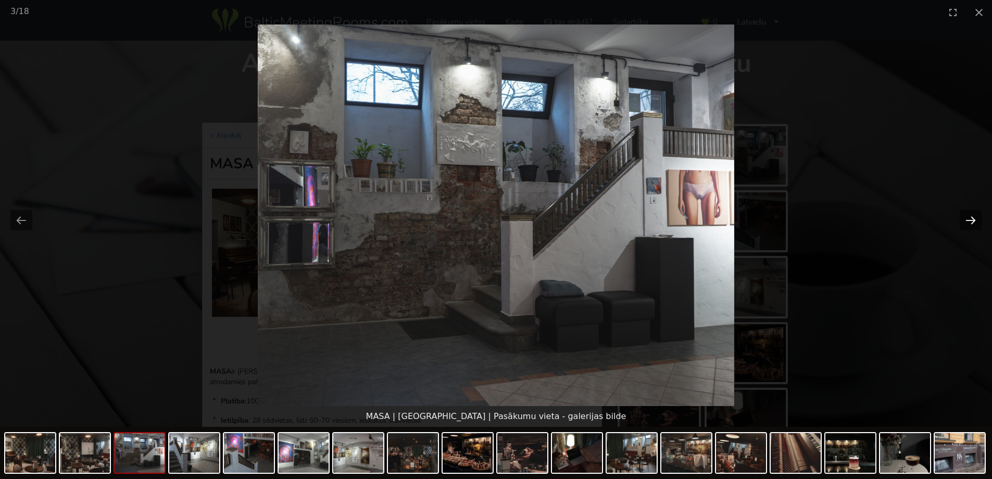
click at [969, 217] on button "Next slide" at bounding box center [971, 220] width 22 height 20
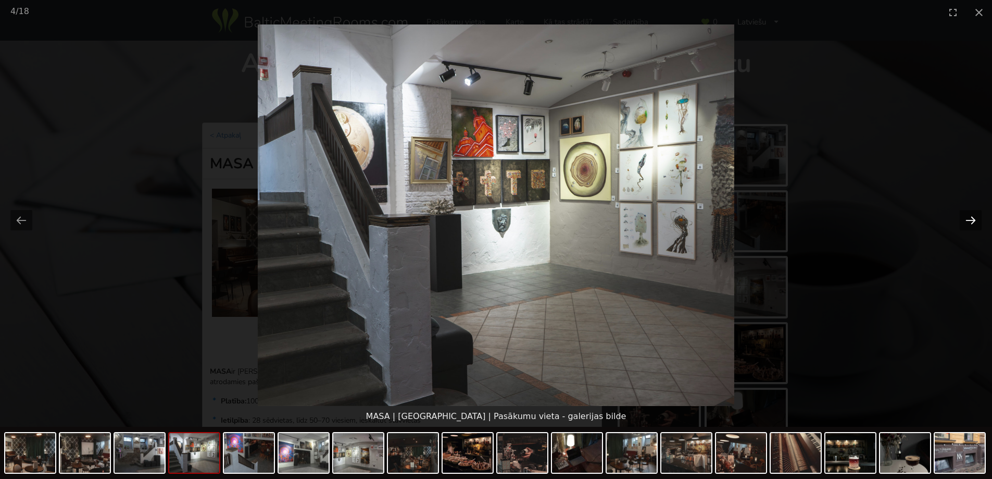
click at [969, 217] on button "Next slide" at bounding box center [971, 220] width 22 height 20
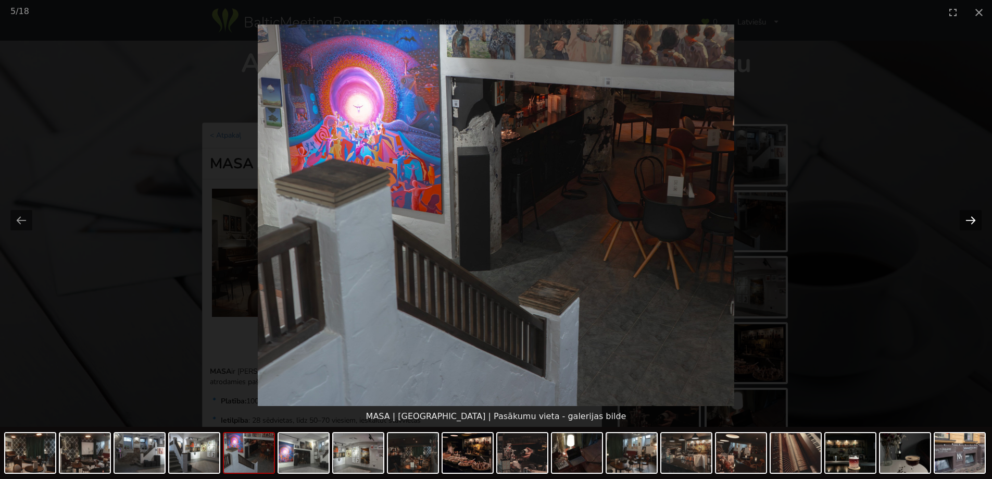
click at [970, 227] on button "Next slide" at bounding box center [971, 220] width 22 height 20
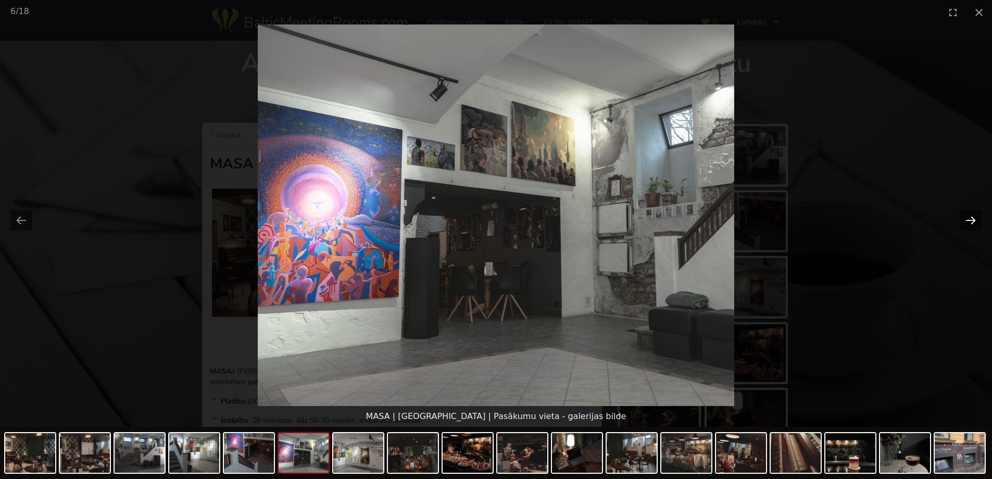
click at [967, 221] on button "Next slide" at bounding box center [971, 220] width 22 height 20
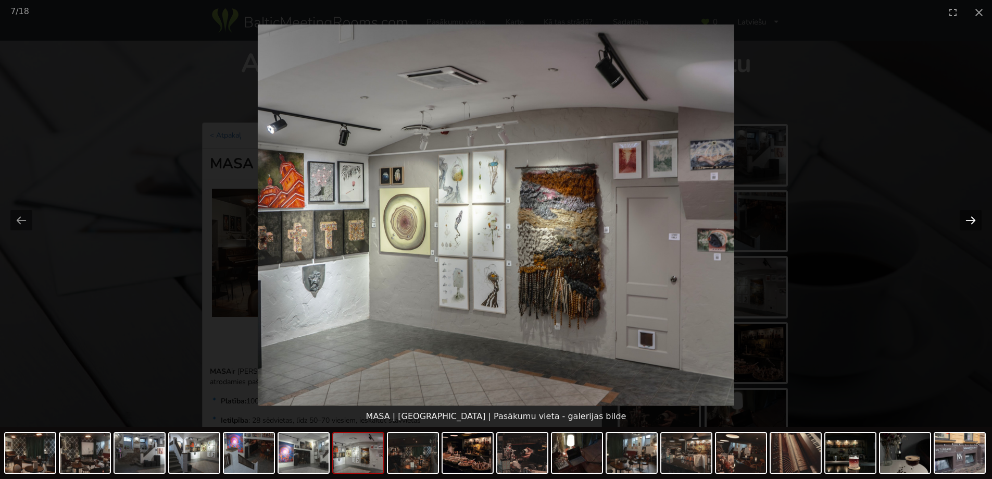
click at [967, 221] on button "Next slide" at bounding box center [971, 220] width 22 height 20
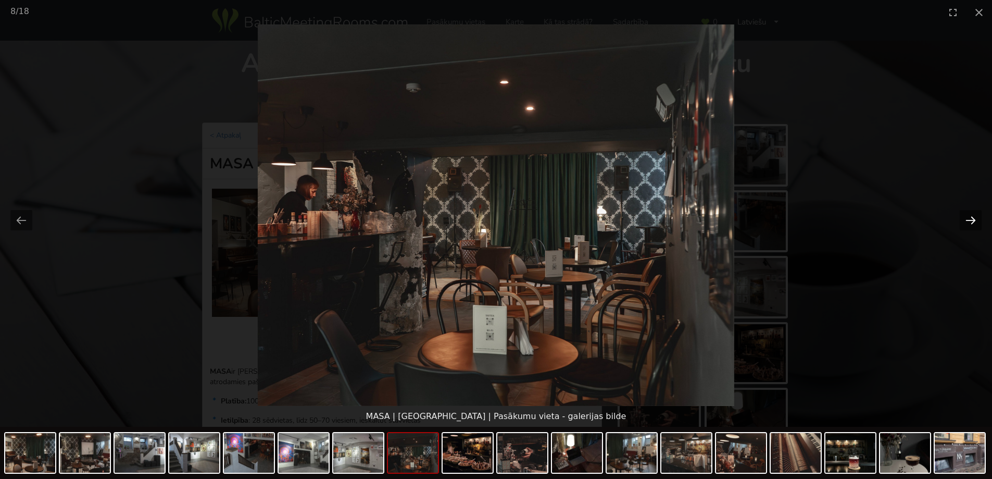
click at [967, 221] on button "Next slide" at bounding box center [971, 220] width 22 height 20
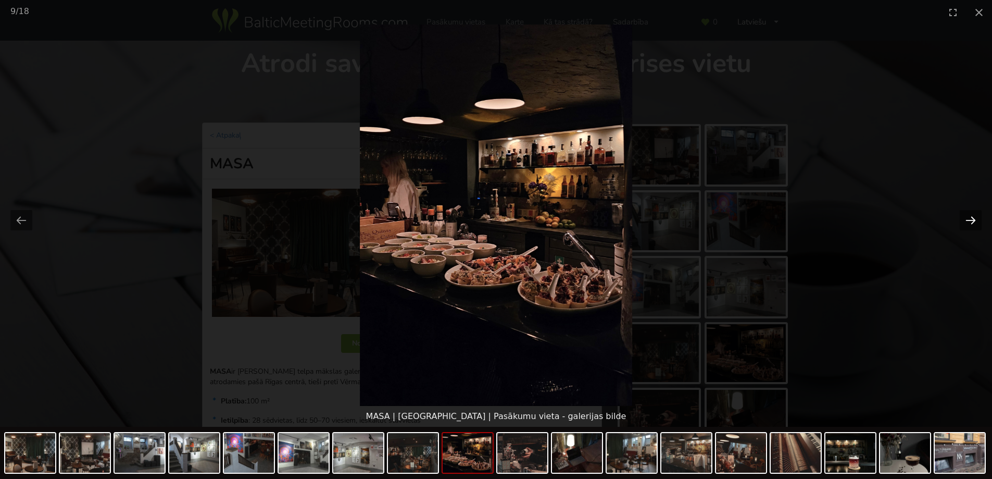
click at [967, 221] on button "Next slide" at bounding box center [971, 220] width 22 height 20
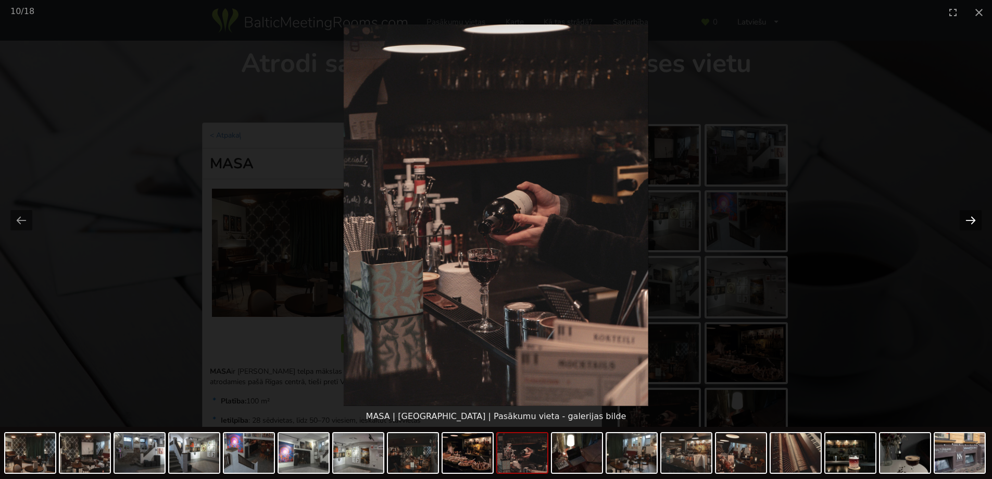
click at [967, 222] on button "Next slide" at bounding box center [971, 220] width 22 height 20
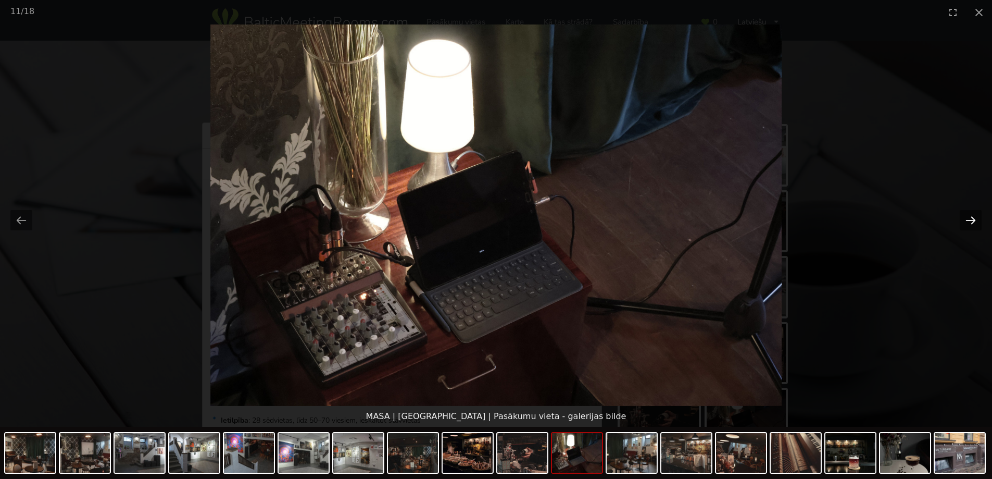
click at [967, 222] on button "Next slide" at bounding box center [971, 220] width 22 height 20
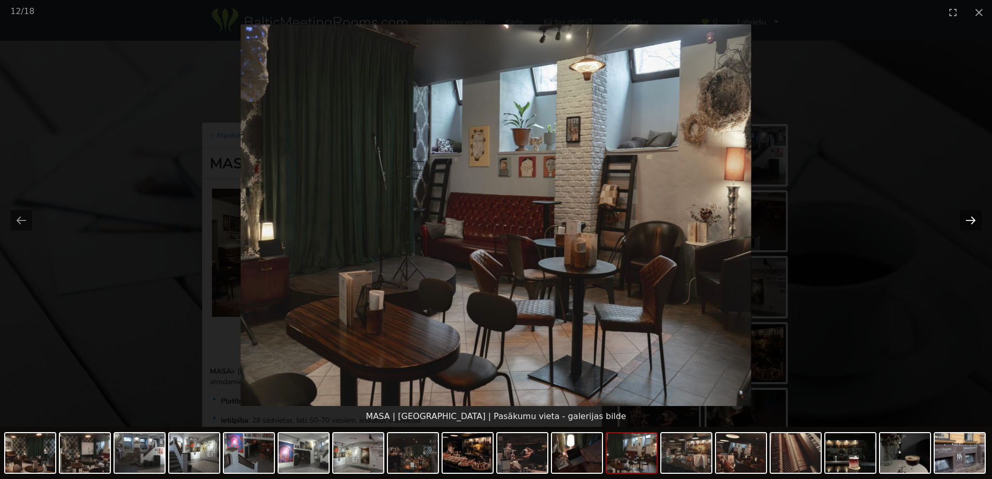
click at [967, 222] on button "Next slide" at bounding box center [971, 220] width 22 height 20
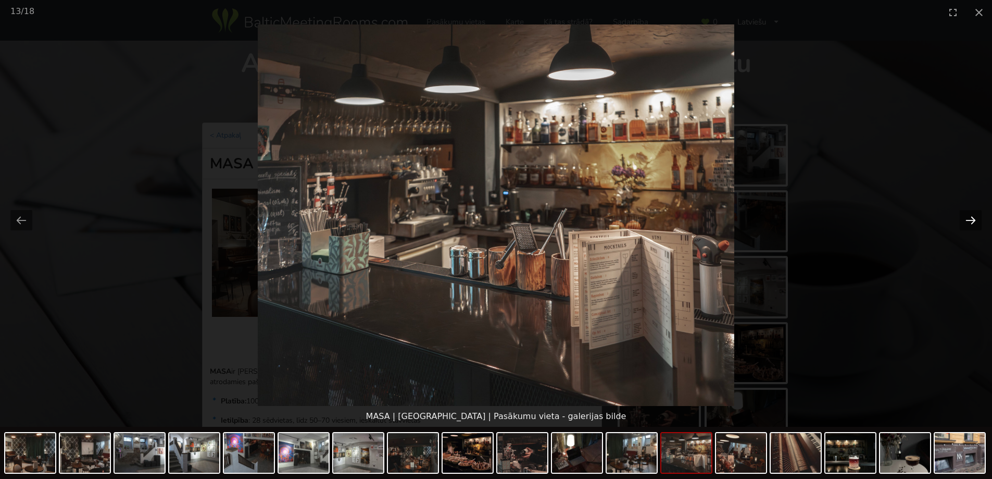
click at [967, 222] on button "Next slide" at bounding box center [971, 220] width 22 height 20
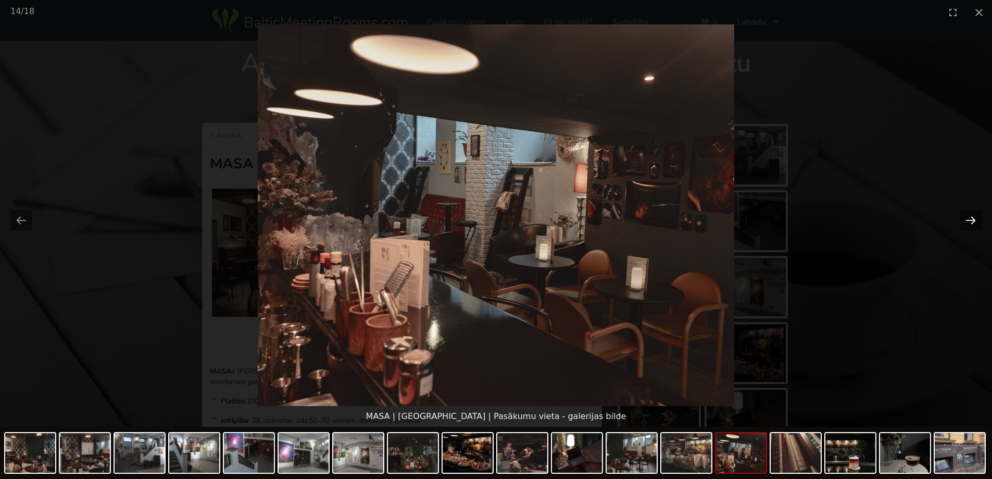
click at [967, 222] on button "Next slide" at bounding box center [971, 220] width 22 height 20
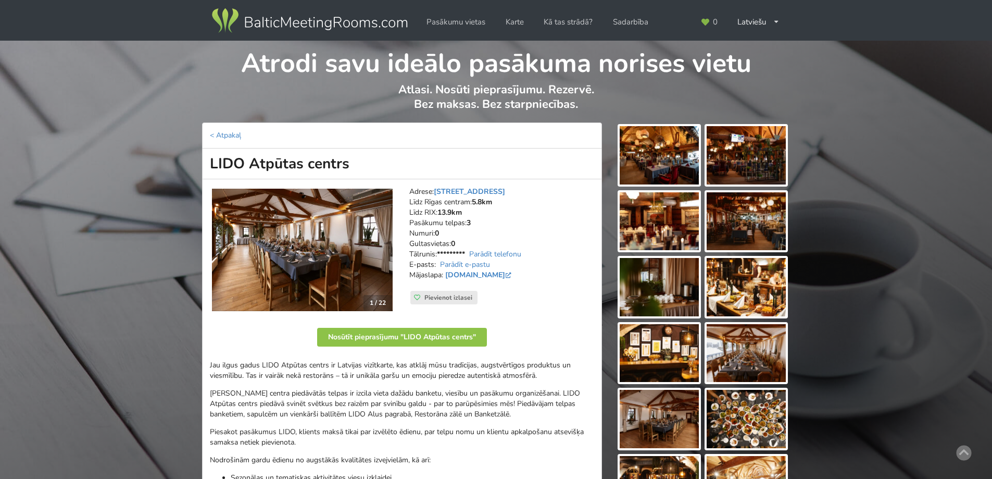
click at [382, 236] on img at bounding box center [302, 249] width 181 height 122
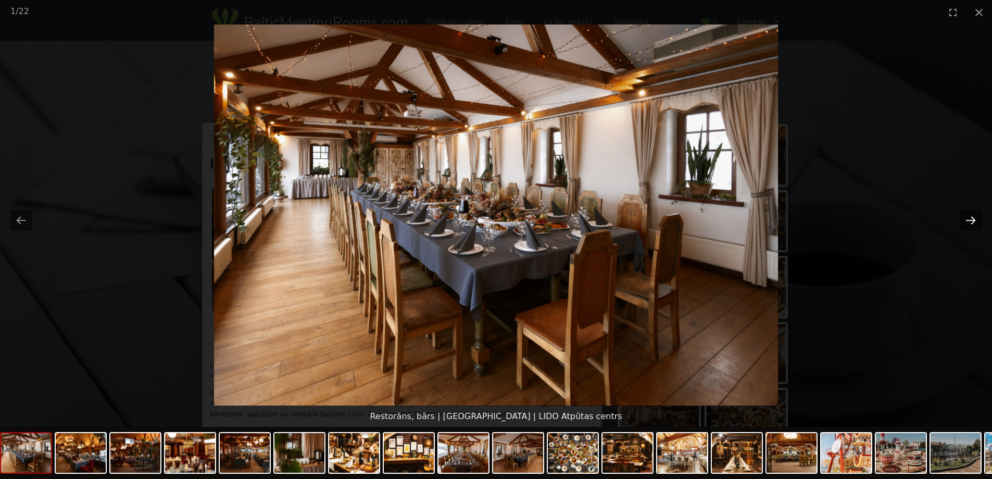
click at [974, 218] on button "Next slide" at bounding box center [971, 220] width 22 height 20
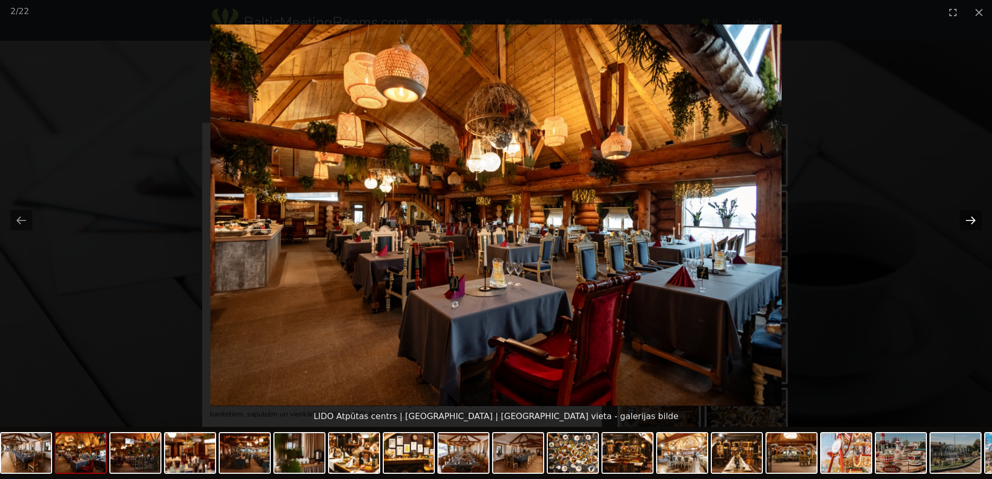
click at [974, 218] on button "Next slide" at bounding box center [971, 220] width 22 height 20
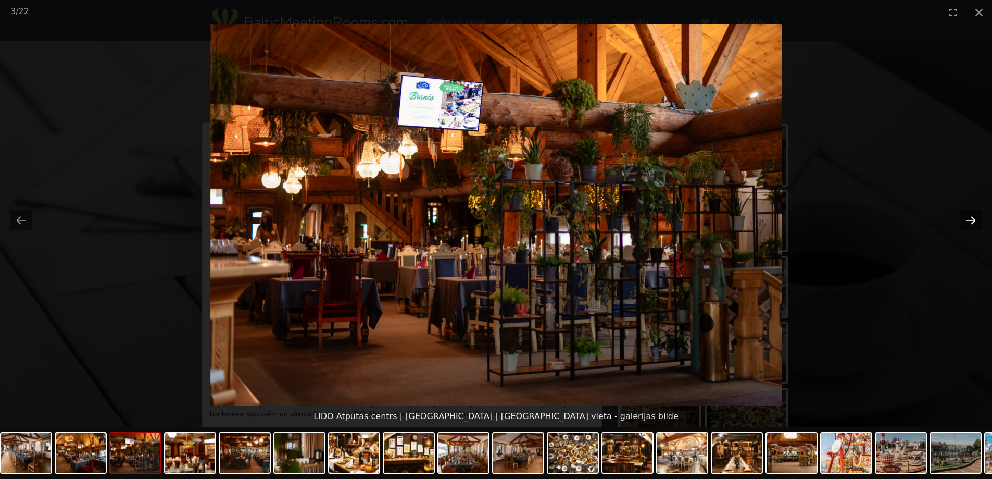
click at [974, 218] on button "Next slide" at bounding box center [971, 220] width 22 height 20
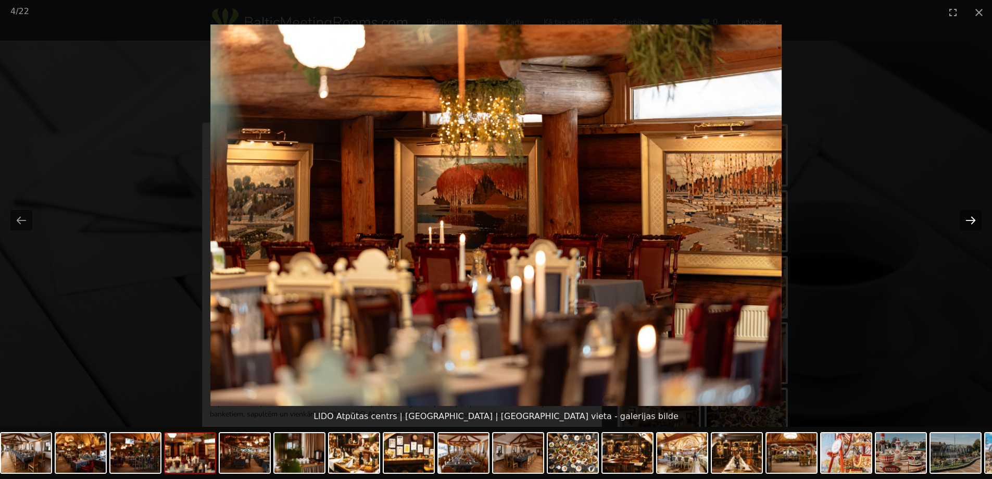
click at [974, 218] on button "Next slide" at bounding box center [971, 220] width 22 height 20
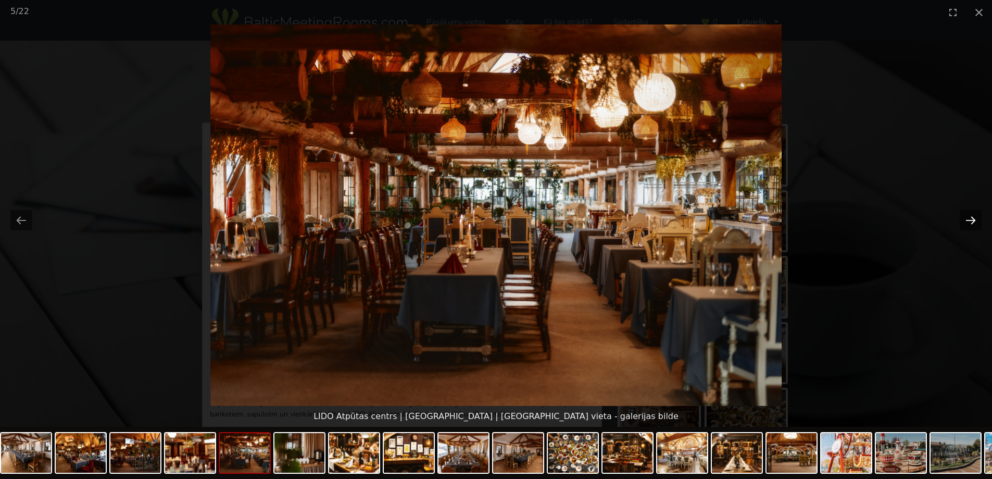
click at [974, 218] on button "Next slide" at bounding box center [971, 220] width 22 height 20
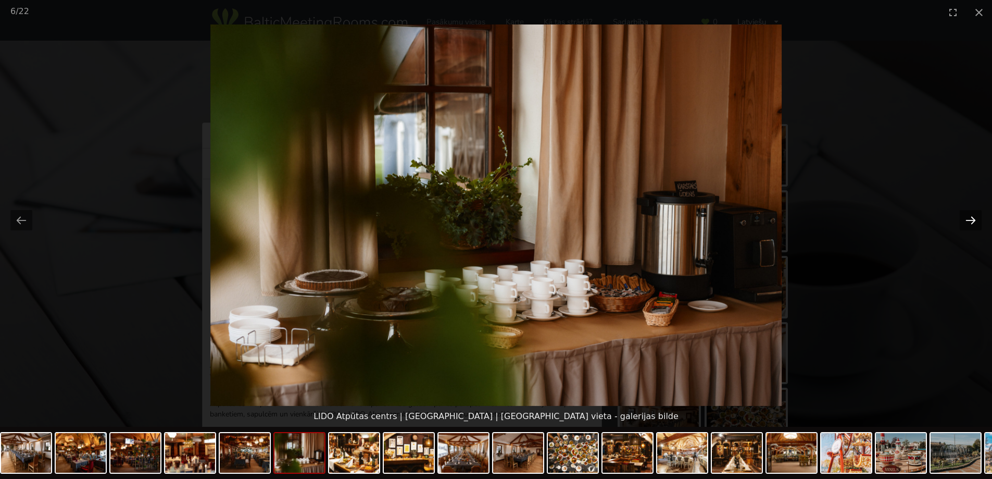
click at [974, 218] on button "Next slide" at bounding box center [971, 220] width 22 height 20
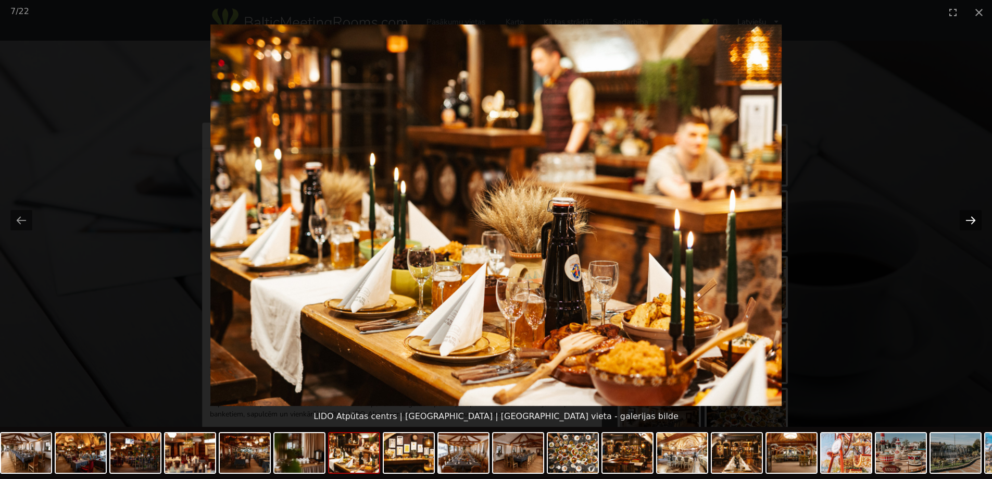
click at [974, 218] on button "Next slide" at bounding box center [971, 220] width 22 height 20
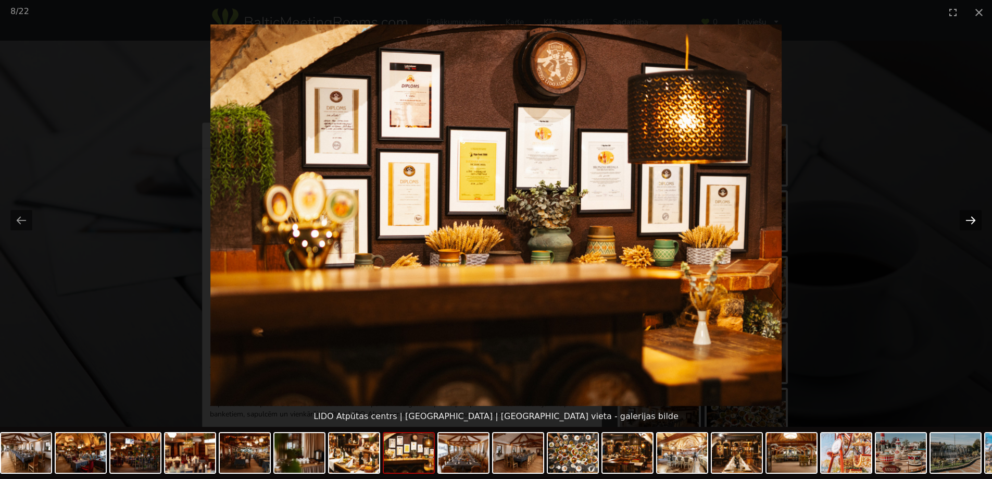
click at [974, 218] on button "Next slide" at bounding box center [971, 220] width 22 height 20
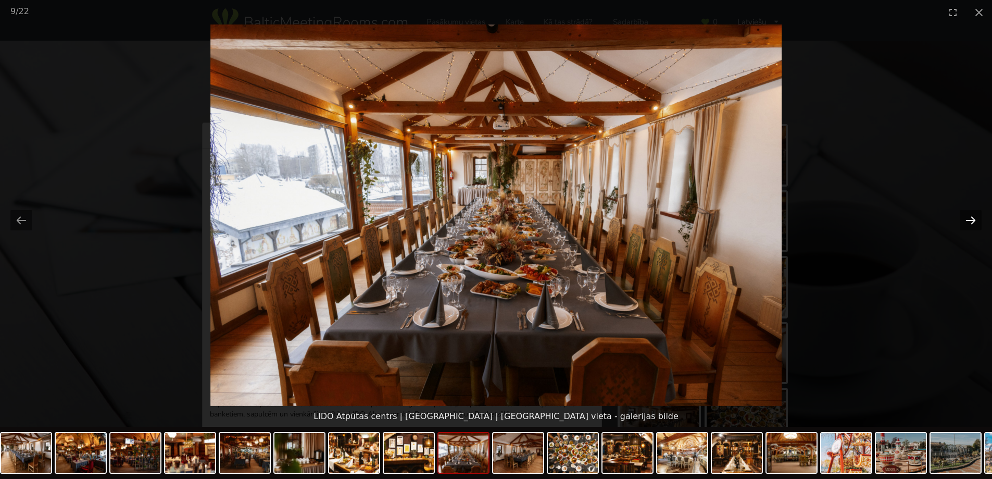
click at [974, 218] on button "Next slide" at bounding box center [971, 220] width 22 height 20
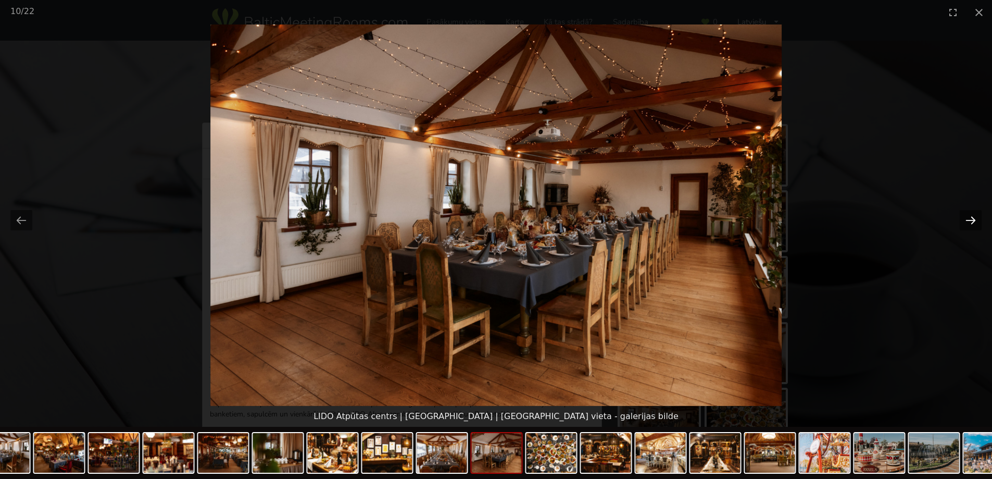
click at [974, 218] on button "Next slide" at bounding box center [971, 220] width 22 height 20
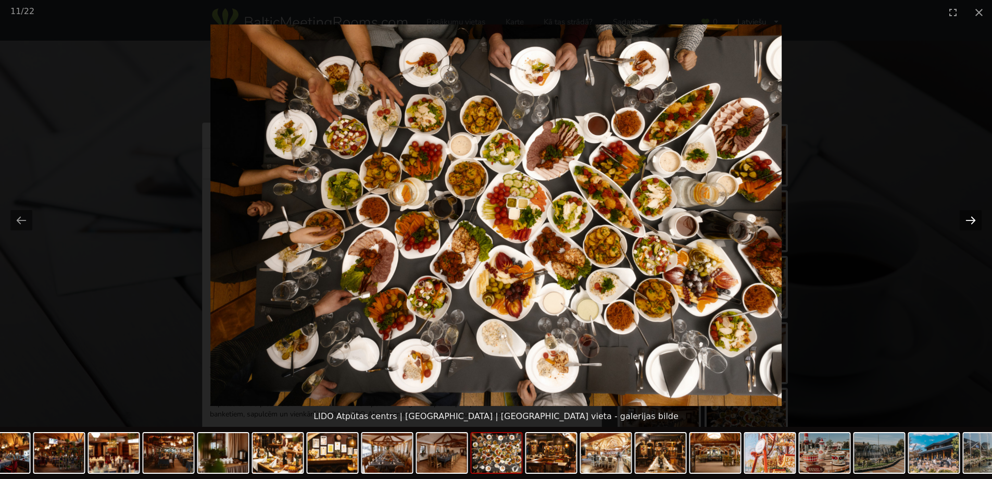
click at [974, 218] on button "Next slide" at bounding box center [971, 220] width 22 height 20
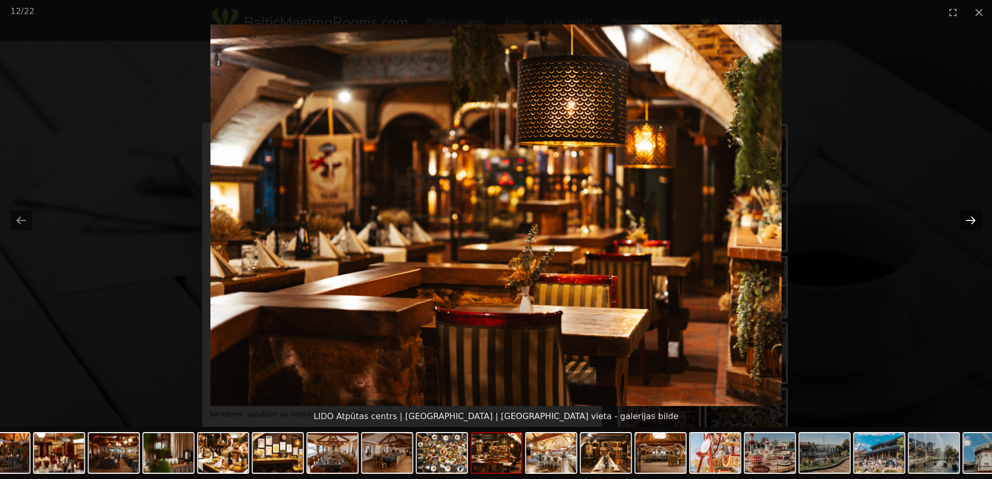
click at [974, 218] on button "Next slide" at bounding box center [971, 220] width 22 height 20
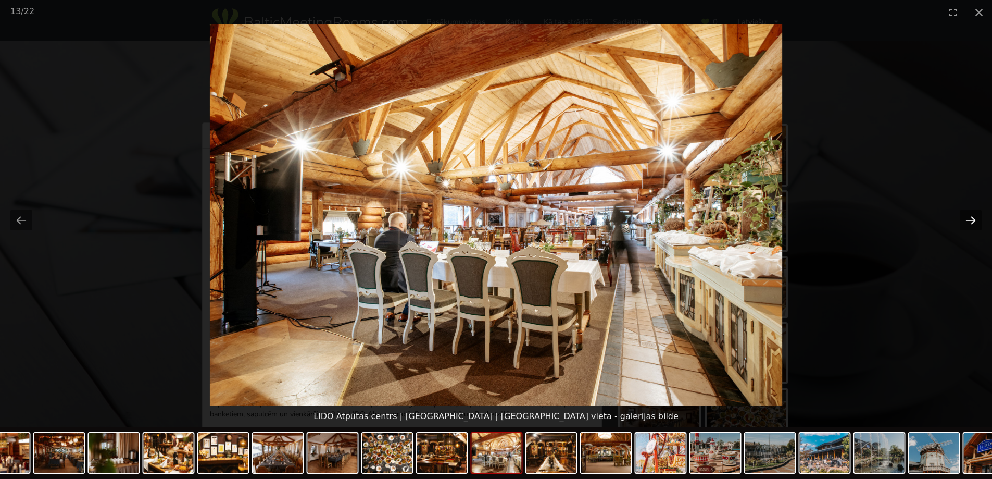
click at [974, 218] on button "Next slide" at bounding box center [971, 220] width 22 height 20
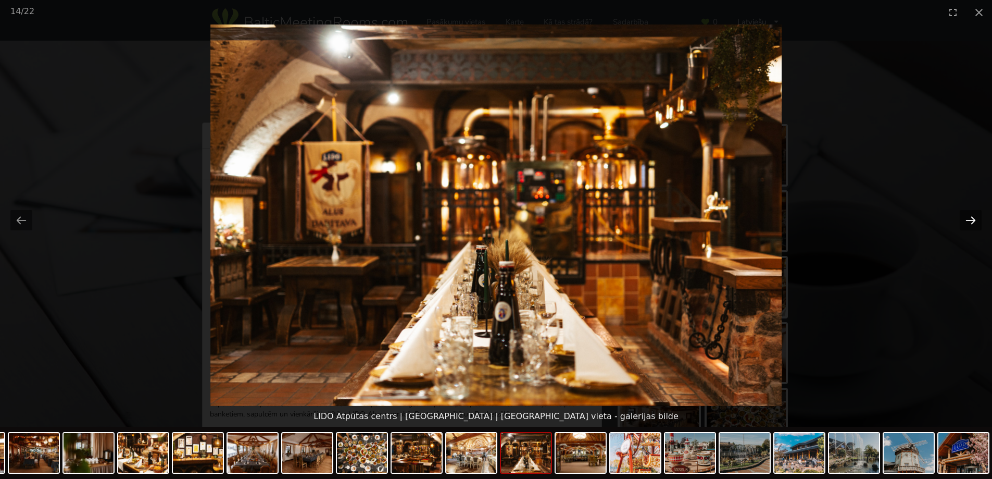
click at [974, 218] on button "Next slide" at bounding box center [971, 220] width 22 height 20
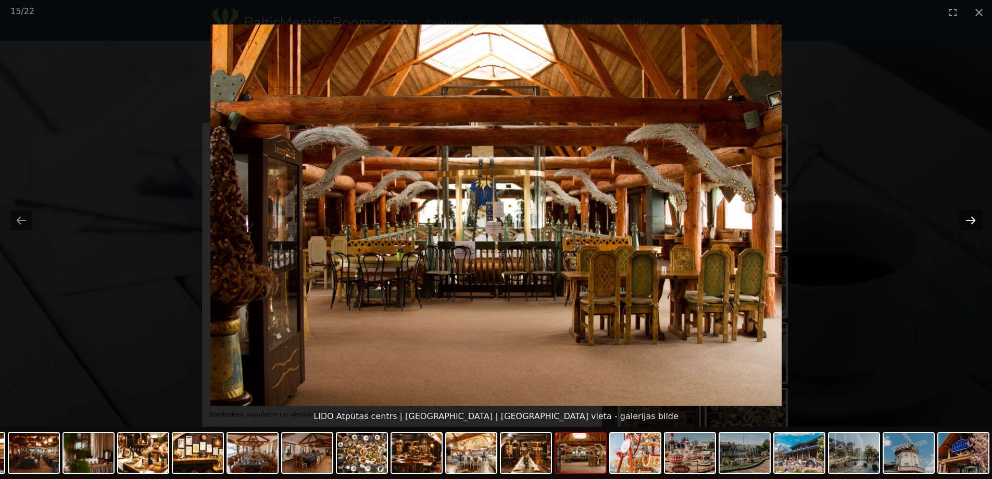
click at [974, 218] on button "Next slide" at bounding box center [971, 220] width 22 height 20
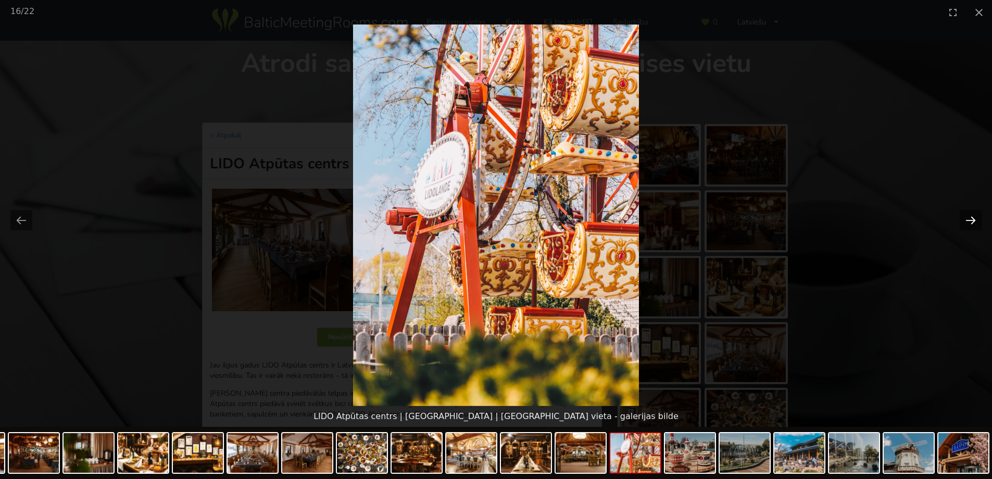
click at [974, 218] on button "Next slide" at bounding box center [971, 220] width 22 height 20
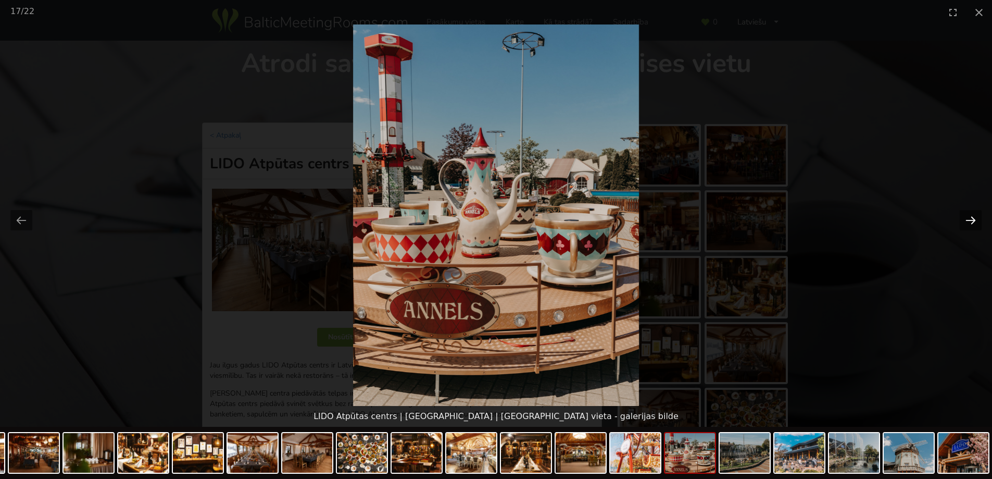
click at [974, 218] on button "Next slide" at bounding box center [971, 220] width 22 height 20
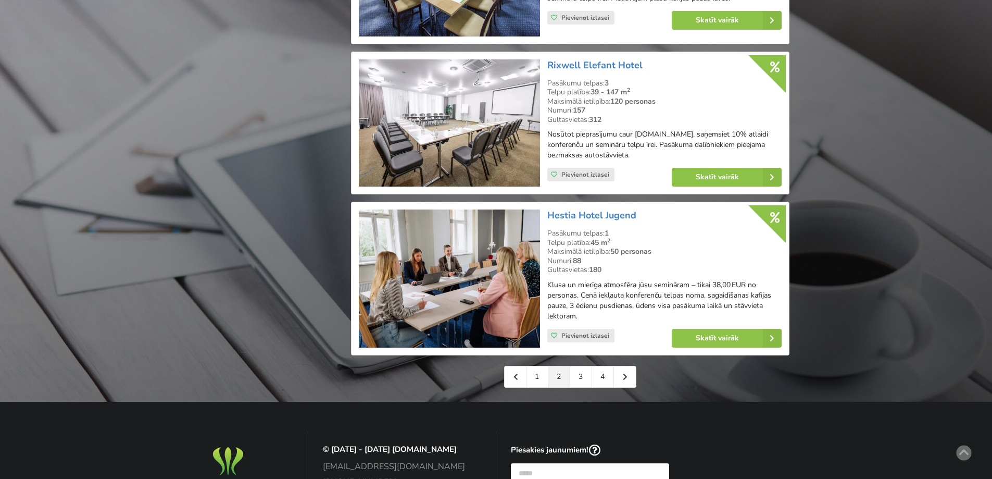
scroll to position [2291, 0]
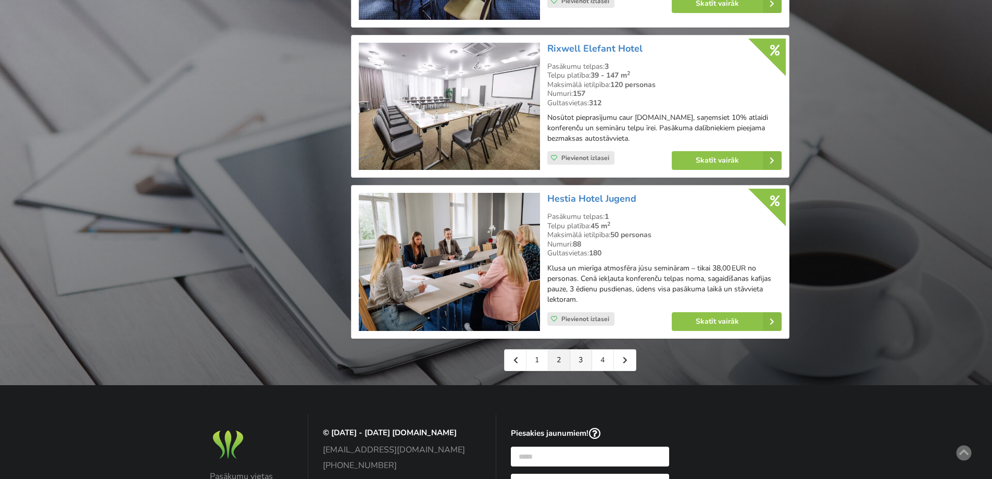
click at [578, 355] on link "3" at bounding box center [581, 359] width 22 height 21
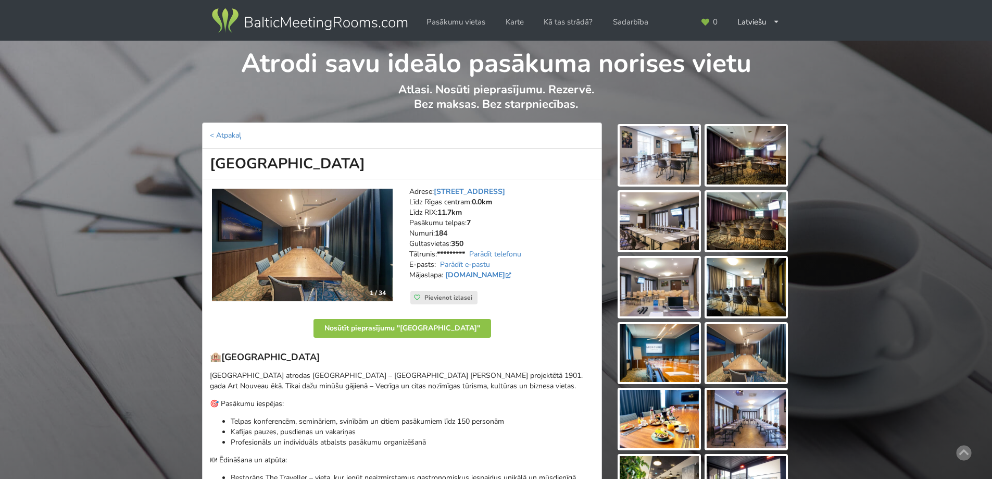
click at [345, 259] on img at bounding box center [302, 244] width 181 height 112
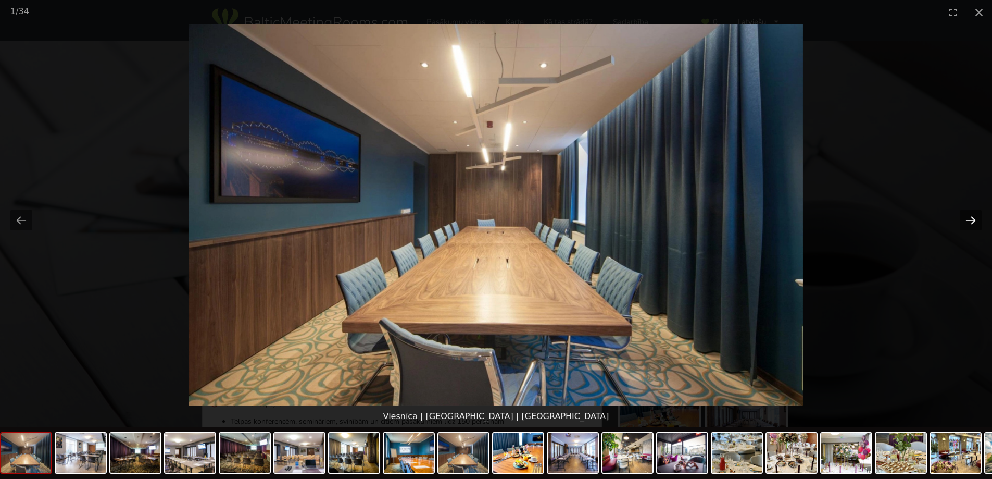
click at [965, 222] on button "Next slide" at bounding box center [971, 220] width 22 height 20
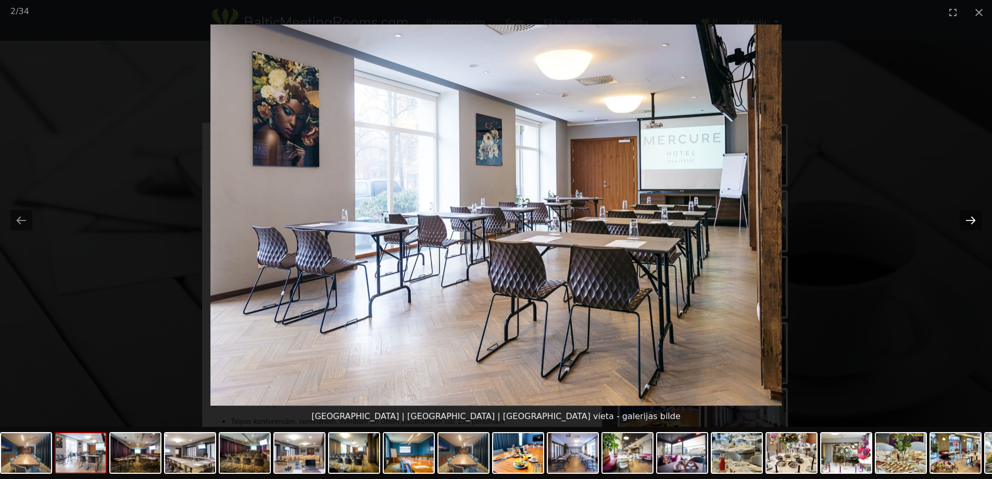
click at [965, 222] on button "Next slide" at bounding box center [971, 220] width 22 height 20
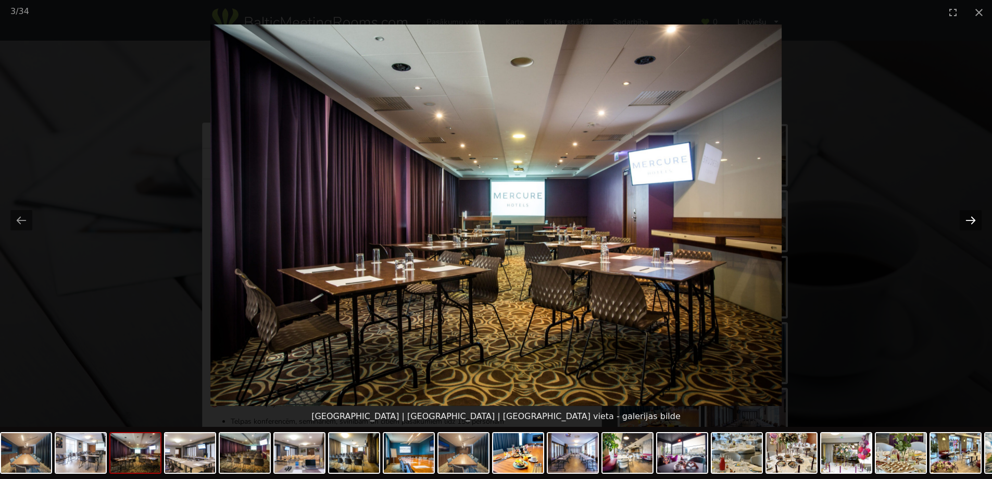
click at [965, 222] on button "Next slide" at bounding box center [971, 220] width 22 height 20
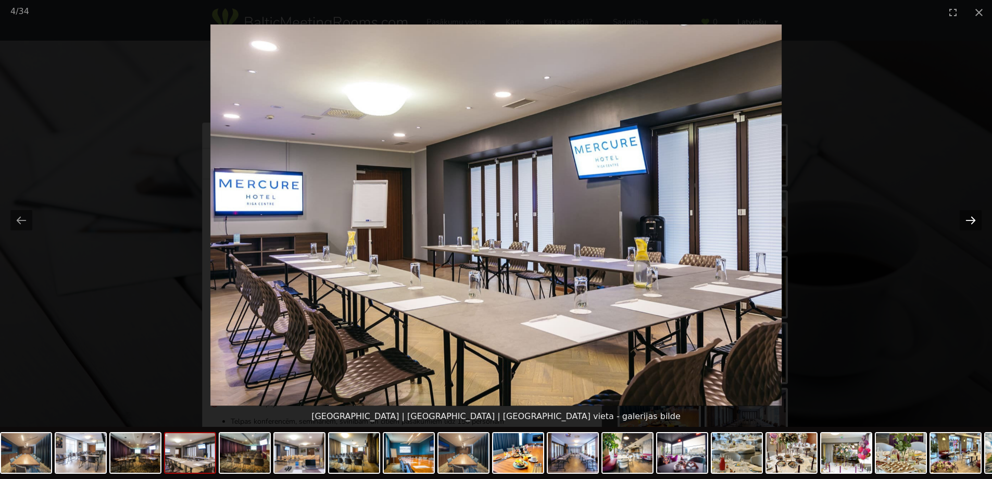
click at [965, 222] on button "Next slide" at bounding box center [971, 220] width 22 height 20
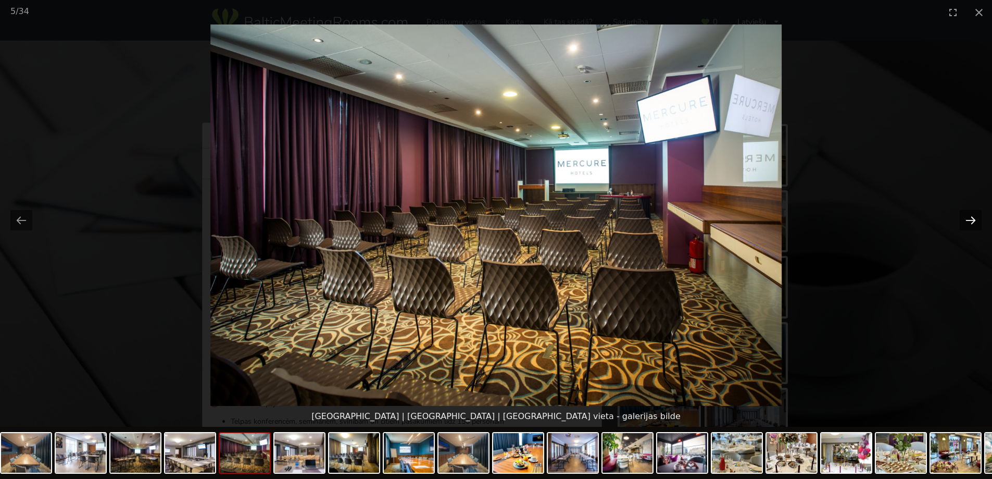
click at [965, 222] on button "Next slide" at bounding box center [971, 220] width 22 height 20
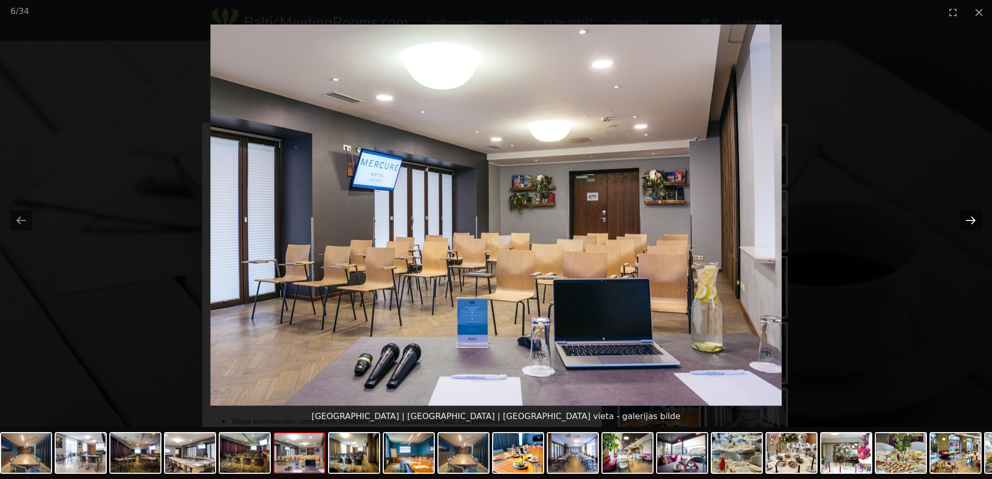
click at [965, 222] on button "Next slide" at bounding box center [971, 220] width 22 height 20
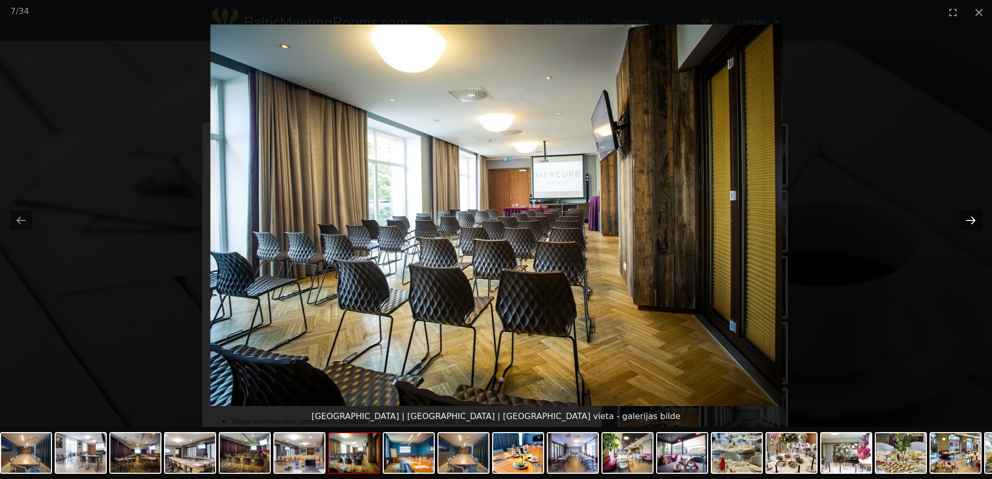
click at [965, 222] on button "Next slide" at bounding box center [971, 220] width 22 height 20
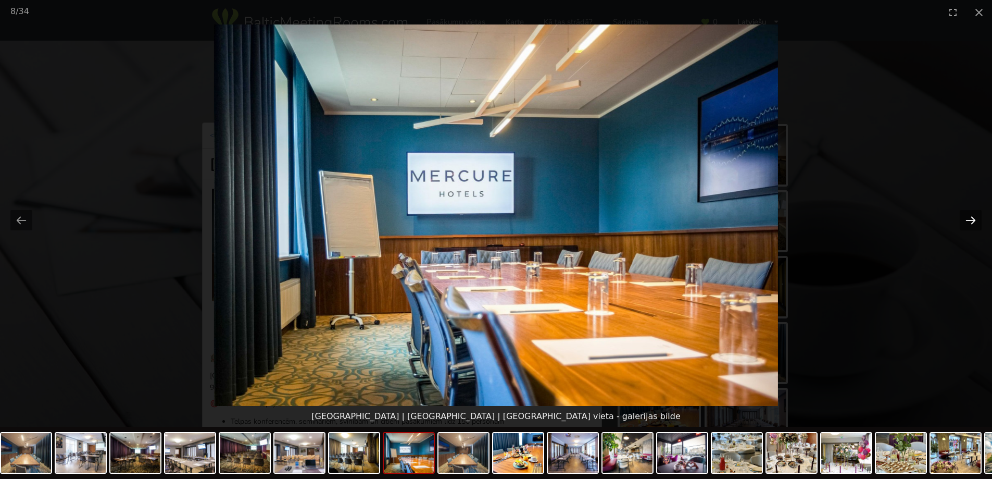
click at [965, 222] on button "Next slide" at bounding box center [971, 220] width 22 height 20
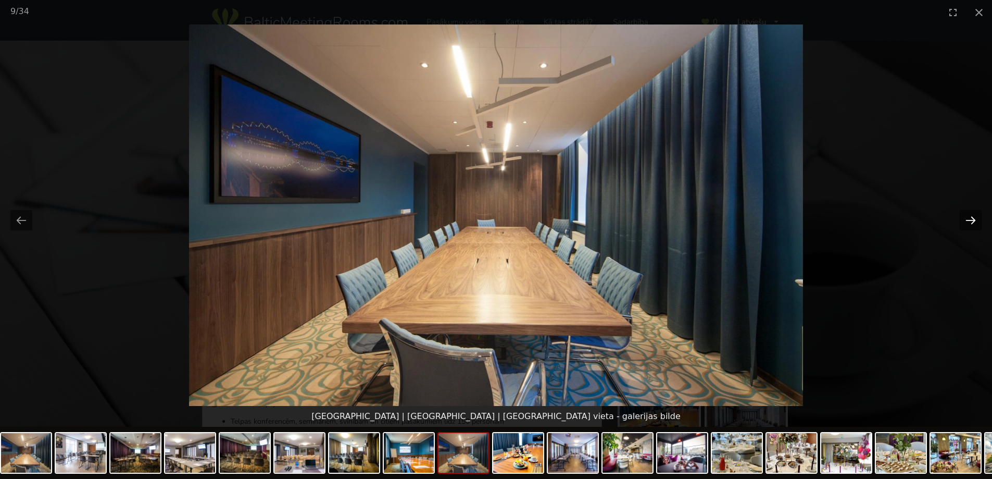
click at [965, 222] on button "Next slide" at bounding box center [971, 220] width 22 height 20
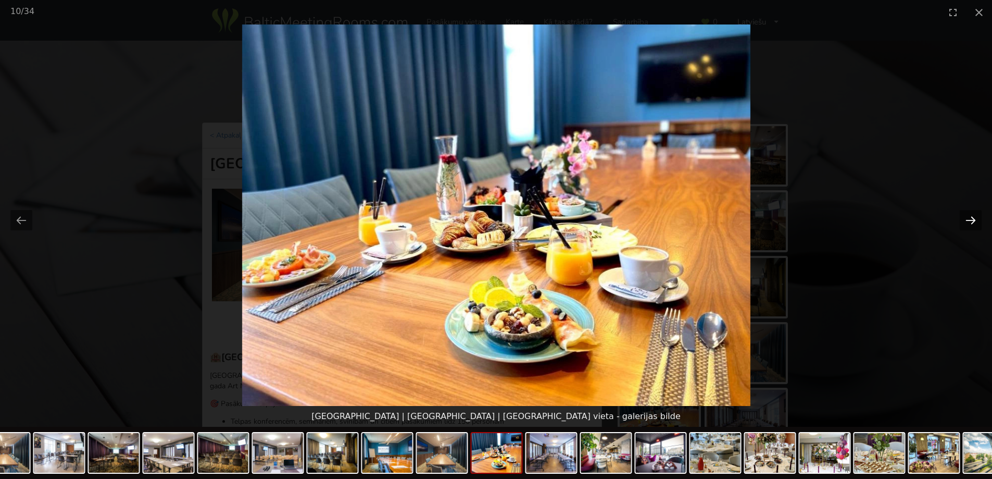
click at [965, 222] on button "Next slide" at bounding box center [971, 220] width 22 height 20
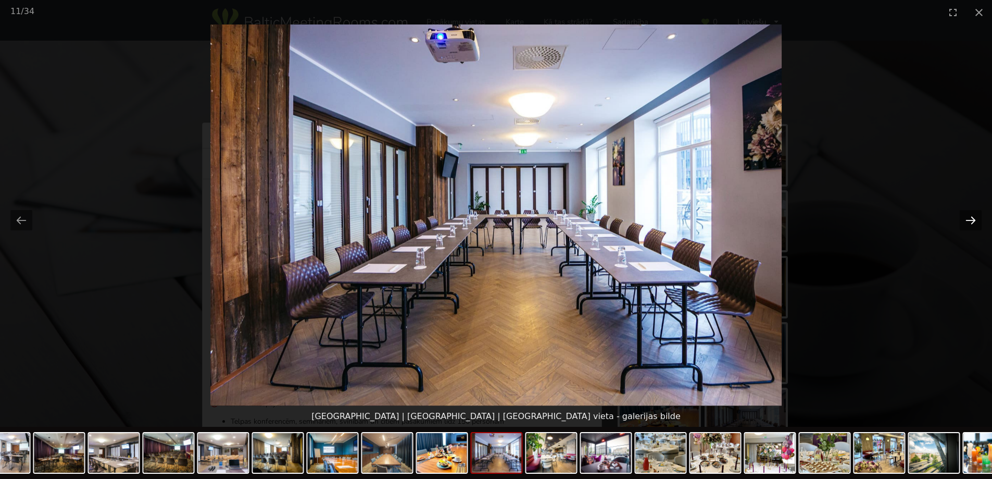
click at [965, 222] on button "Next slide" at bounding box center [971, 220] width 22 height 20
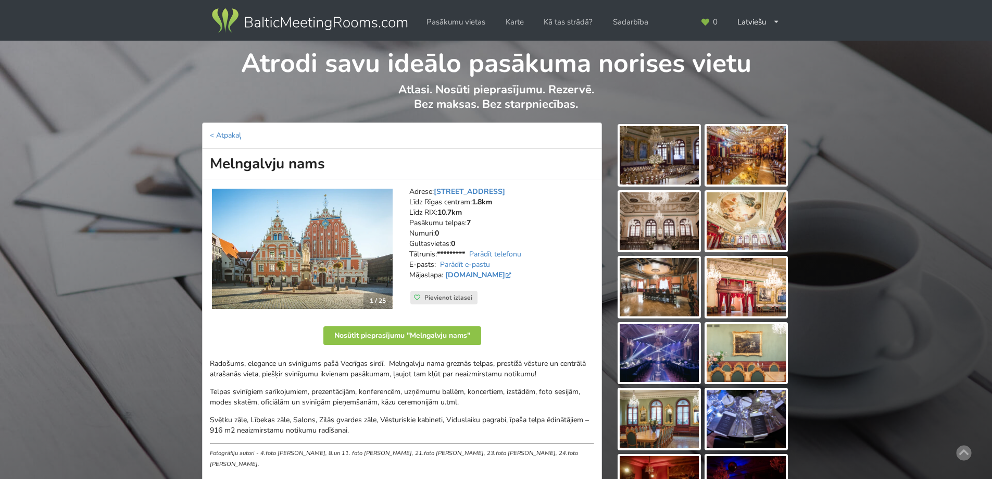
click at [347, 286] on img at bounding box center [302, 248] width 181 height 121
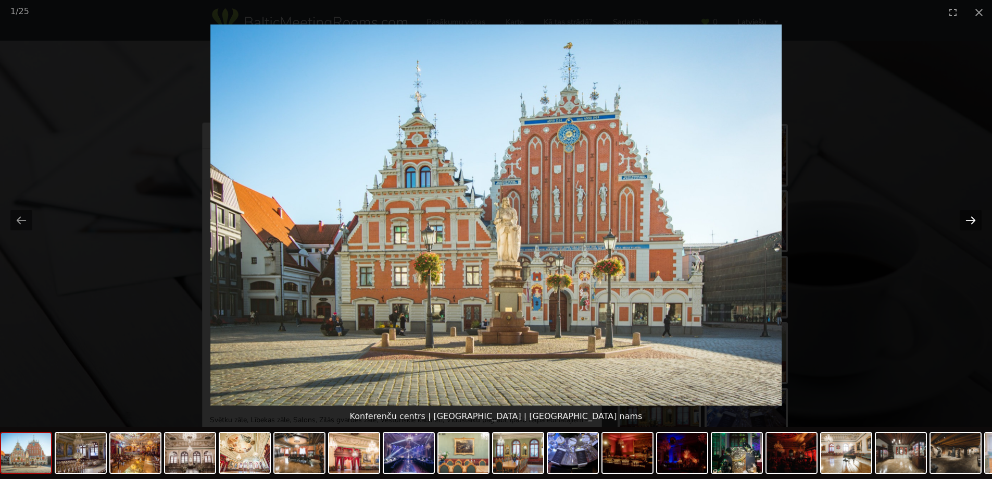
click at [971, 220] on button "Next slide" at bounding box center [971, 220] width 22 height 20
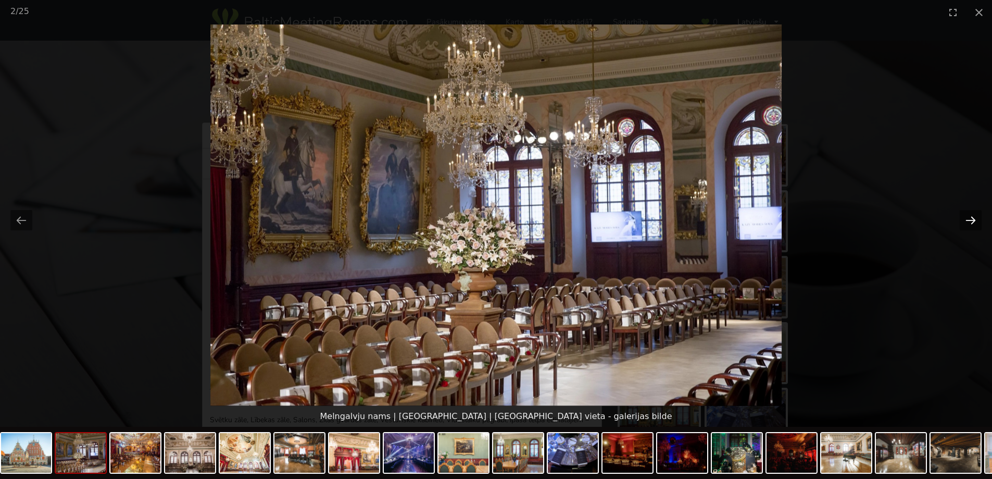
click at [971, 219] on button "Next slide" at bounding box center [971, 220] width 22 height 20
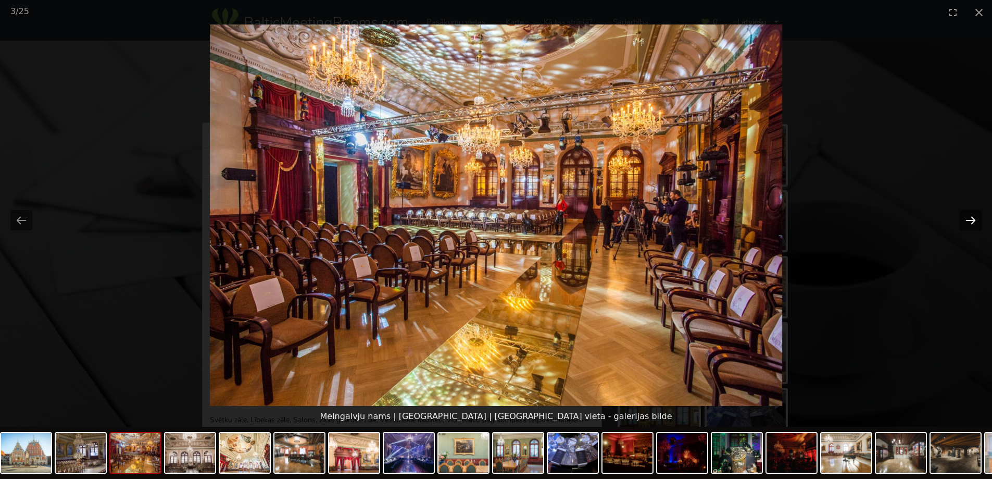
click at [971, 219] on button "Next slide" at bounding box center [971, 220] width 22 height 20
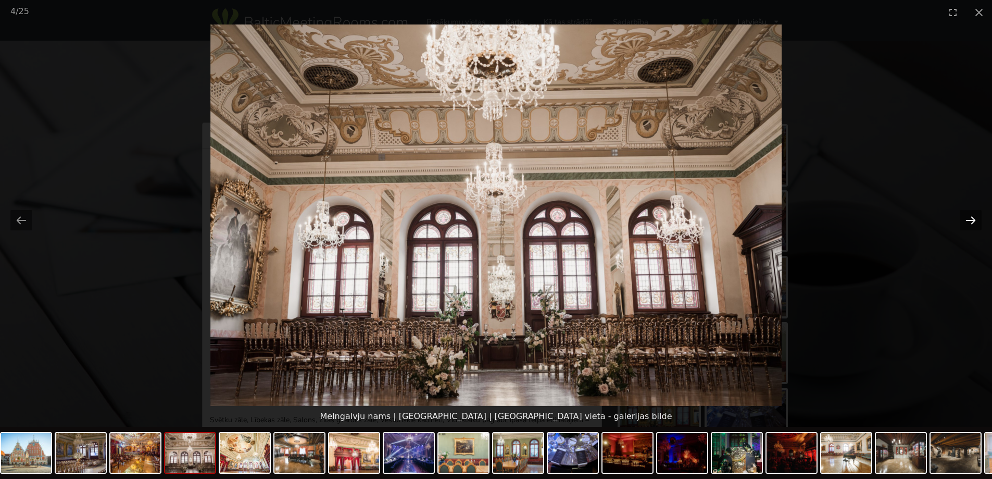
click at [971, 219] on button "Next slide" at bounding box center [971, 220] width 22 height 20
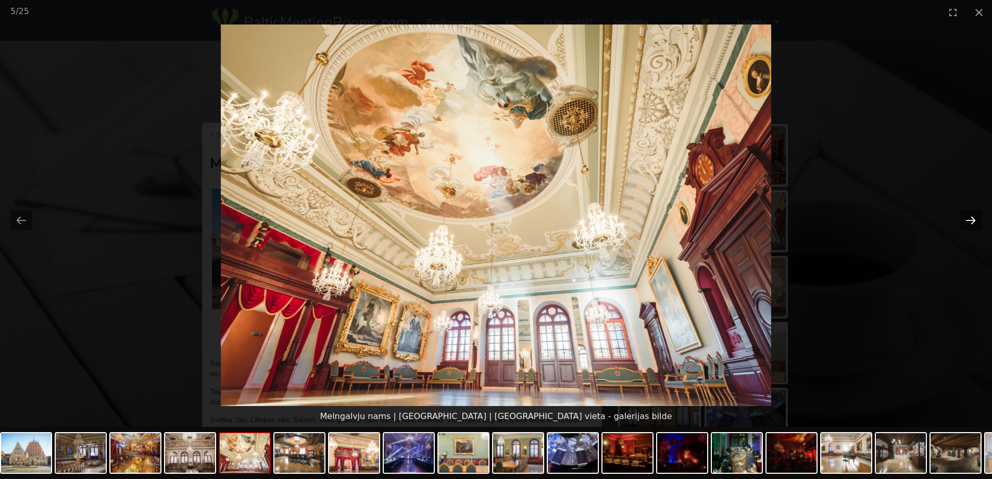
click at [971, 219] on button "Next slide" at bounding box center [971, 220] width 22 height 20
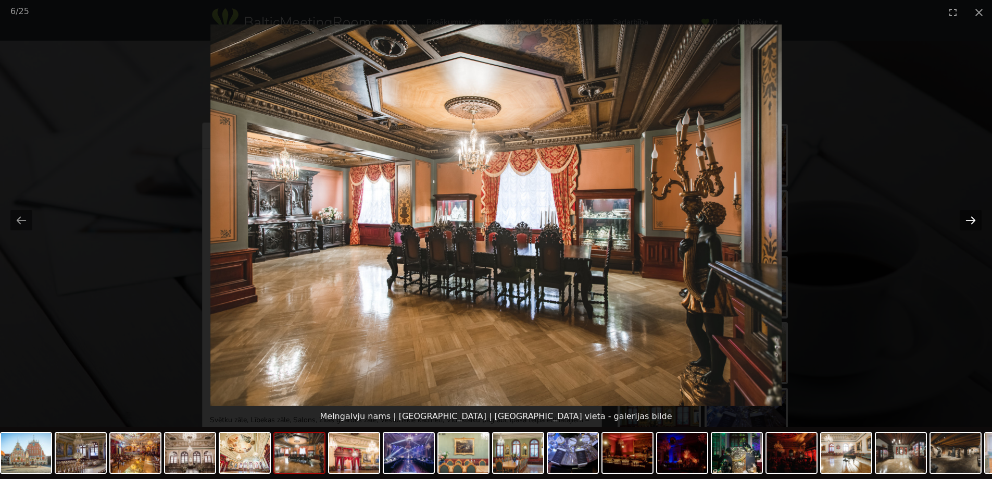
click at [971, 219] on button "Next slide" at bounding box center [971, 220] width 22 height 20
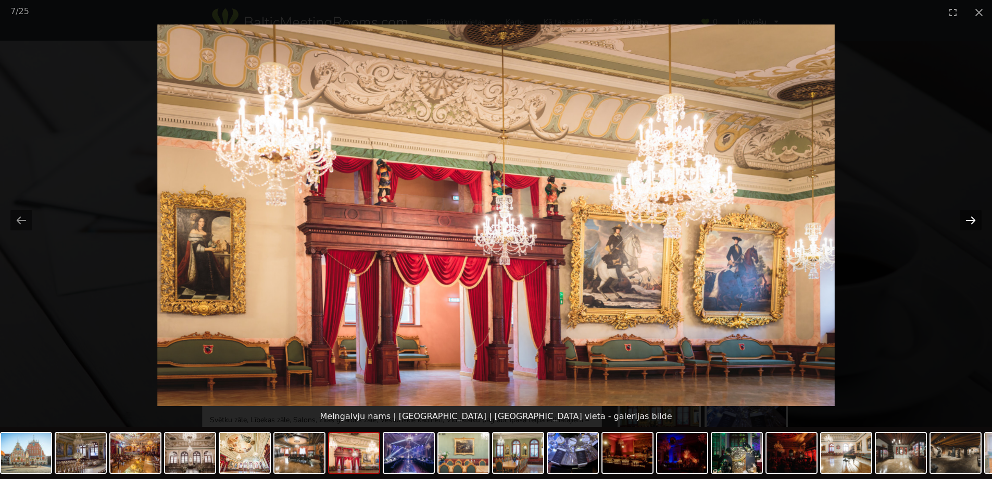
click at [971, 219] on button "Next slide" at bounding box center [971, 220] width 22 height 20
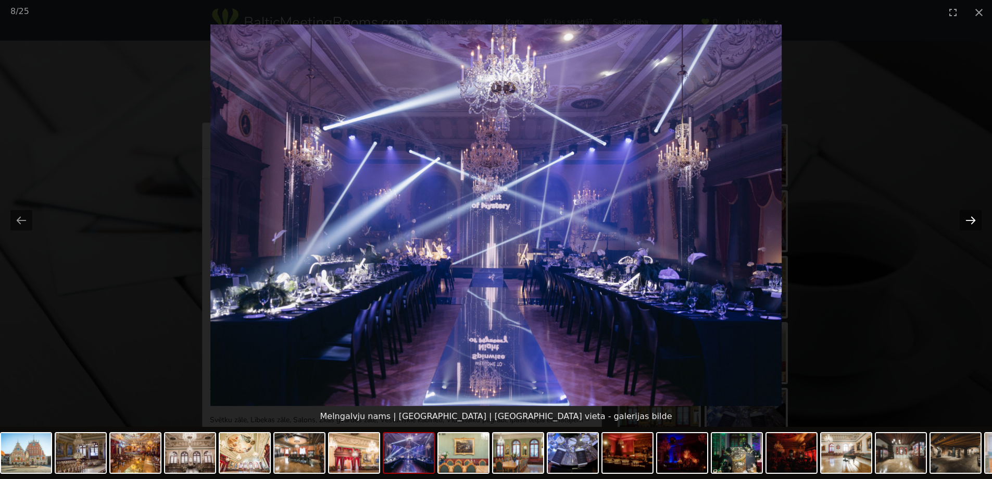
click at [971, 219] on button "Next slide" at bounding box center [971, 220] width 22 height 20
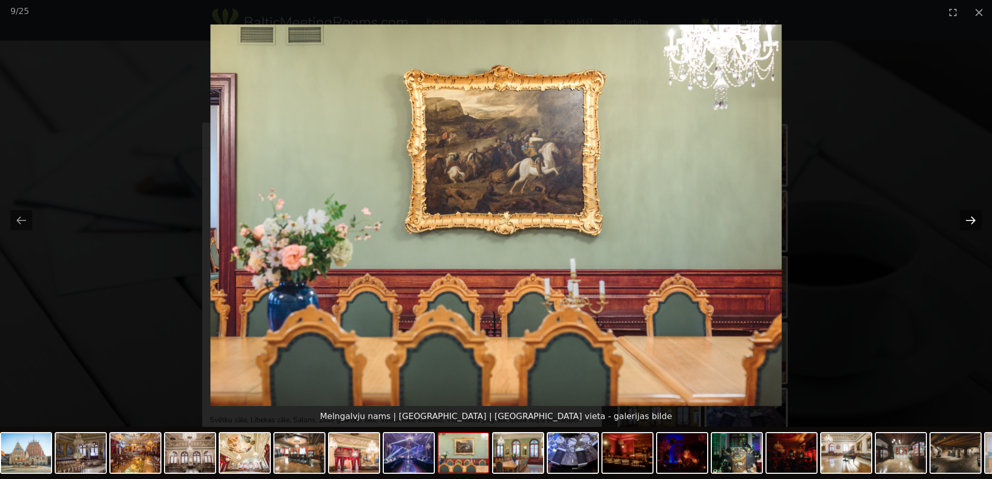
click at [971, 219] on button "Next slide" at bounding box center [971, 220] width 22 height 20
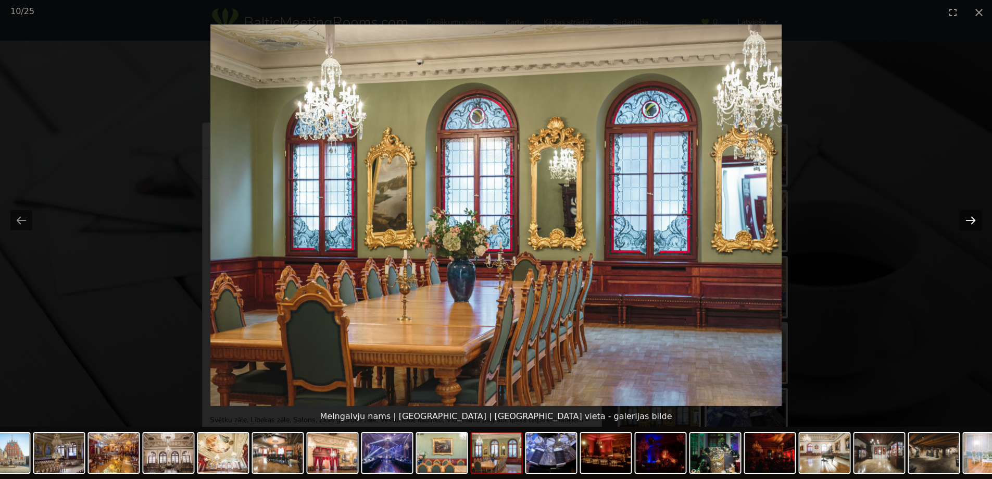
click at [971, 219] on button "Next slide" at bounding box center [971, 220] width 22 height 20
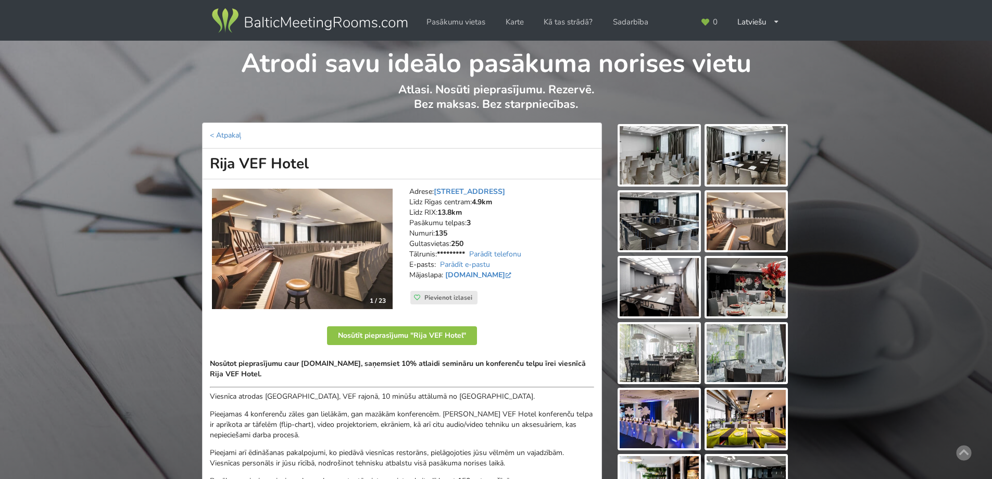
click at [327, 255] on img at bounding box center [302, 248] width 181 height 121
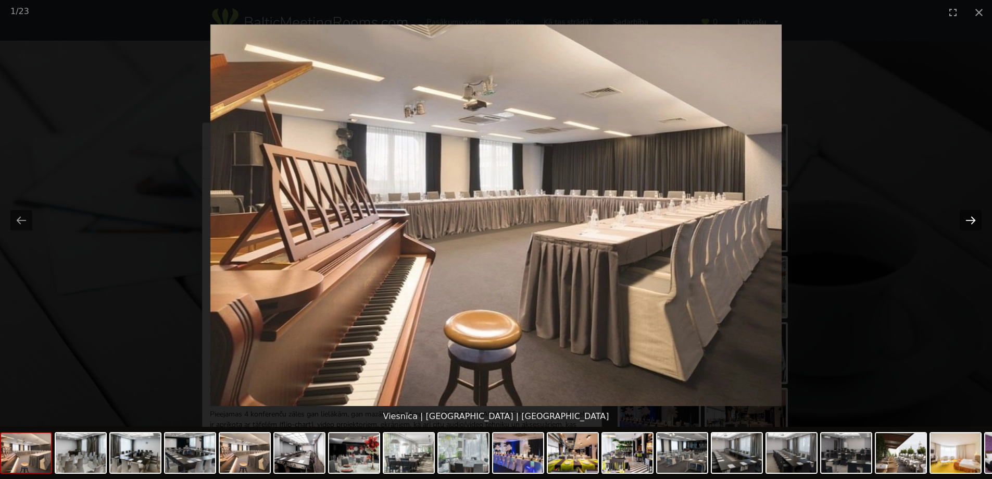
click at [976, 215] on button "Next slide" at bounding box center [971, 220] width 22 height 20
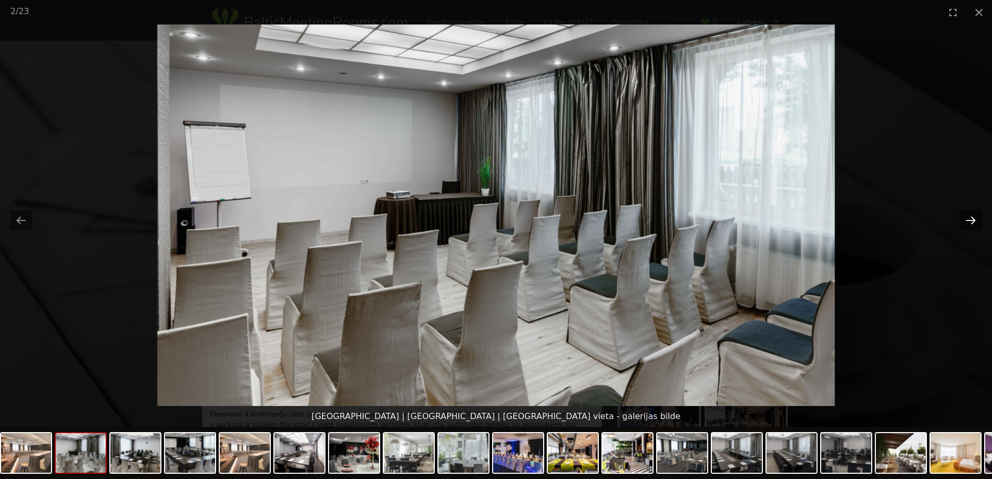
click at [976, 215] on button "Next slide" at bounding box center [971, 220] width 22 height 20
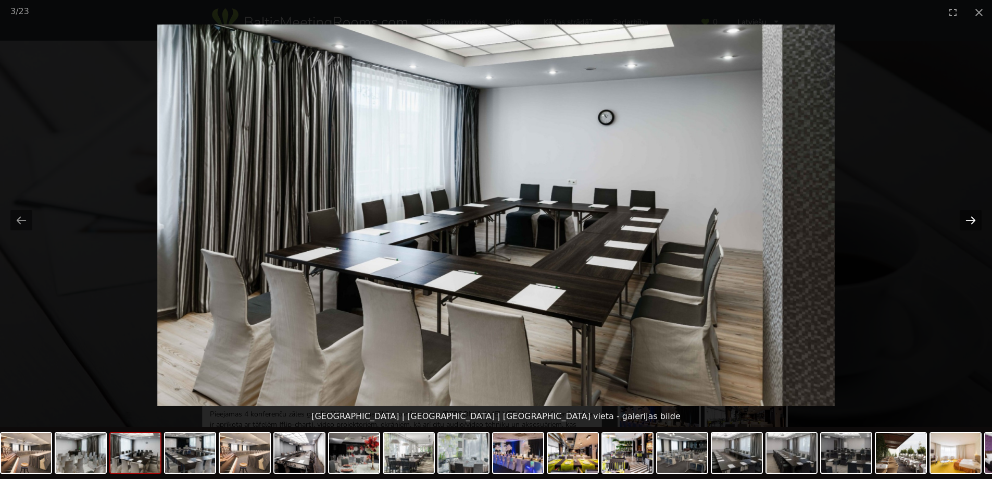
click at [976, 215] on button "Next slide" at bounding box center [971, 220] width 22 height 20
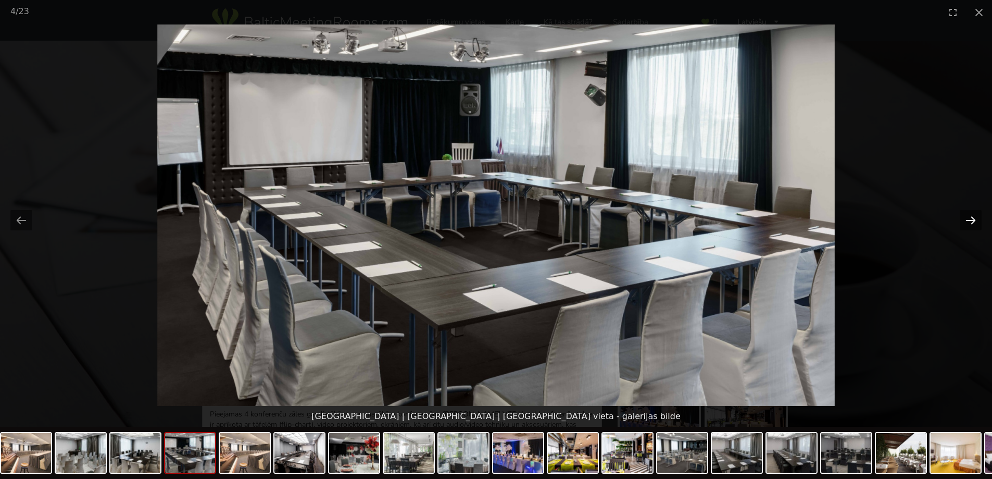
click at [976, 215] on button "Next slide" at bounding box center [971, 220] width 22 height 20
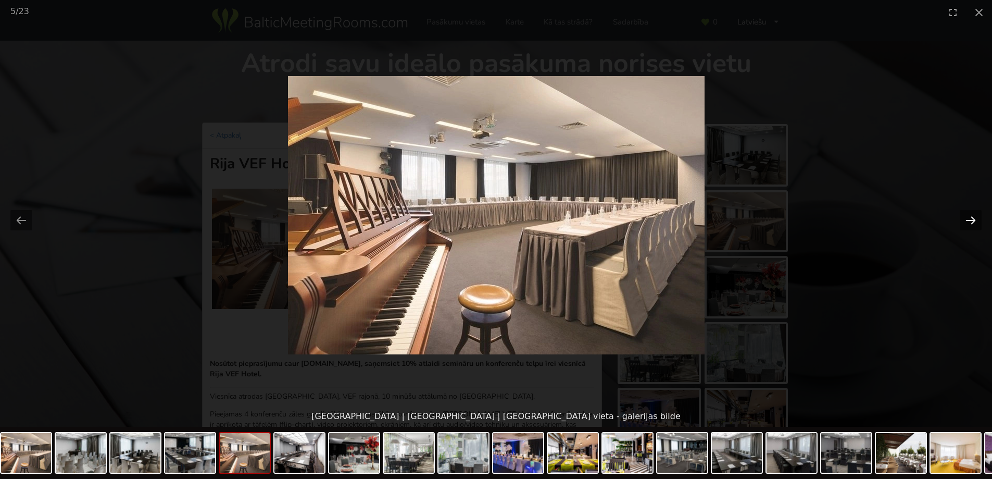
click at [976, 215] on button "Next slide" at bounding box center [971, 220] width 22 height 20
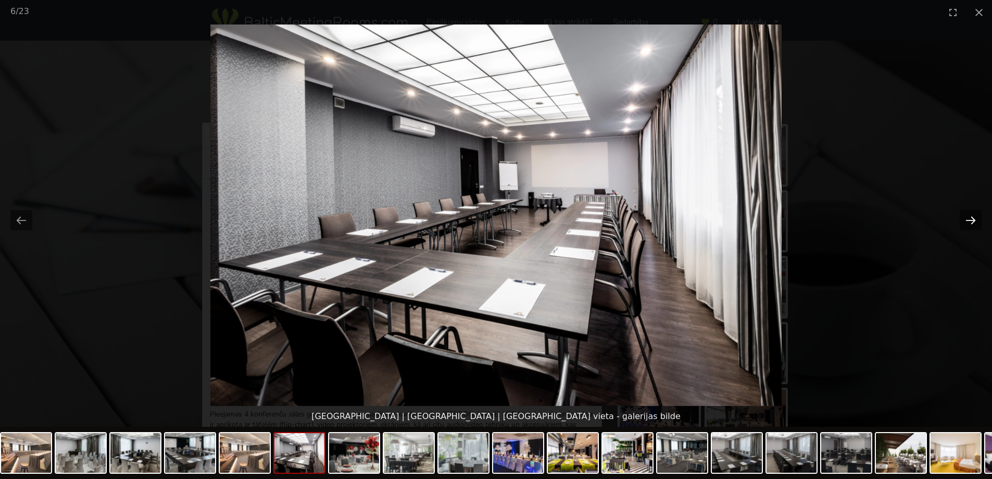
click at [976, 215] on button "Next slide" at bounding box center [971, 220] width 22 height 20
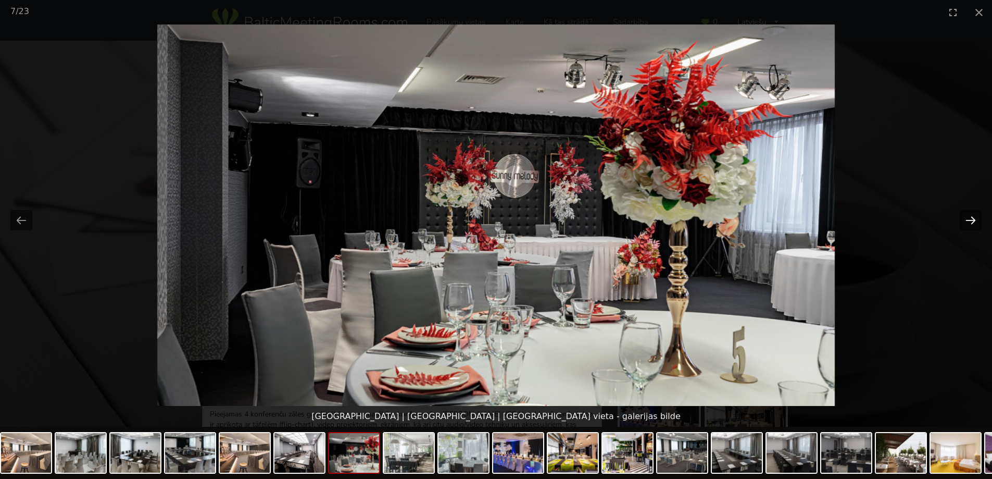
click at [976, 215] on button "Next slide" at bounding box center [971, 220] width 22 height 20
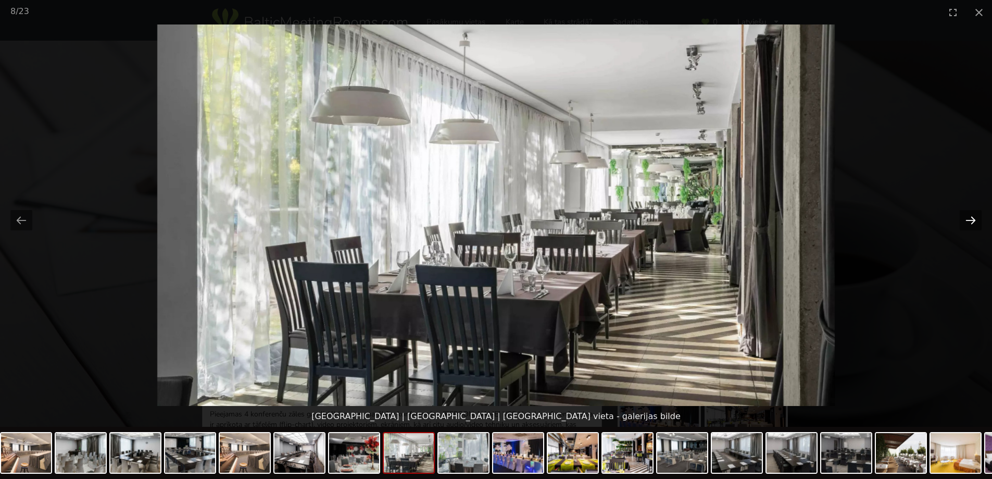
click at [976, 215] on button "Next slide" at bounding box center [971, 220] width 22 height 20
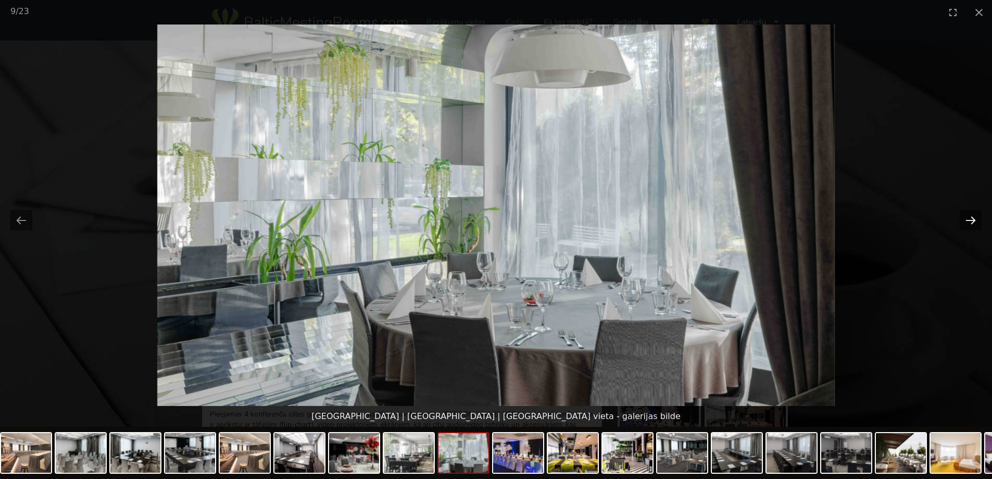
click at [976, 215] on button "Next slide" at bounding box center [971, 220] width 22 height 20
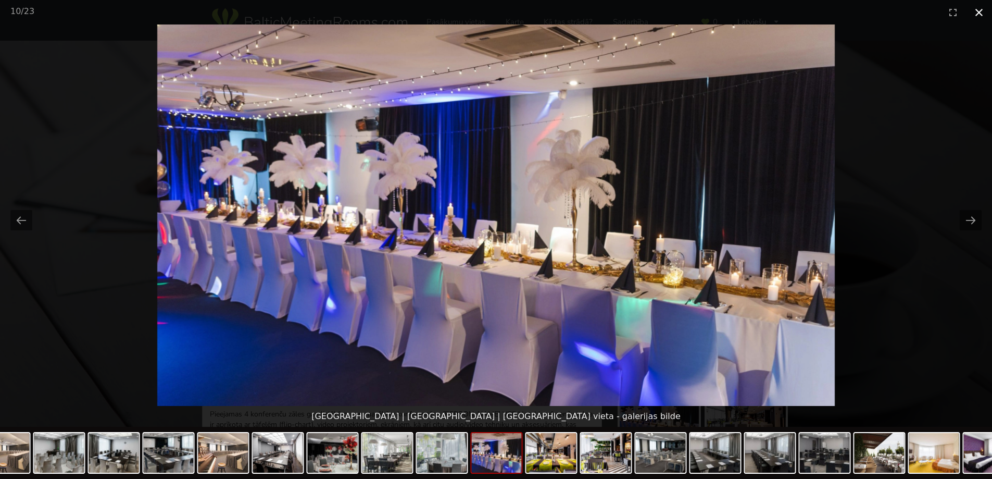
click at [981, 17] on button "Close gallery" at bounding box center [979, 12] width 26 height 24
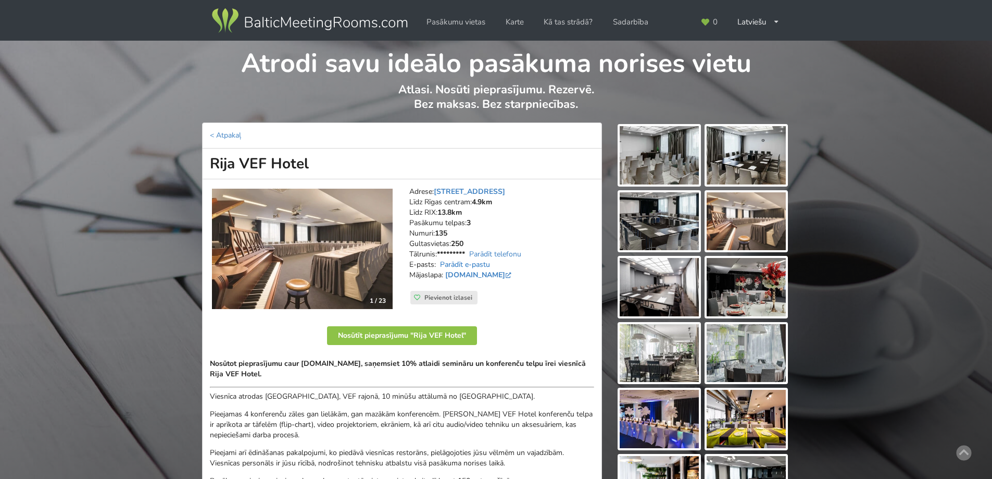
click at [456, 266] on link "Parādīt e-pastu" at bounding box center [465, 264] width 50 height 10
